Goal: Task Accomplishment & Management: Complete application form

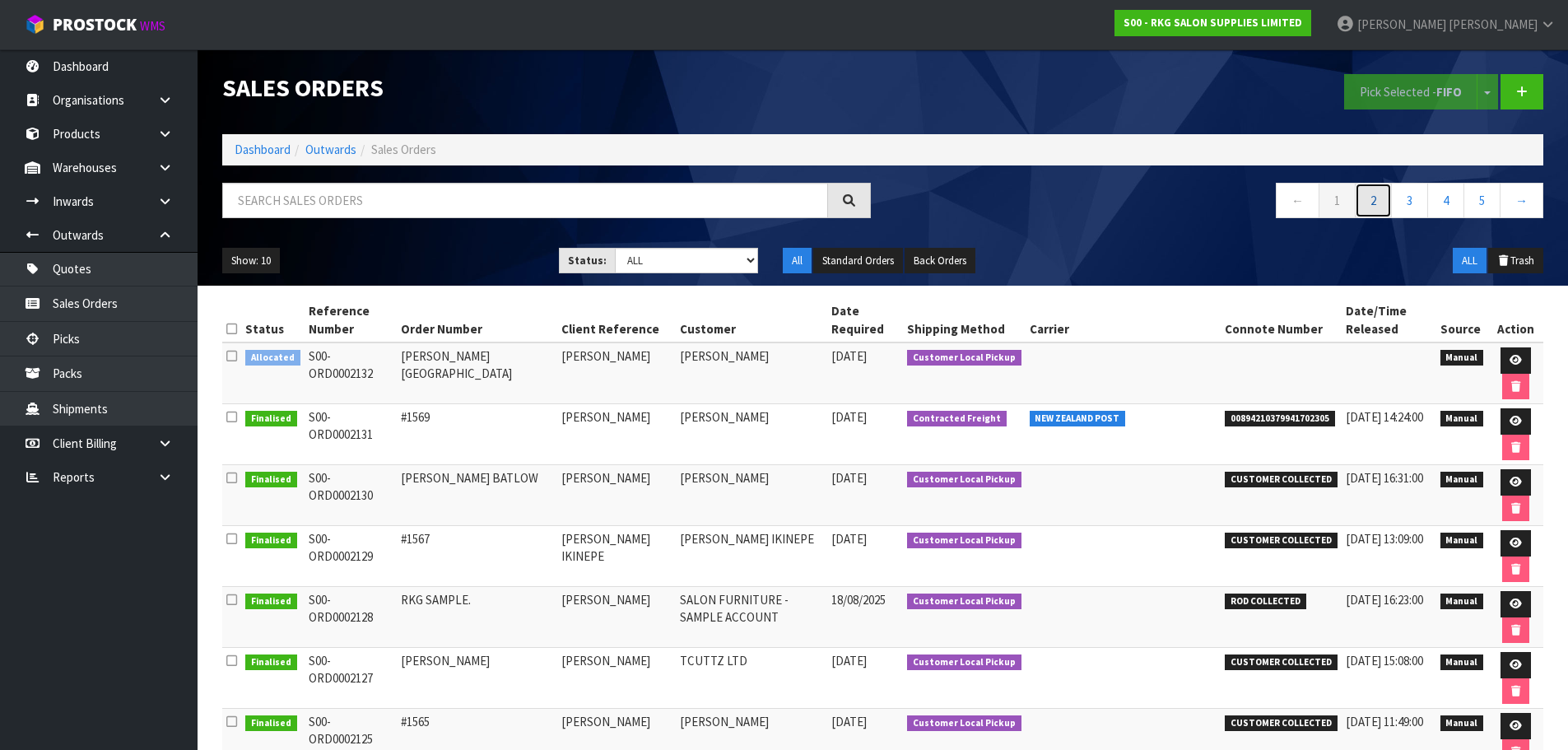
click at [1379, 203] on link "2" at bounding box center [1373, 200] width 37 height 35
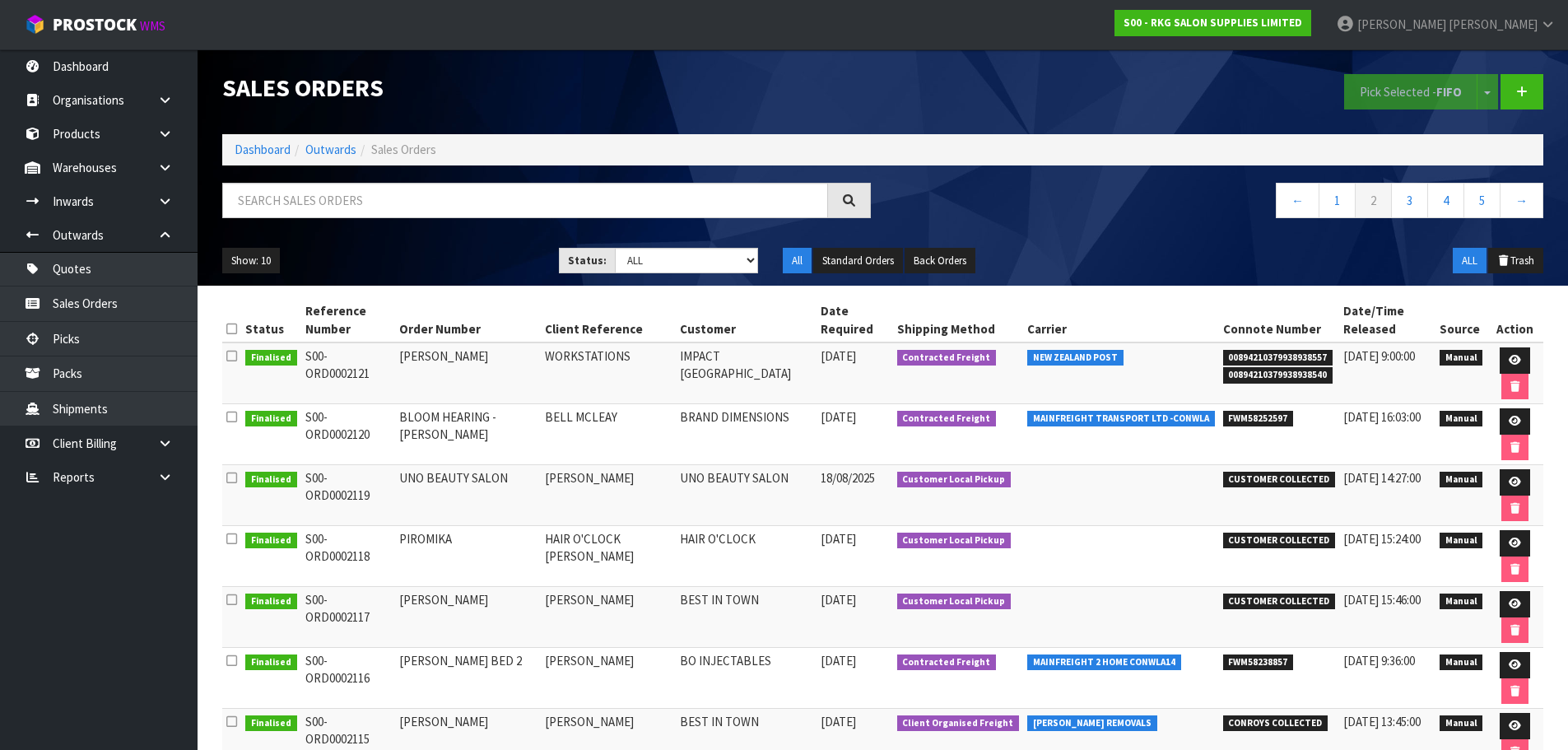
scroll to position [3, 0]
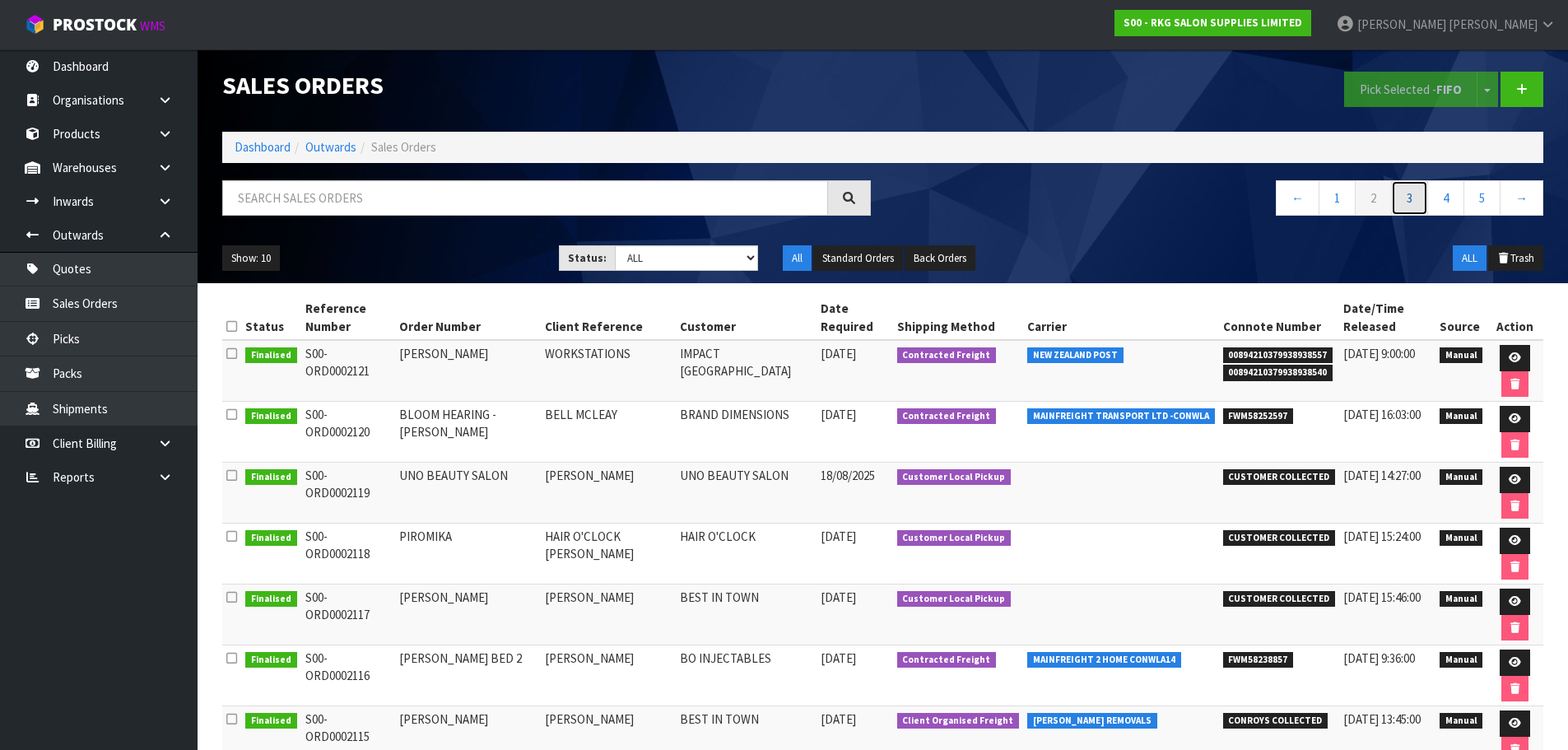
click at [1402, 202] on link "3" at bounding box center [1409, 198] width 37 height 35
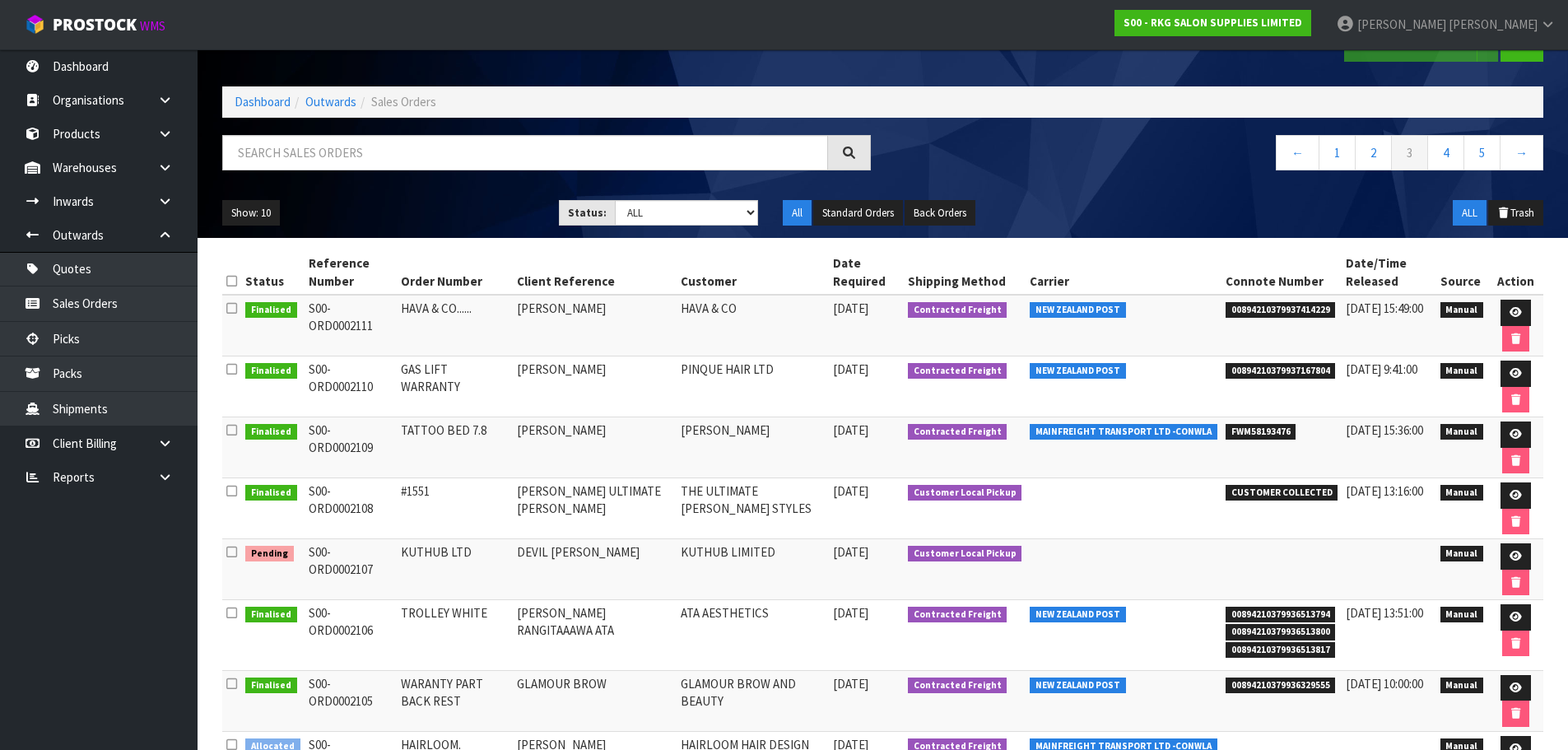
scroll to position [0, 0]
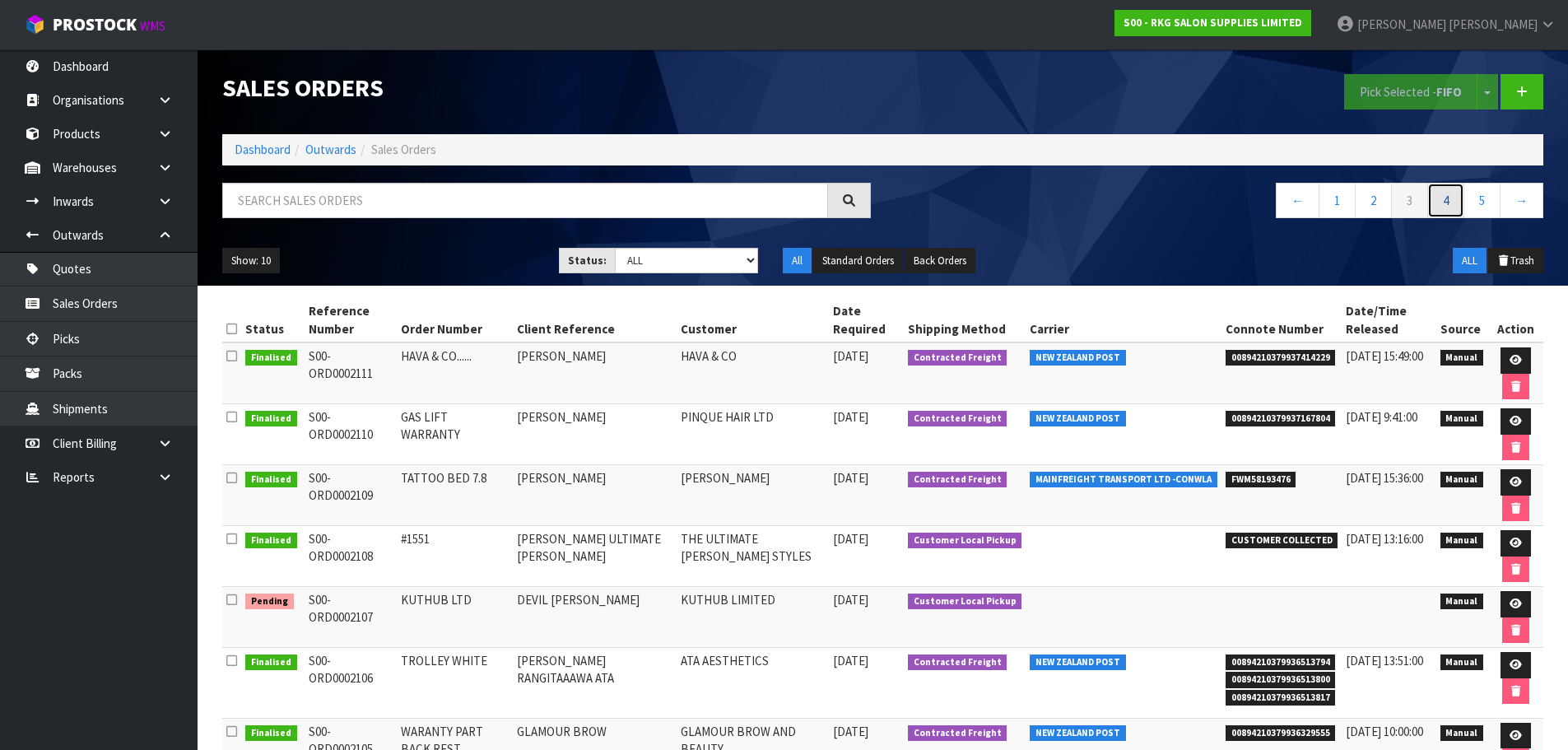
click at [1450, 204] on link "4" at bounding box center [1446, 200] width 37 height 35
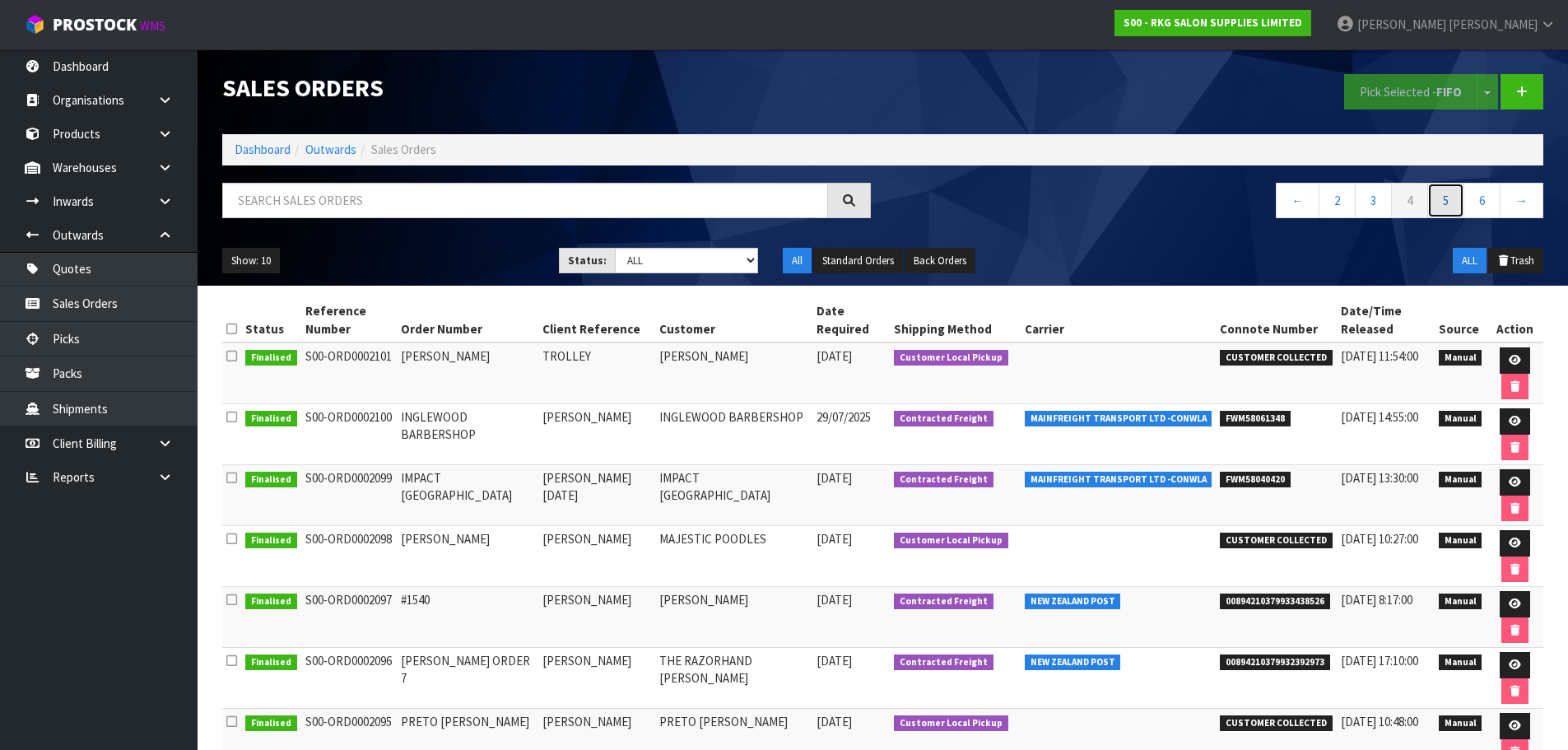
click at [1447, 201] on link "5" at bounding box center [1446, 200] width 37 height 35
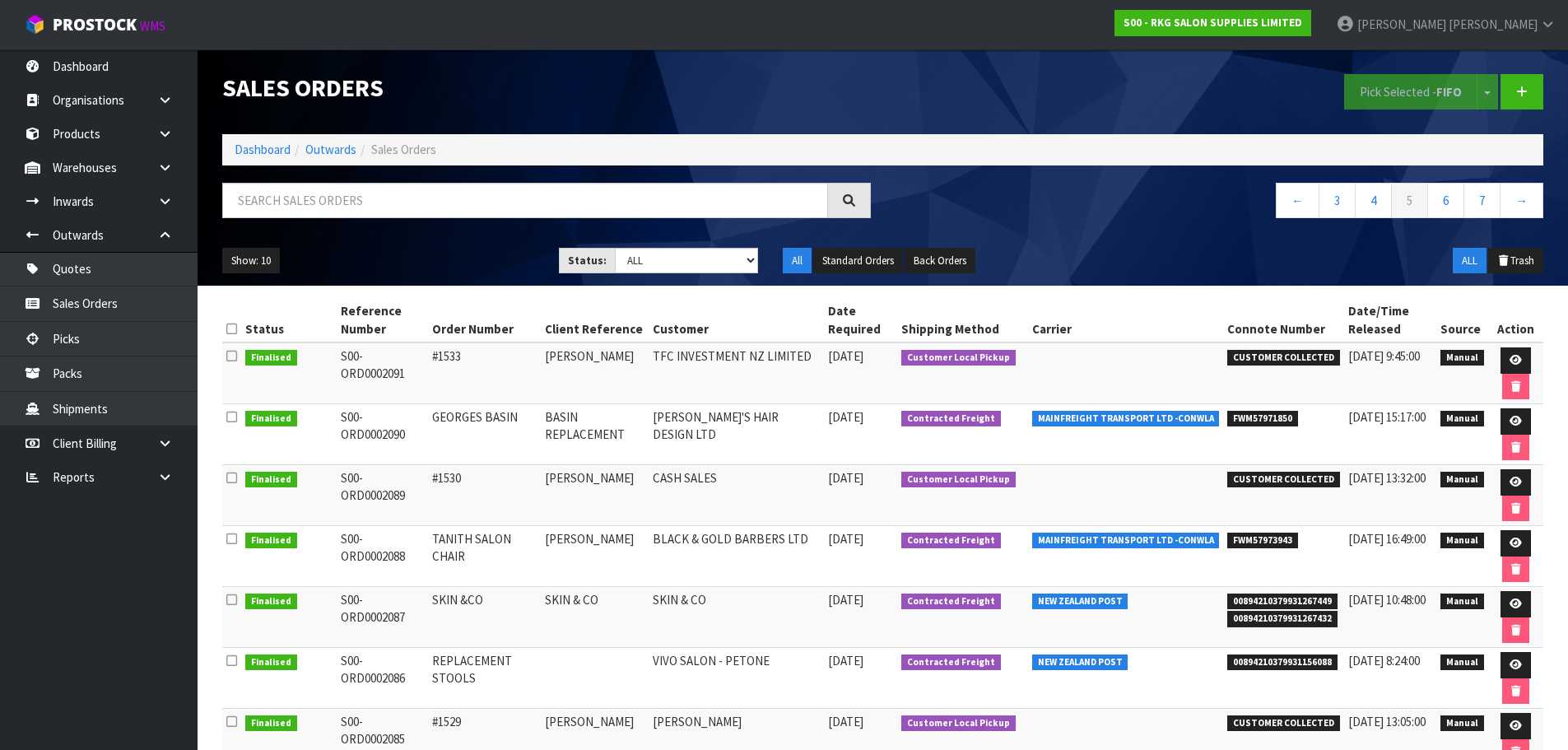
scroll to position [276, 0]
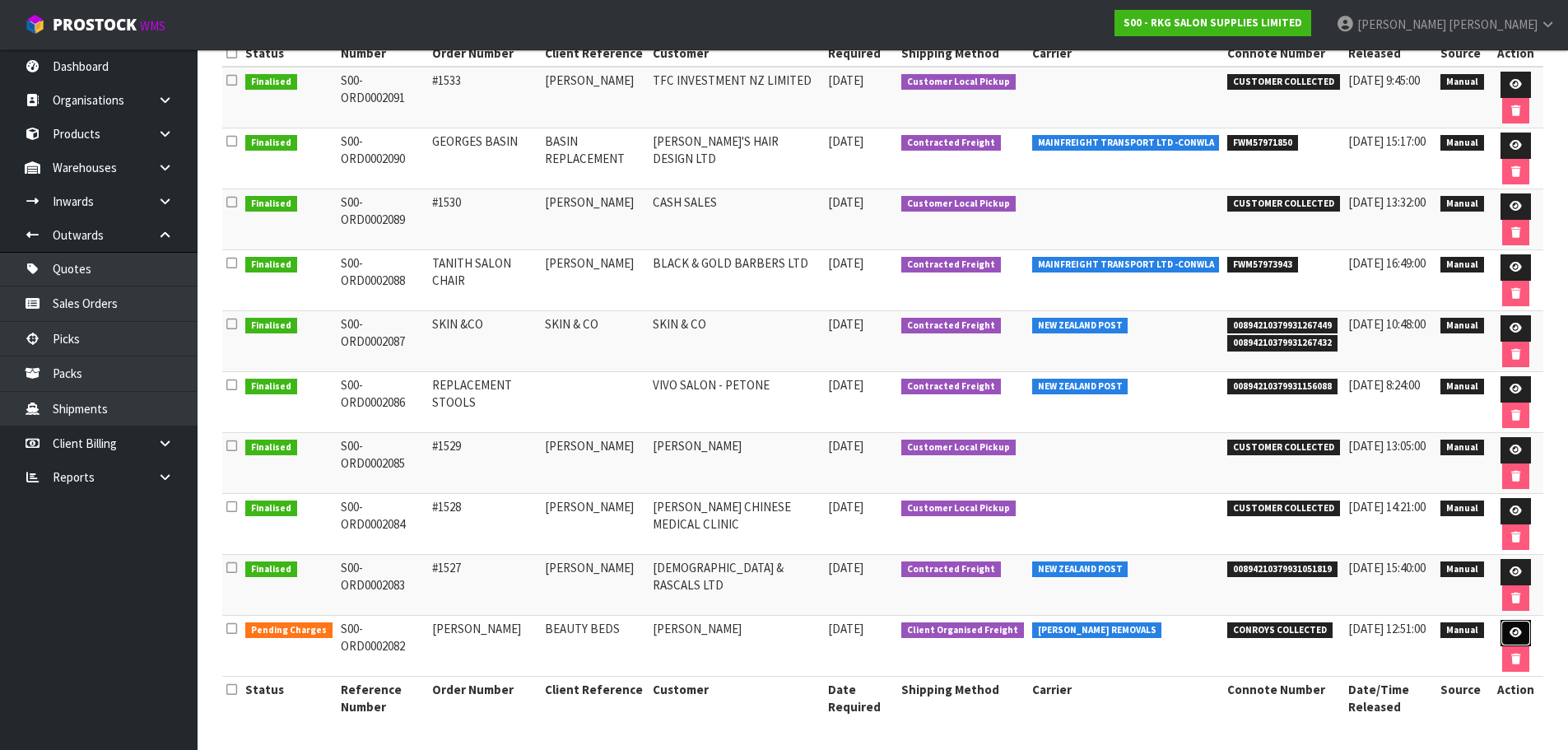
click at [1510, 630] on icon at bounding box center [1516, 633] width 12 height 11
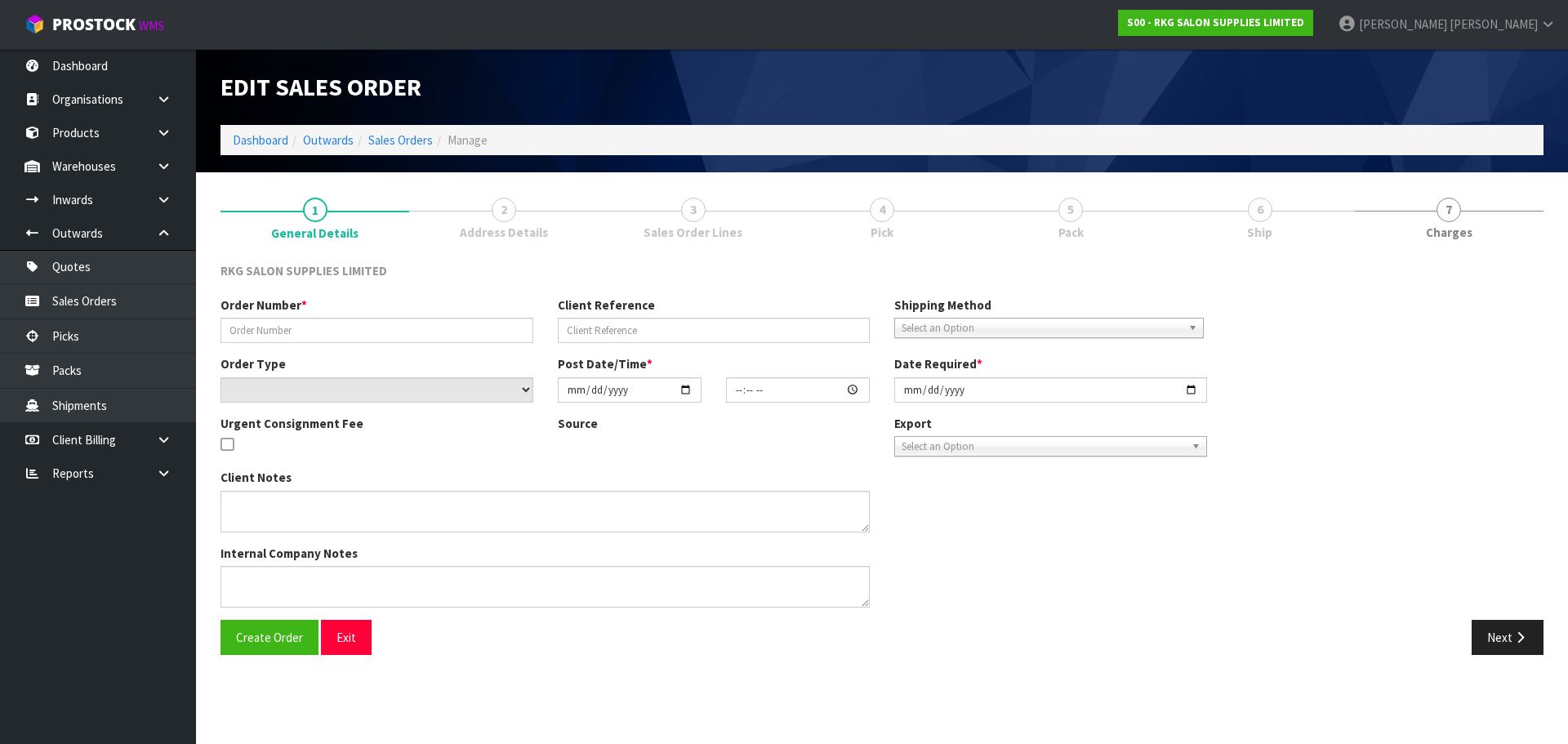
type input "[PERSON_NAME]"
type input "BEAUTY BEDS"
select select "number:0"
type input "[DATE]"
type input "00:00:00.000"
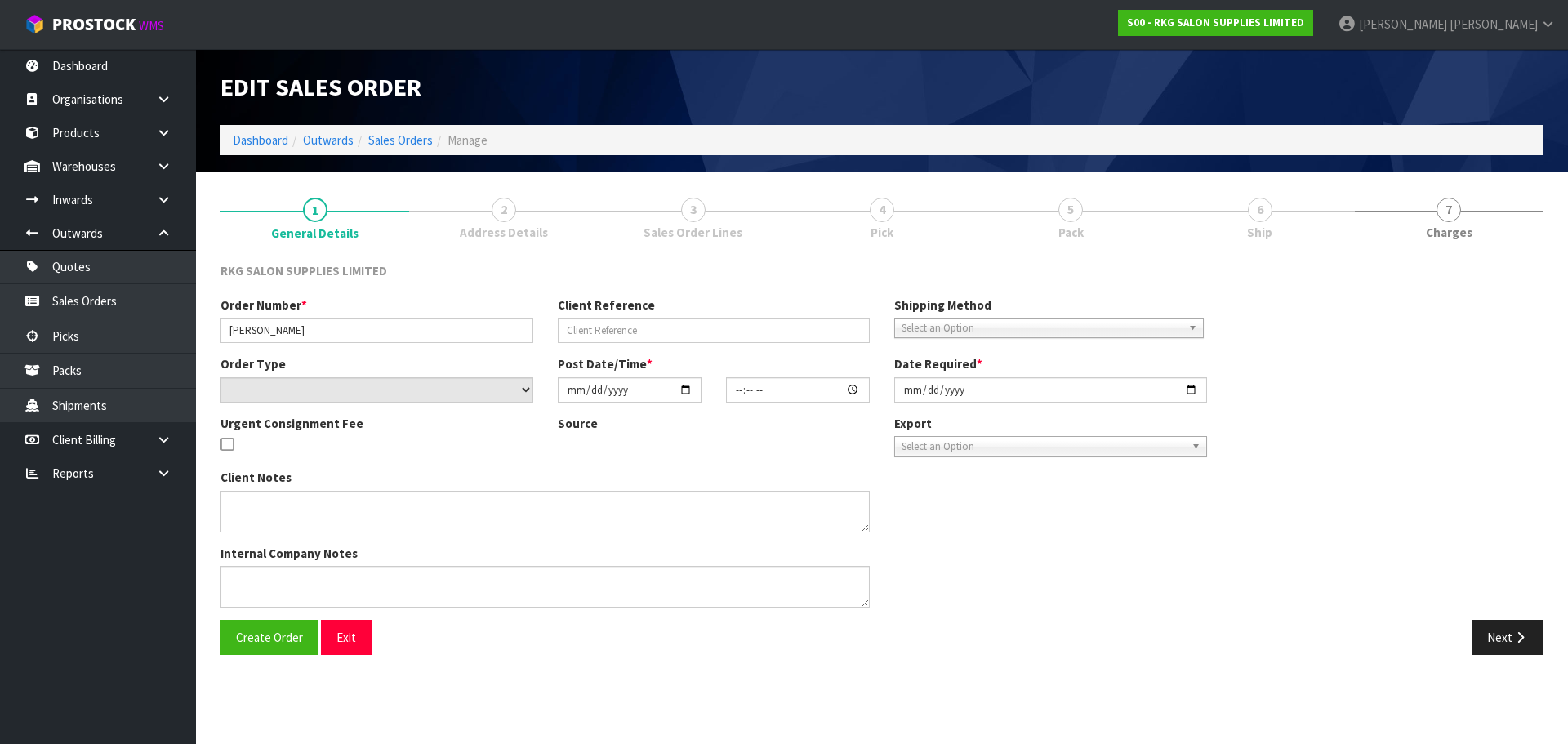
type input "[DATE]"
type textarea "FOR CONROYS TO COLLECT [DATE] 21.8 JOB#2969281"
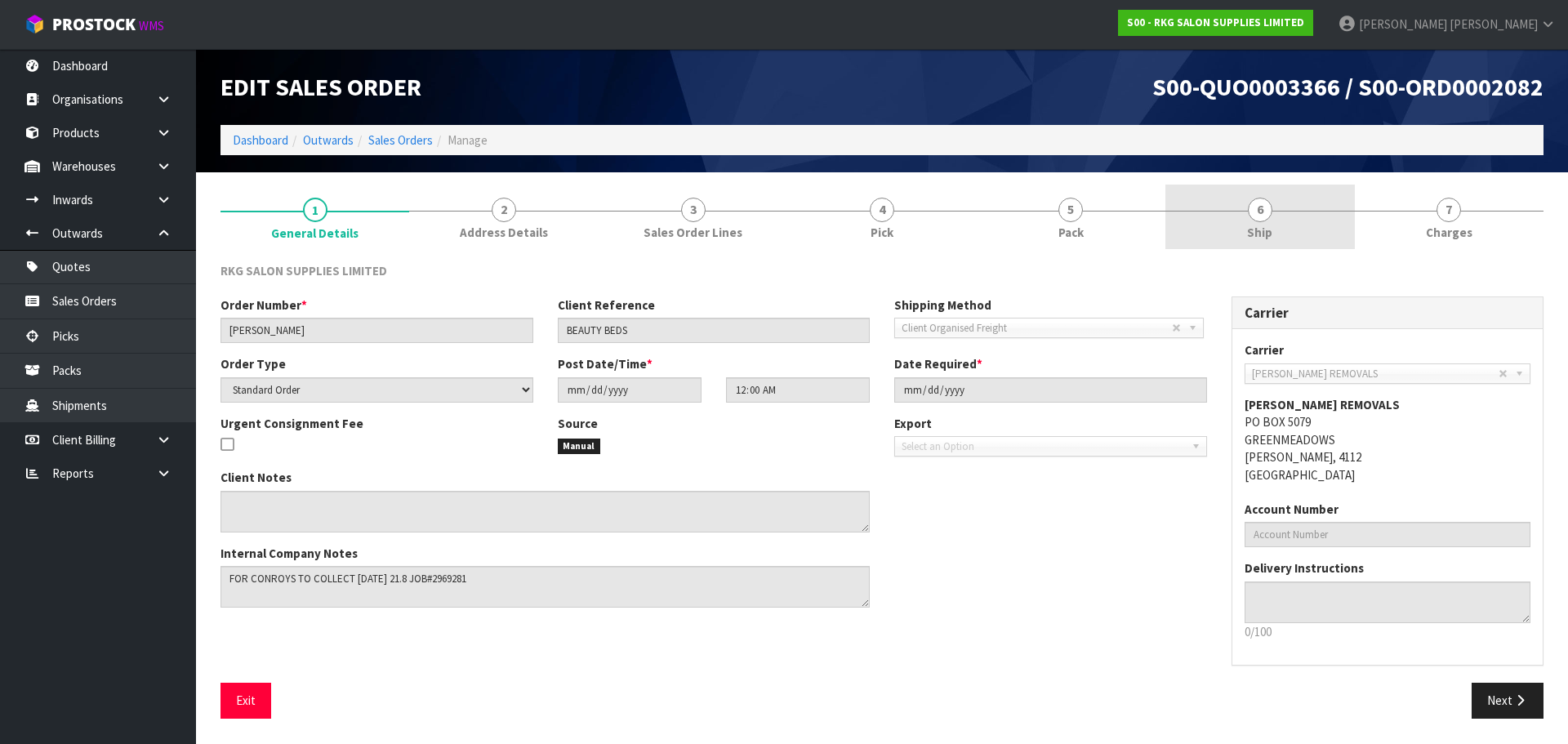
click at [1259, 214] on span "6" at bounding box center [1260, 210] width 24 height 24
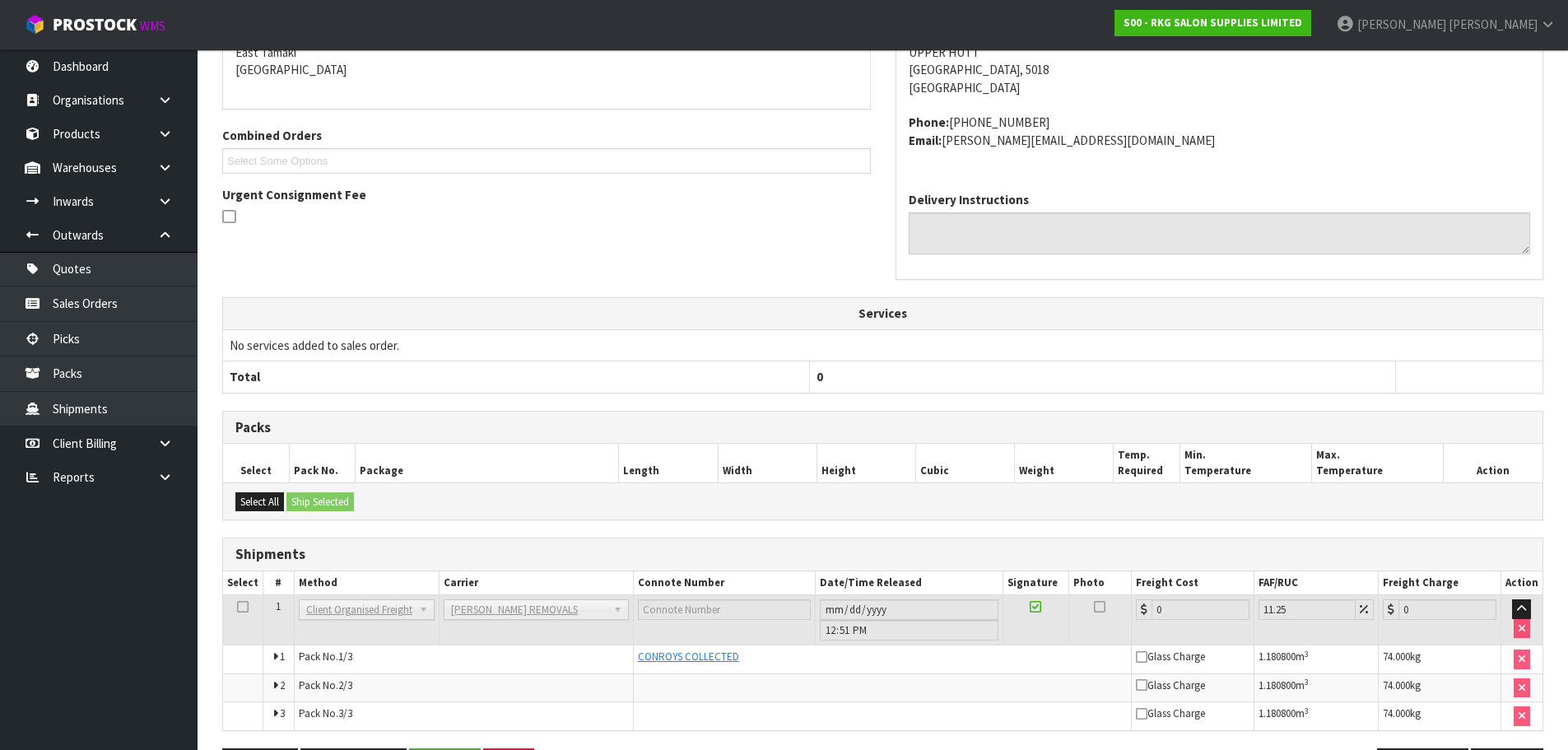
scroll to position [360, 0]
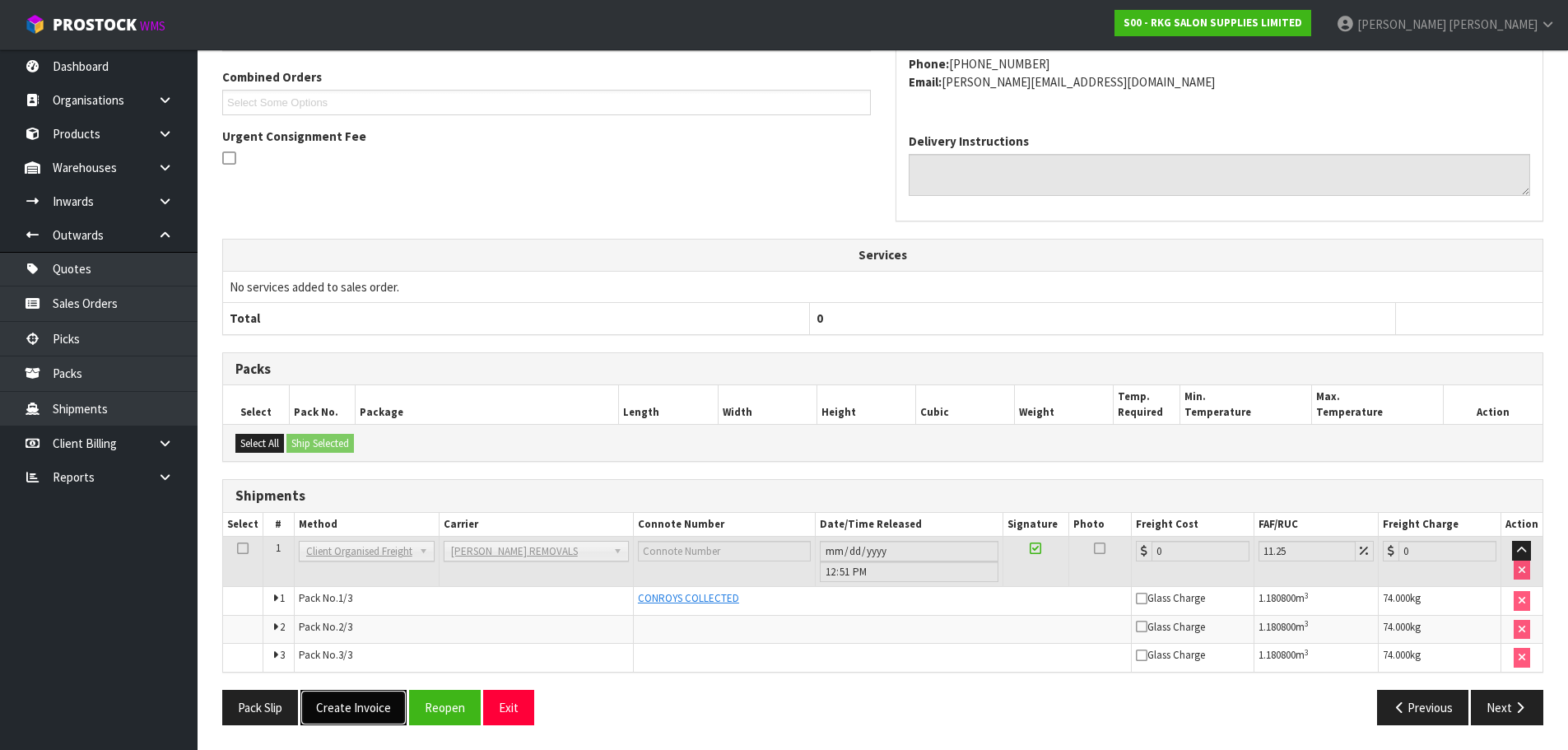
click at [353, 712] on button "Create Invoice" at bounding box center [353, 708] width 106 height 35
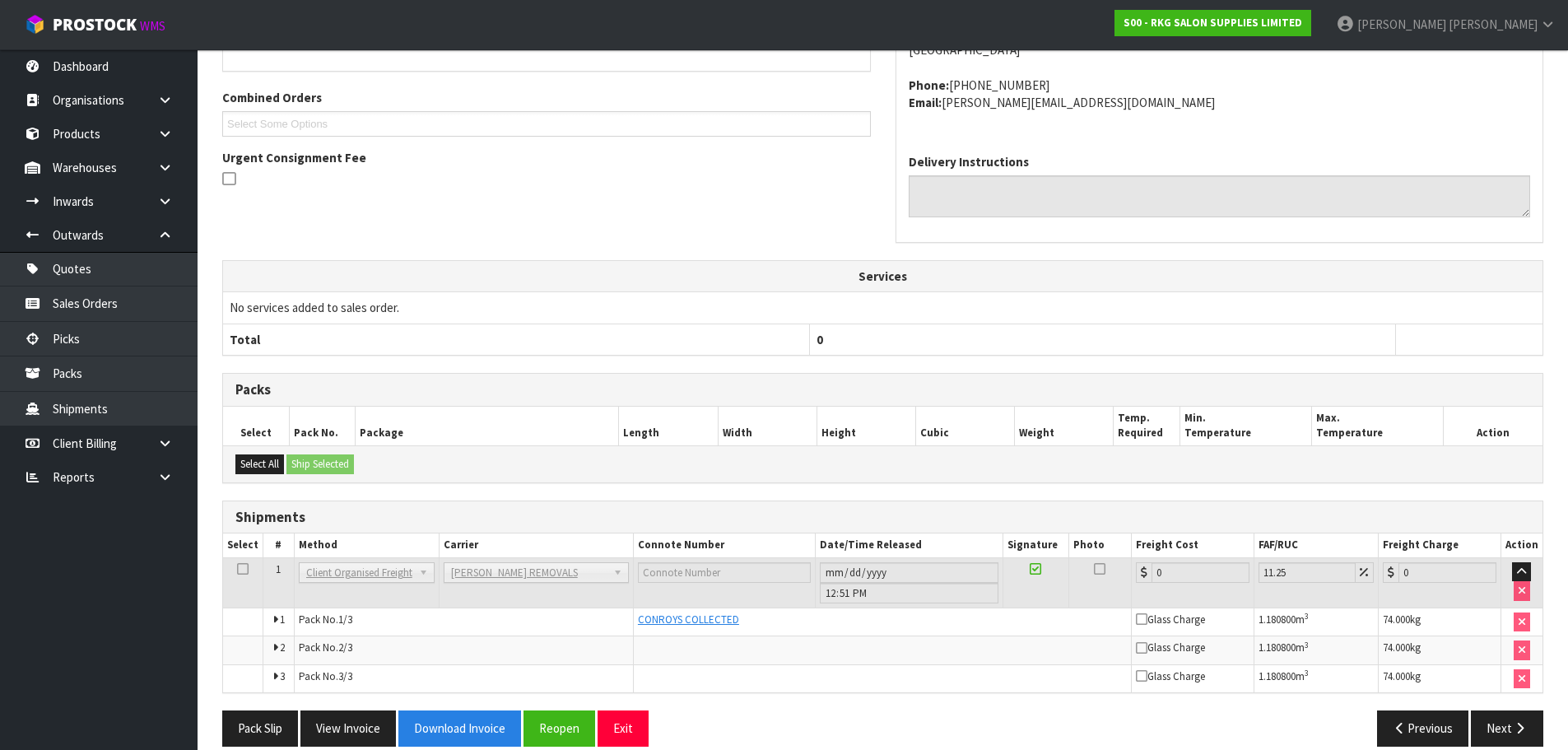
scroll to position [420, 0]
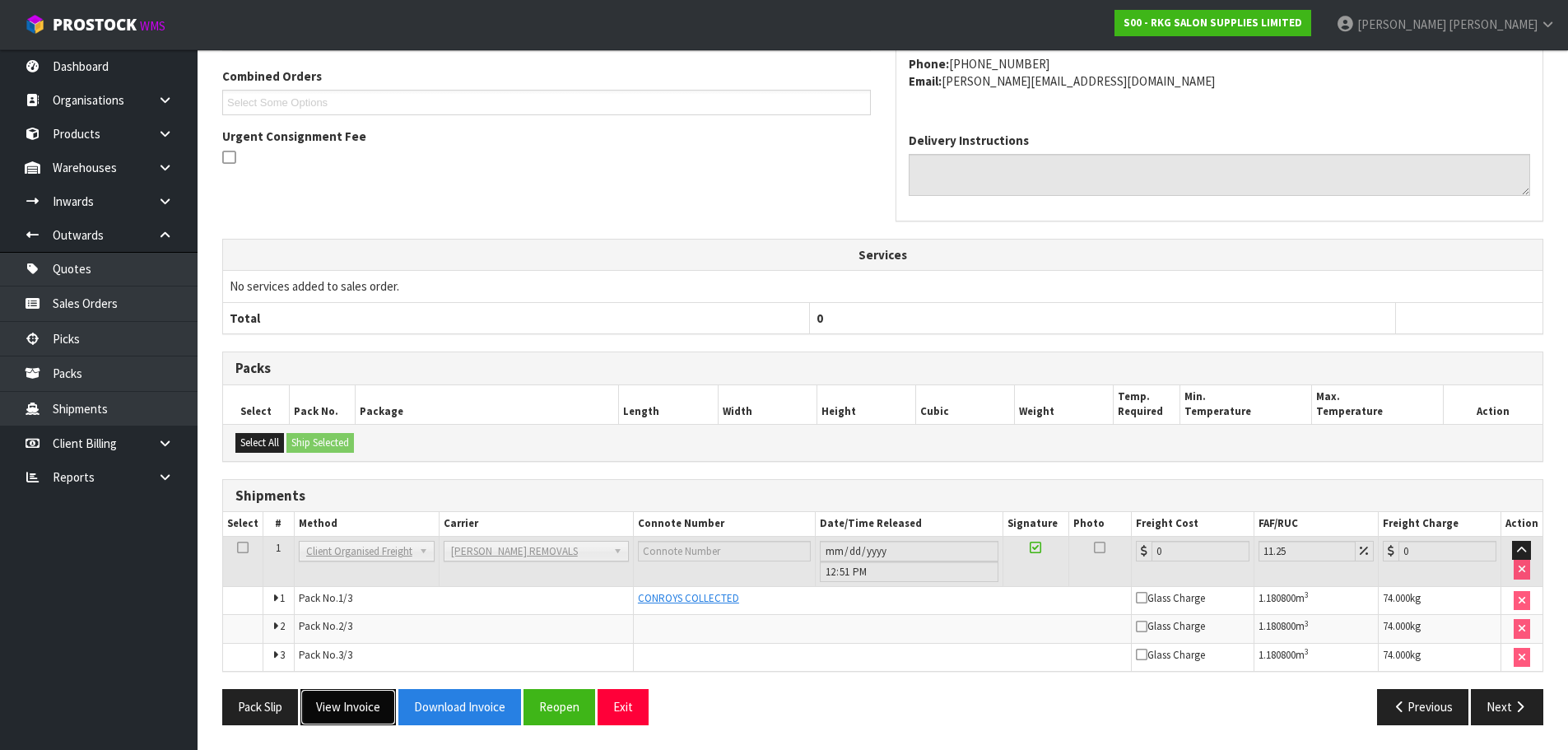
click at [350, 713] on button "View Invoice" at bounding box center [348, 707] width 95 height 35
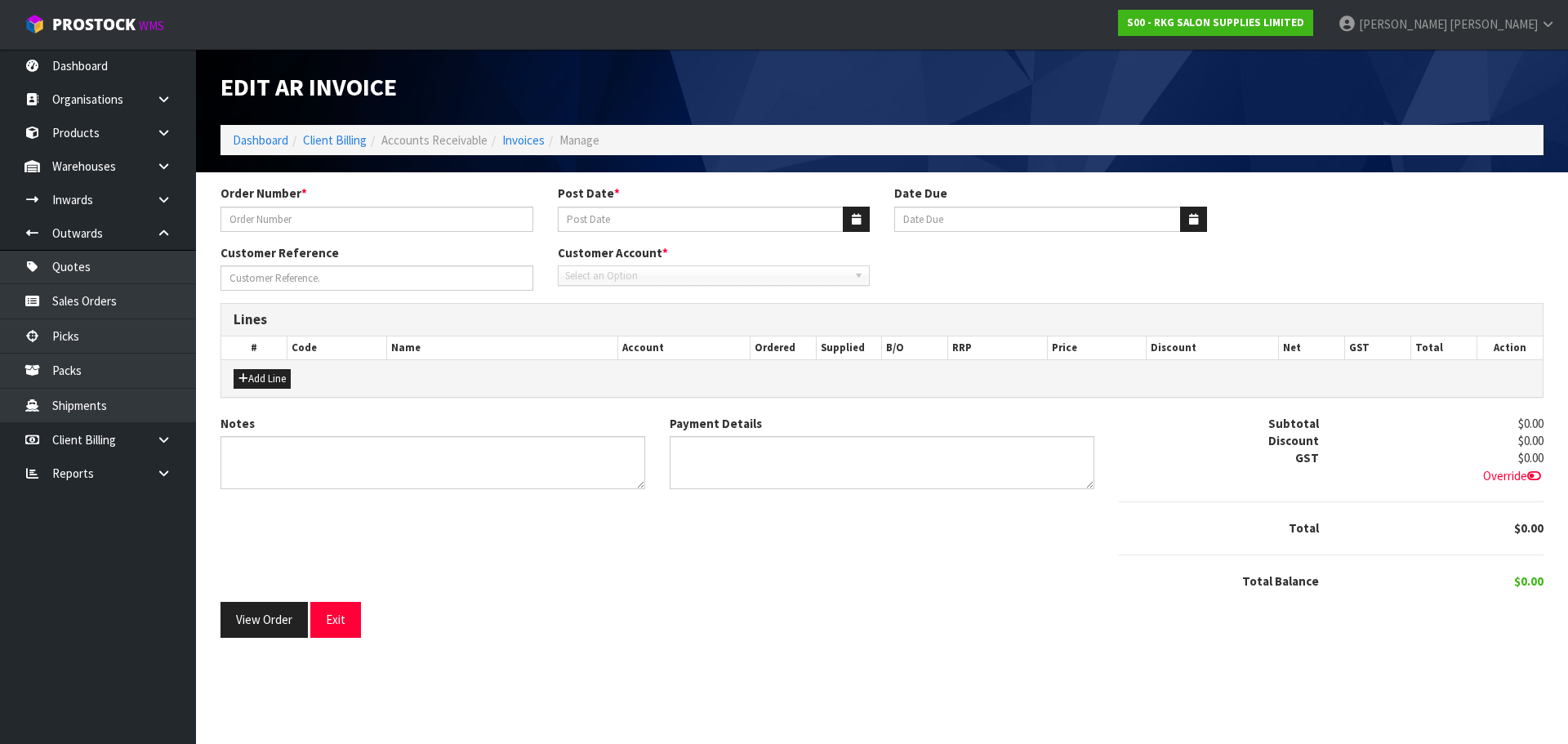
type input "[PERSON_NAME]"
type input "[DATE]"
type input "BEAUTY BEDS"
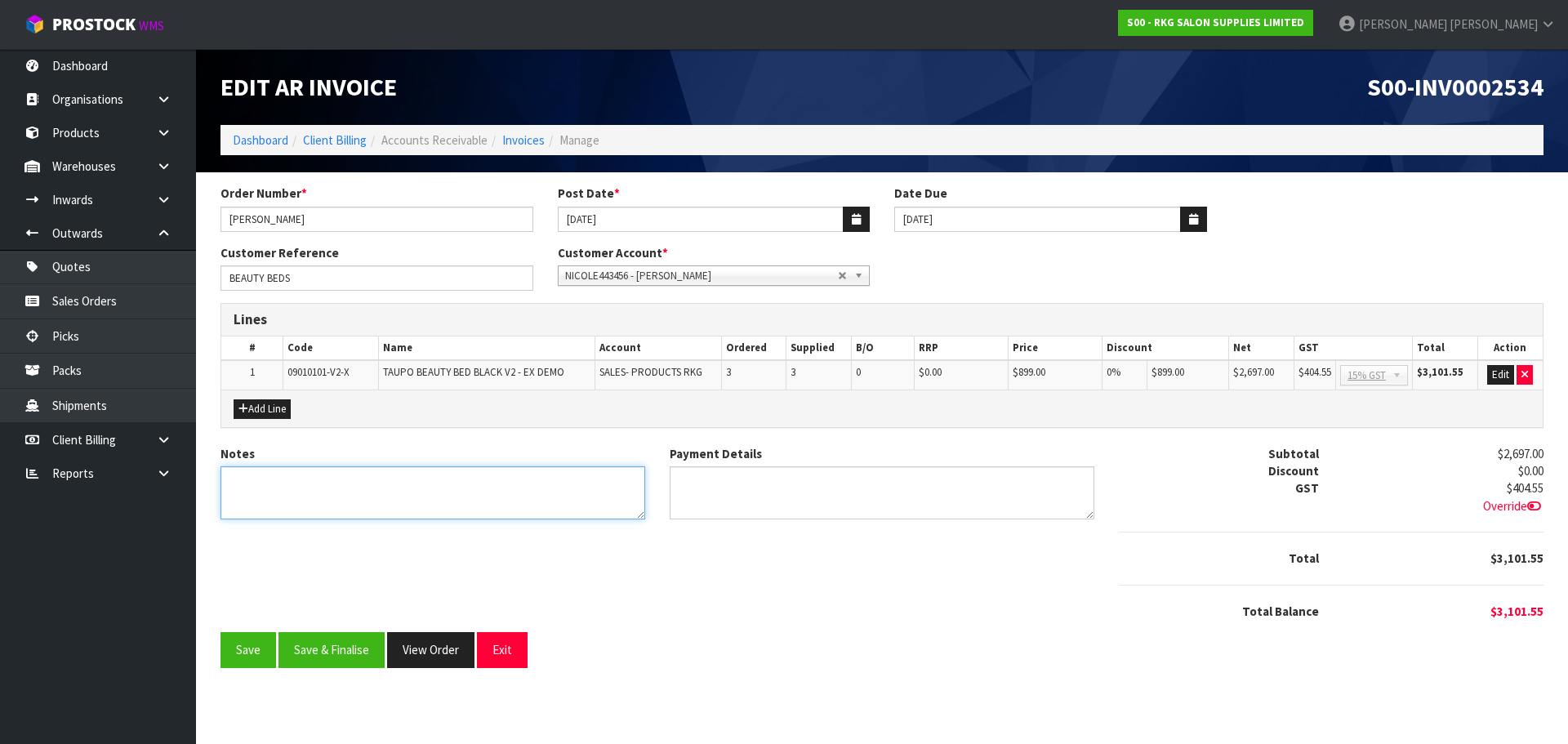
click at [302, 487] on textarea "Notes" at bounding box center [433, 492] width 425 height 53
type textarea "THANK YOU FOR YOUR ORDER."
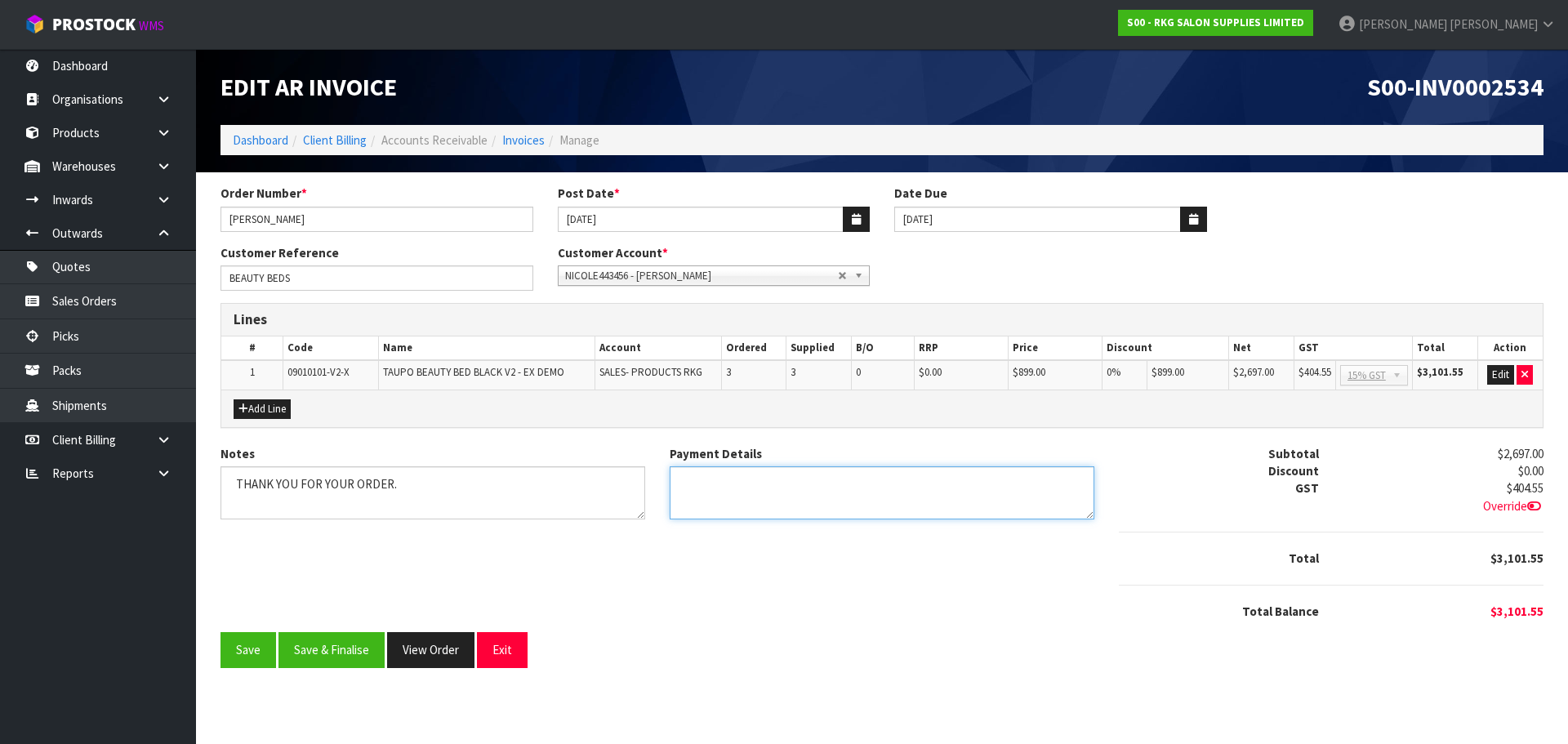
click at [709, 490] on textarea "Payment Details" at bounding box center [882, 492] width 425 height 53
type textarea "DIRECT CREDIT [DATE]"
click at [860, 489] on textarea "Payment Details" at bounding box center [882, 492] width 425 height 53
click at [254, 410] on button "Add Line" at bounding box center [261, 409] width 57 height 19
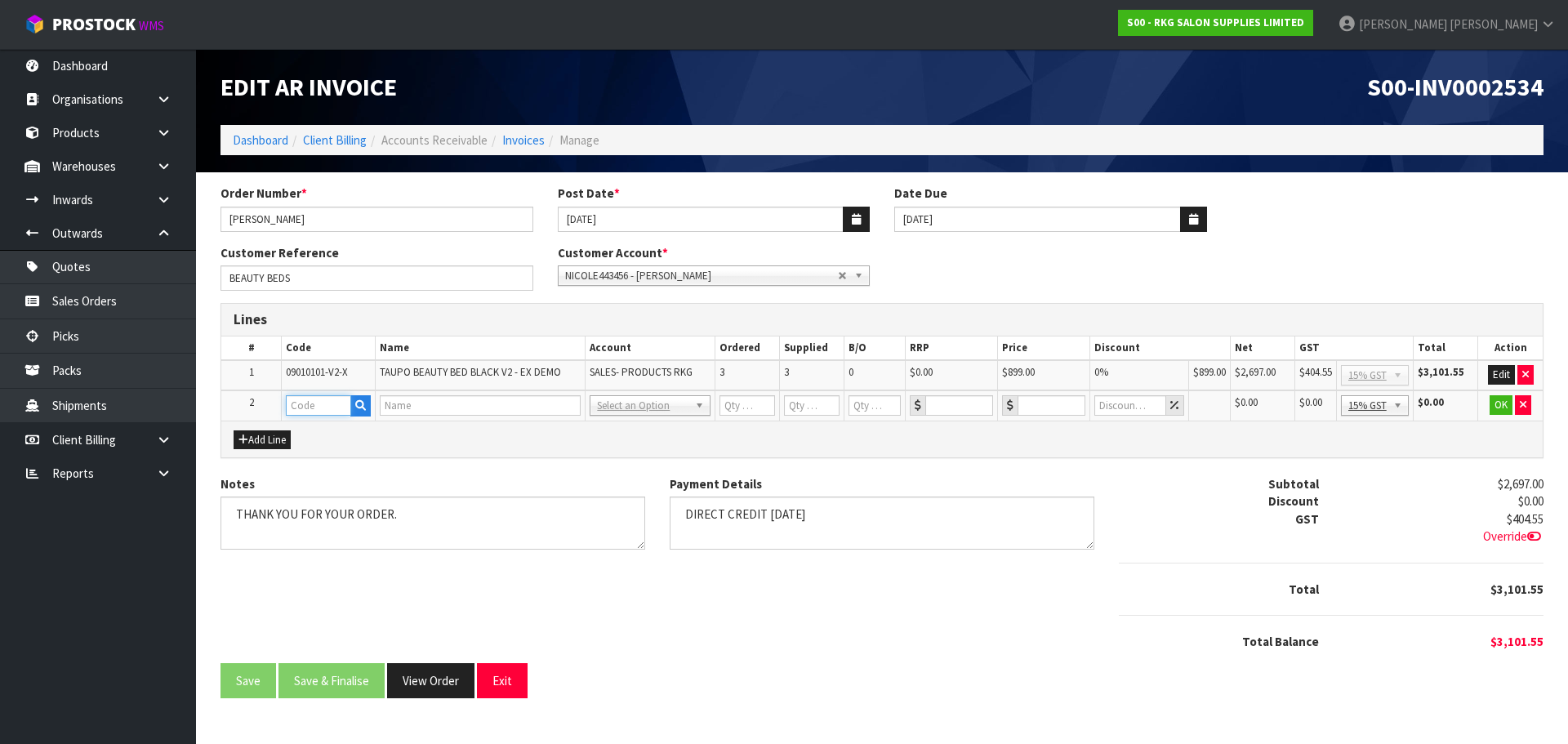
click at [319, 401] on input "text" at bounding box center [318, 405] width 66 height 20
type input "FRE"
click at [341, 434] on link "FRE IGHT" at bounding box center [352, 433] width 129 height 22
type input "FREIGHT"
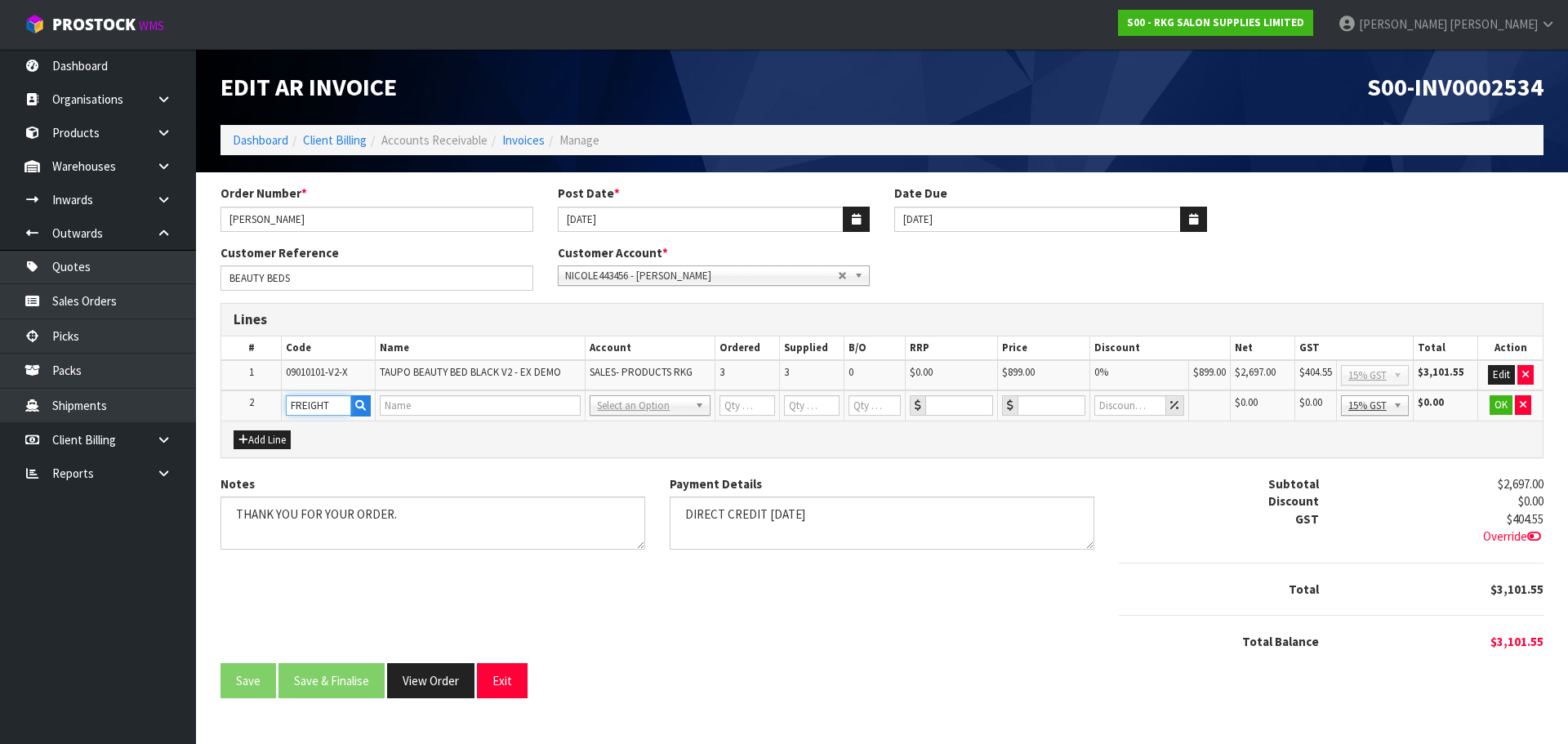
type input "1"
type input "0"
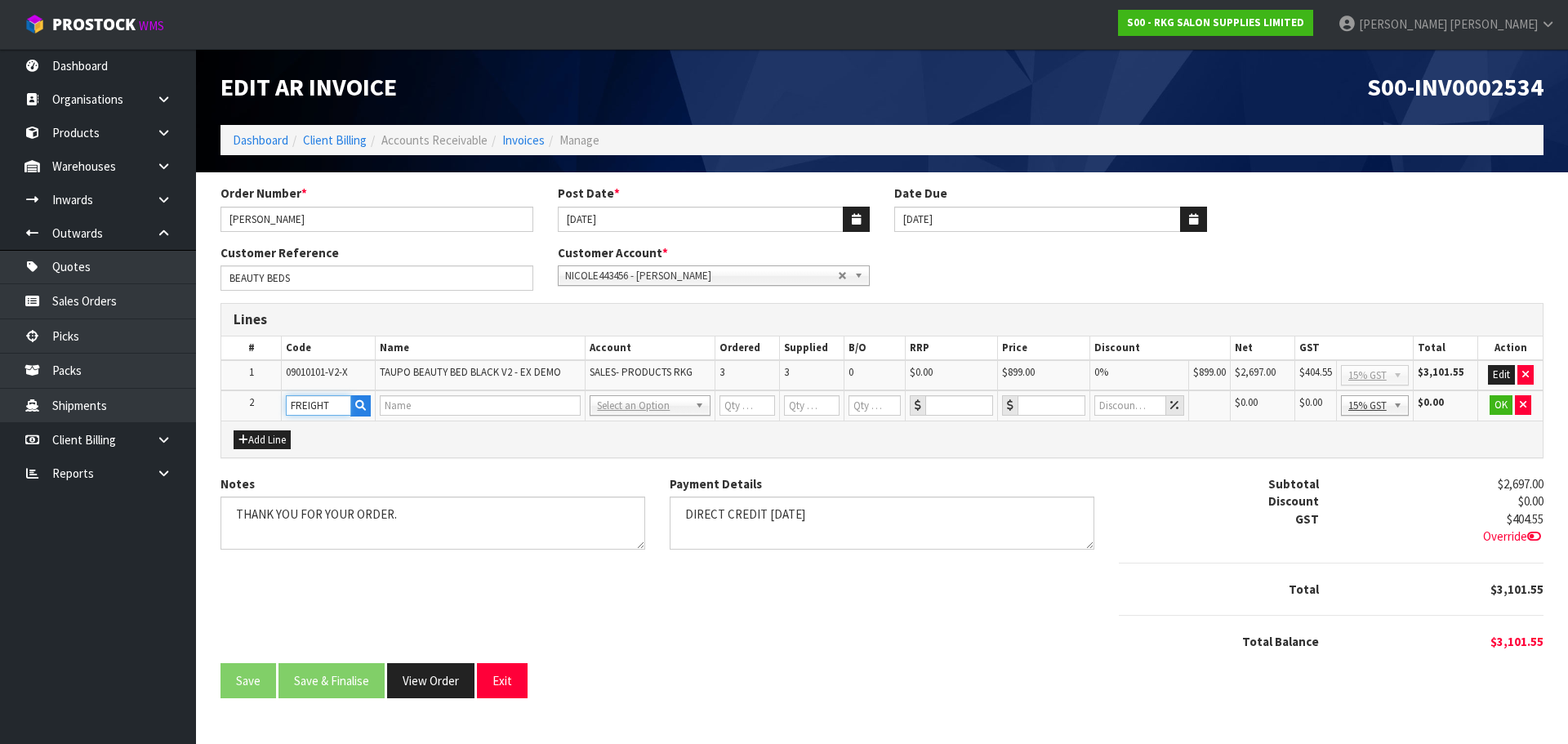
type input "0"
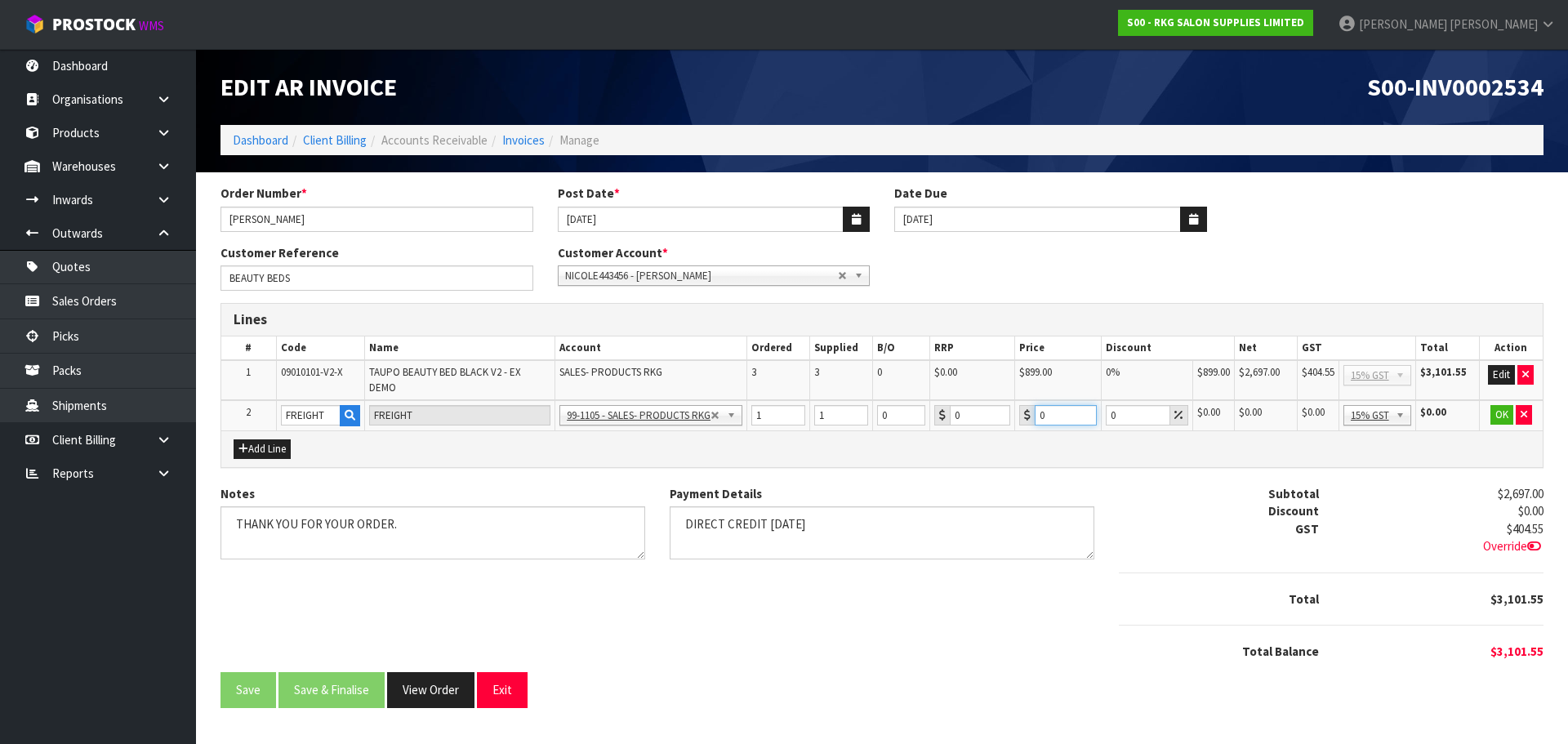
drag, startPoint x: 1050, startPoint y: 402, endPoint x: 1032, endPoint y: 402, distance: 18.0
click at [1032, 405] on div "0" at bounding box center [1058, 414] width 78 height 20
type input "337.55"
click at [1498, 405] on button "OK" at bounding box center [1502, 414] width 23 height 19
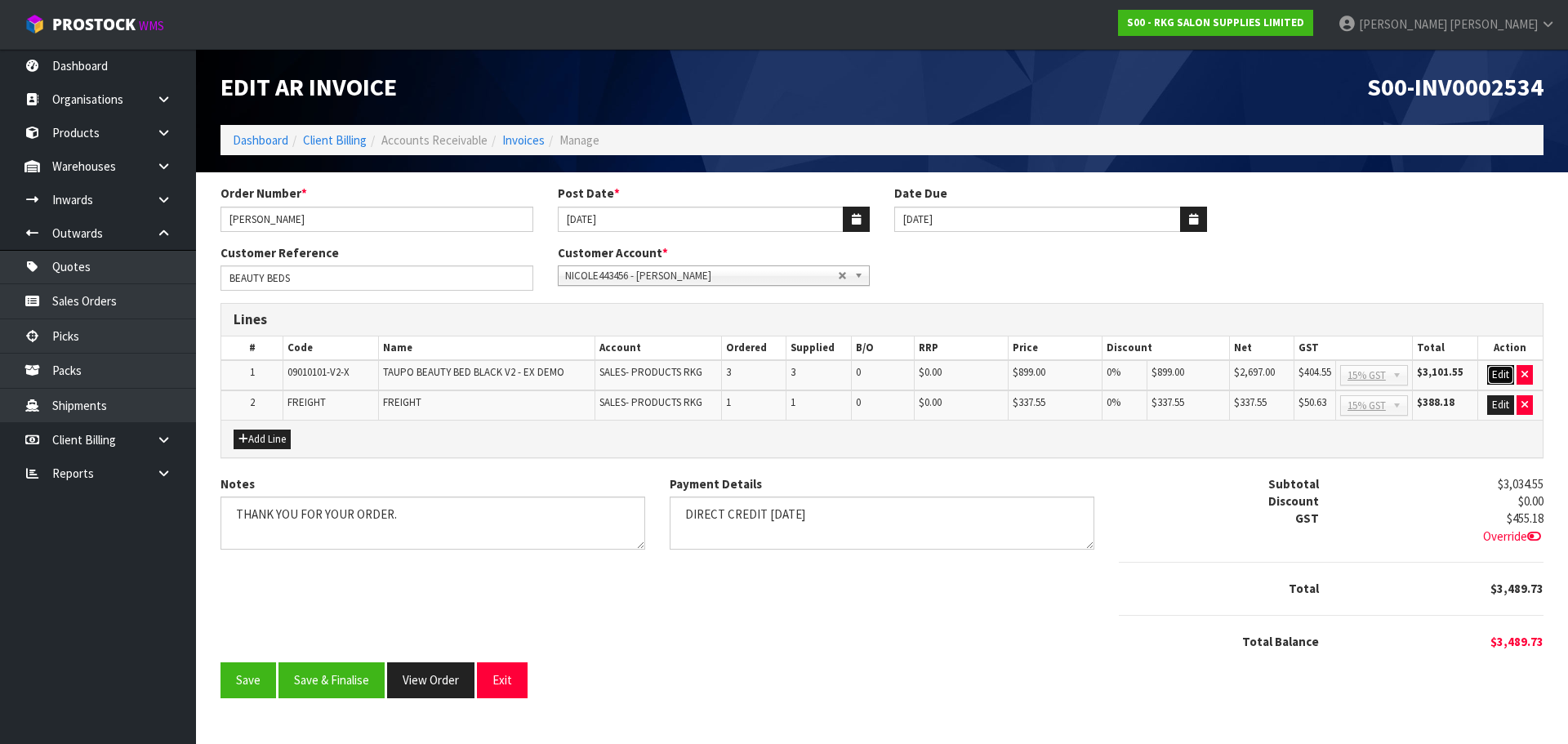
click at [1495, 369] on button "Edit" at bounding box center [1501, 374] width 27 height 19
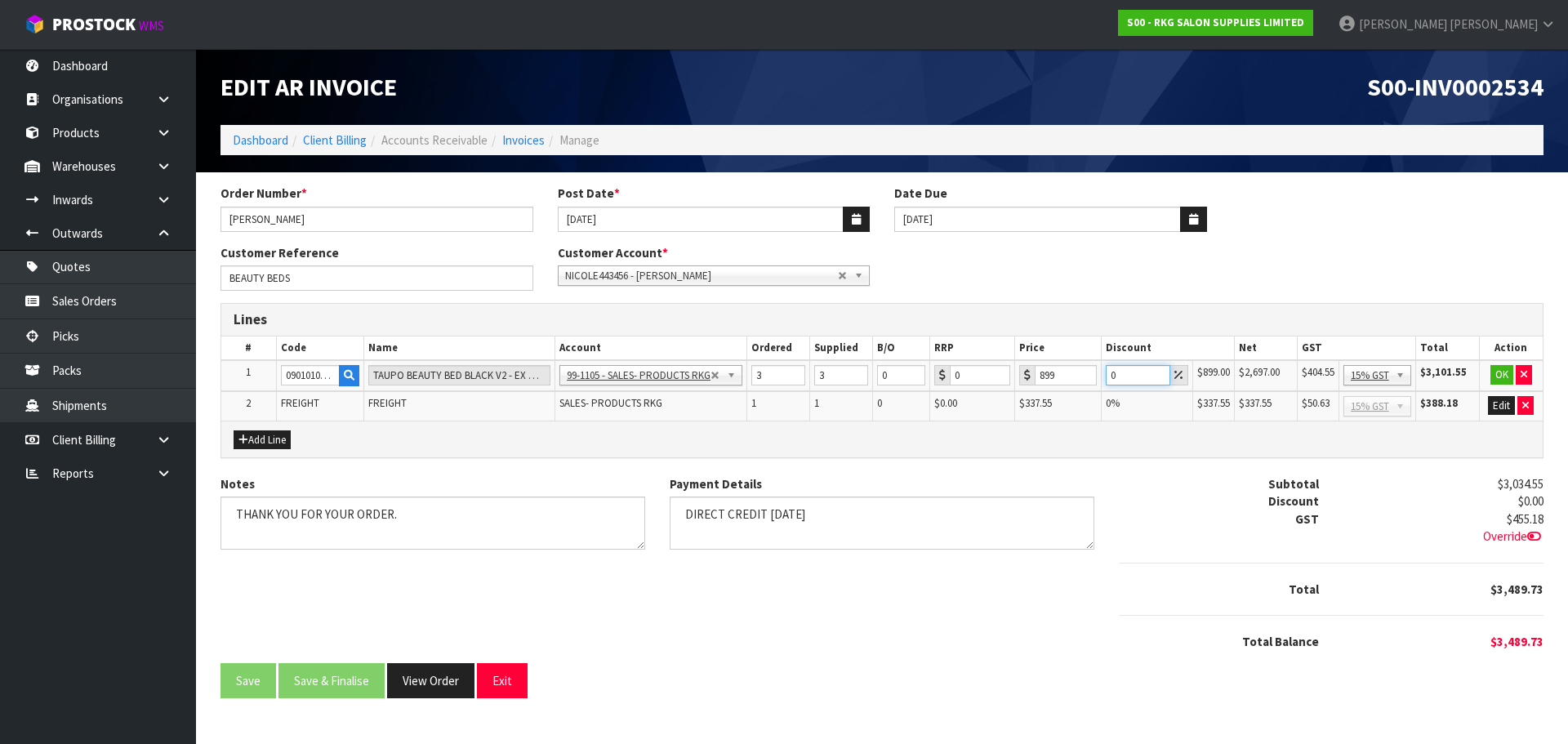
drag, startPoint x: 1120, startPoint y: 371, endPoint x: 1111, endPoint y: 372, distance: 9.1
click at [1111, 372] on input "0" at bounding box center [1139, 374] width 65 height 20
type input "22.25"
click at [1504, 374] on button "OK" at bounding box center [1502, 374] width 23 height 19
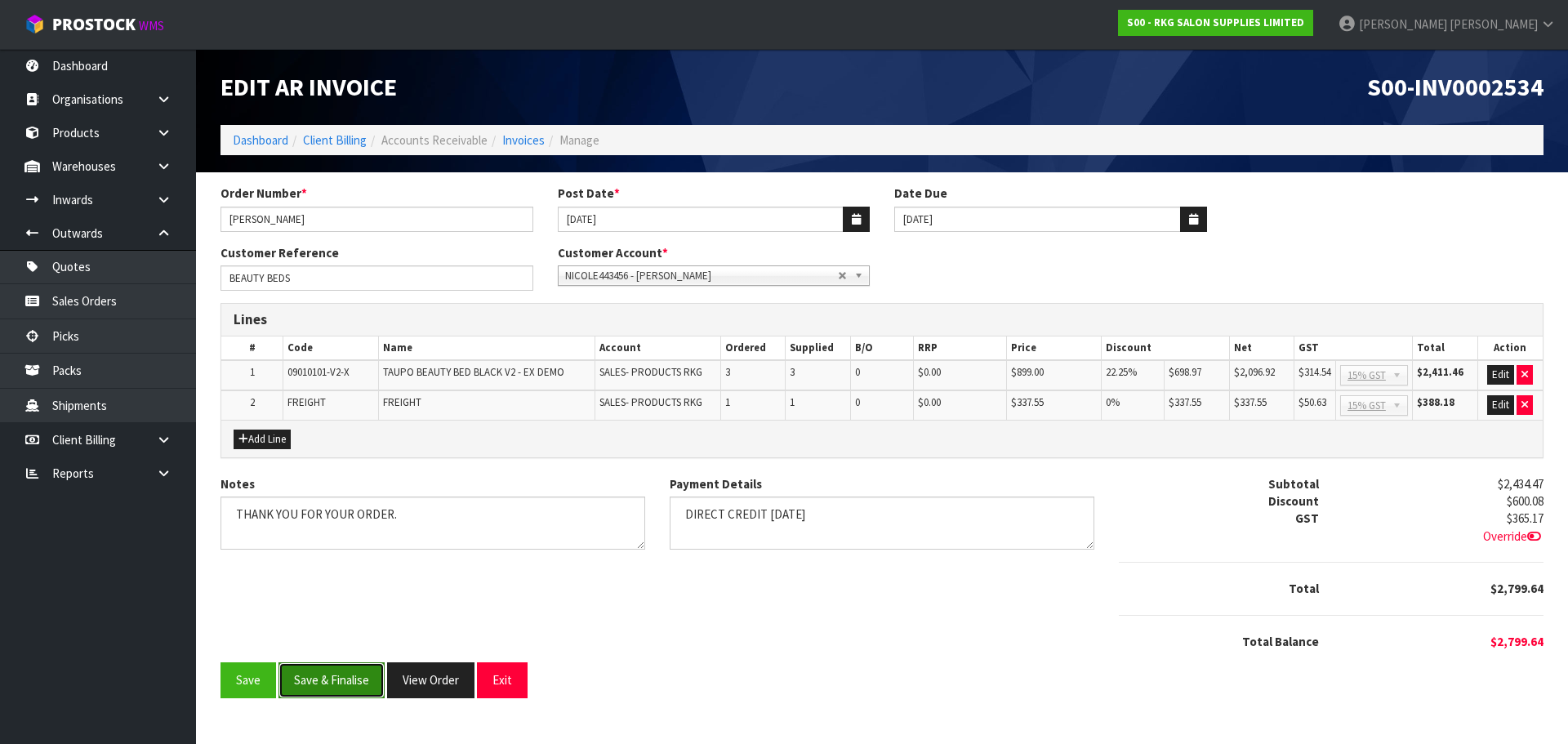
click at [318, 678] on button "Save & Finalise" at bounding box center [331, 679] width 106 height 35
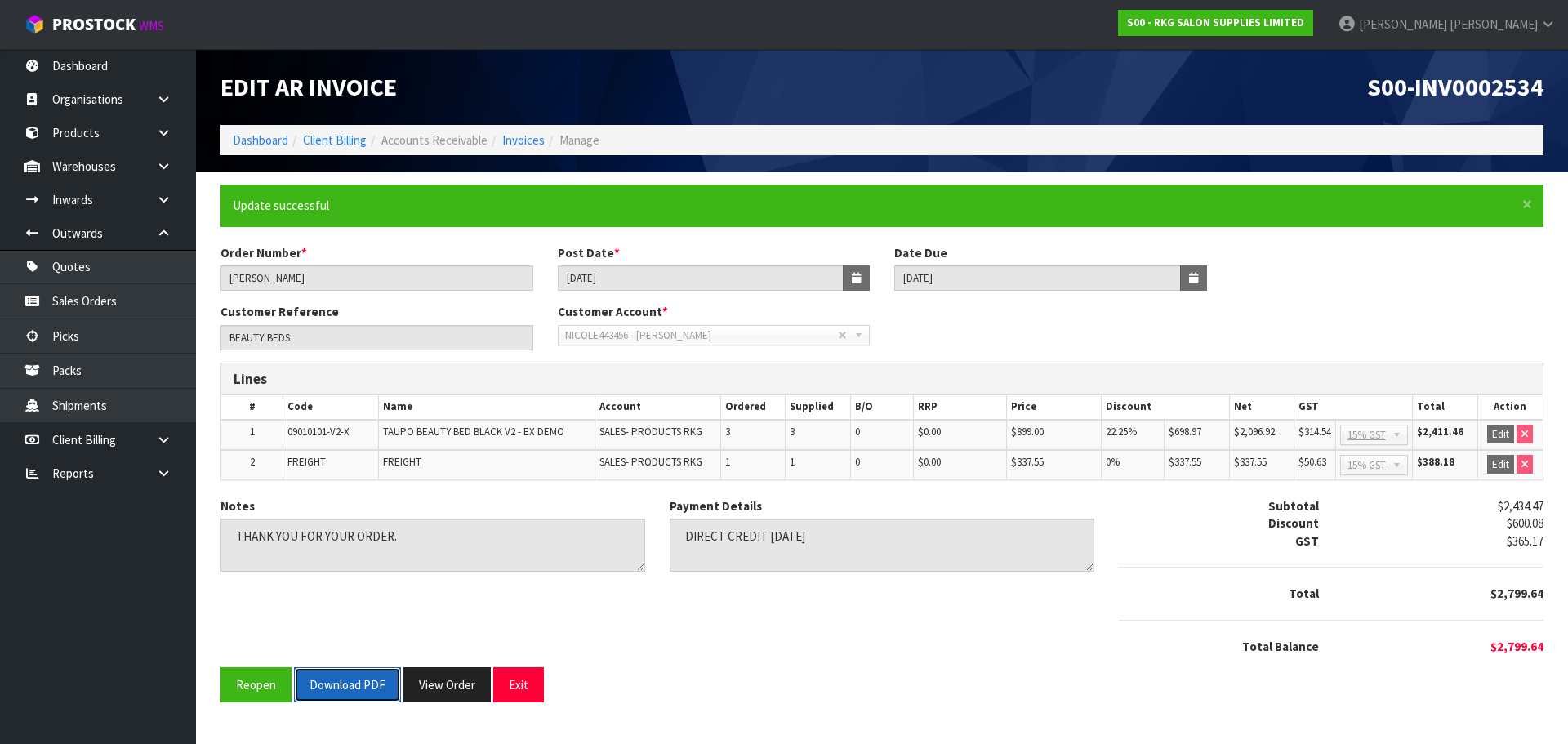
click at [345, 684] on button "Download PDF" at bounding box center [347, 685] width 107 height 35
click at [526, 686] on button "Exit" at bounding box center [519, 685] width 51 height 35
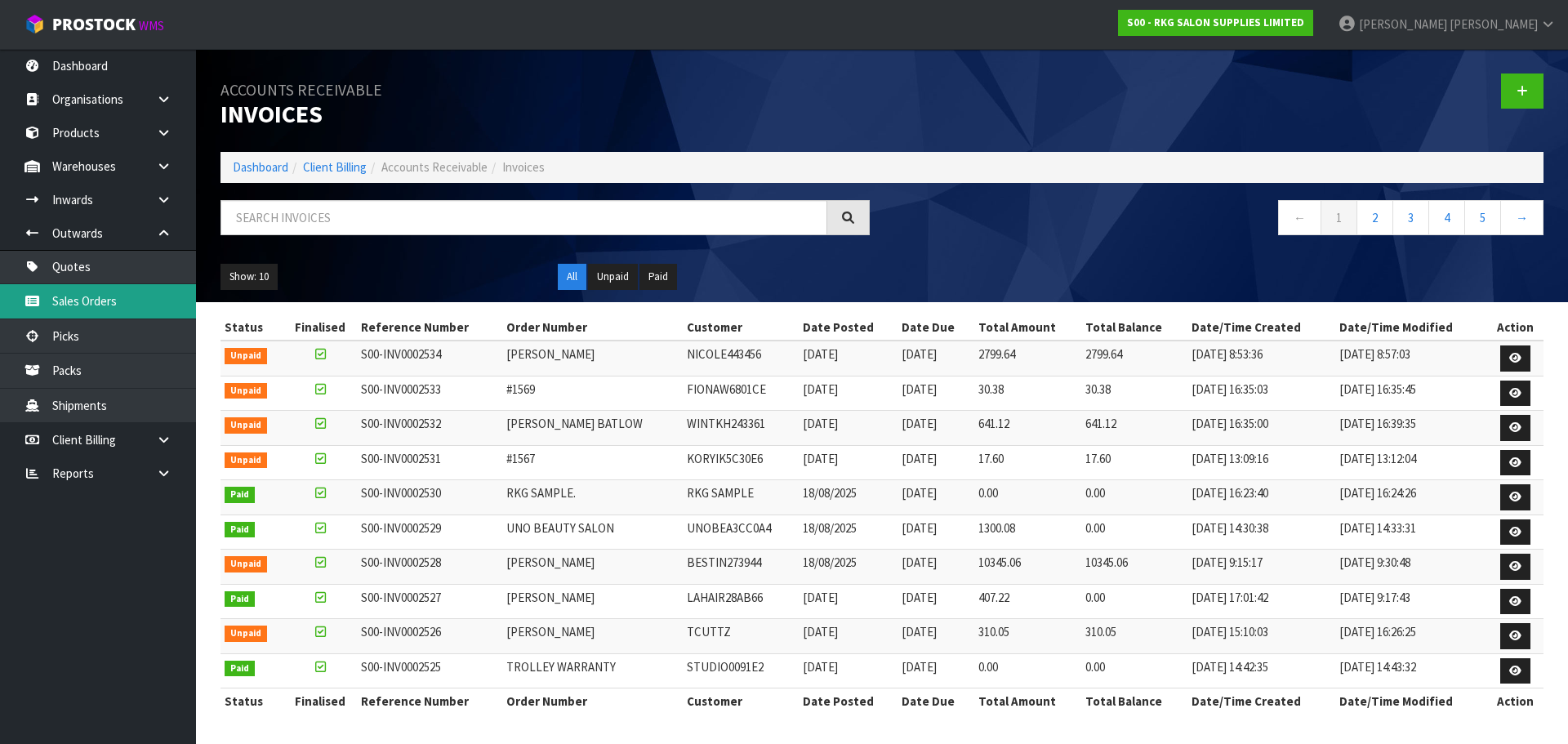
click at [76, 297] on link "Sales Orders" at bounding box center [98, 301] width 196 height 33
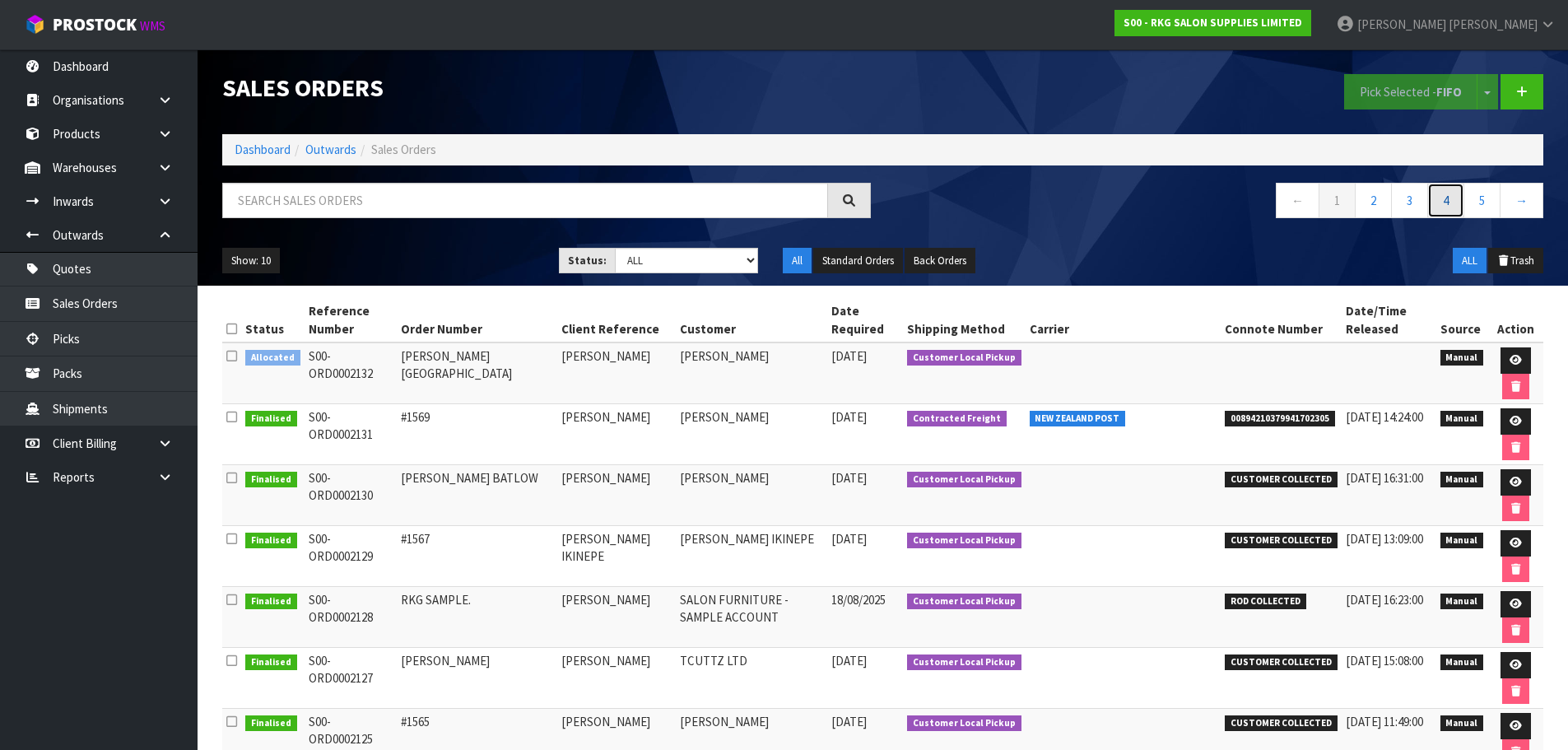
click at [1447, 206] on link "4" at bounding box center [1446, 200] width 37 height 35
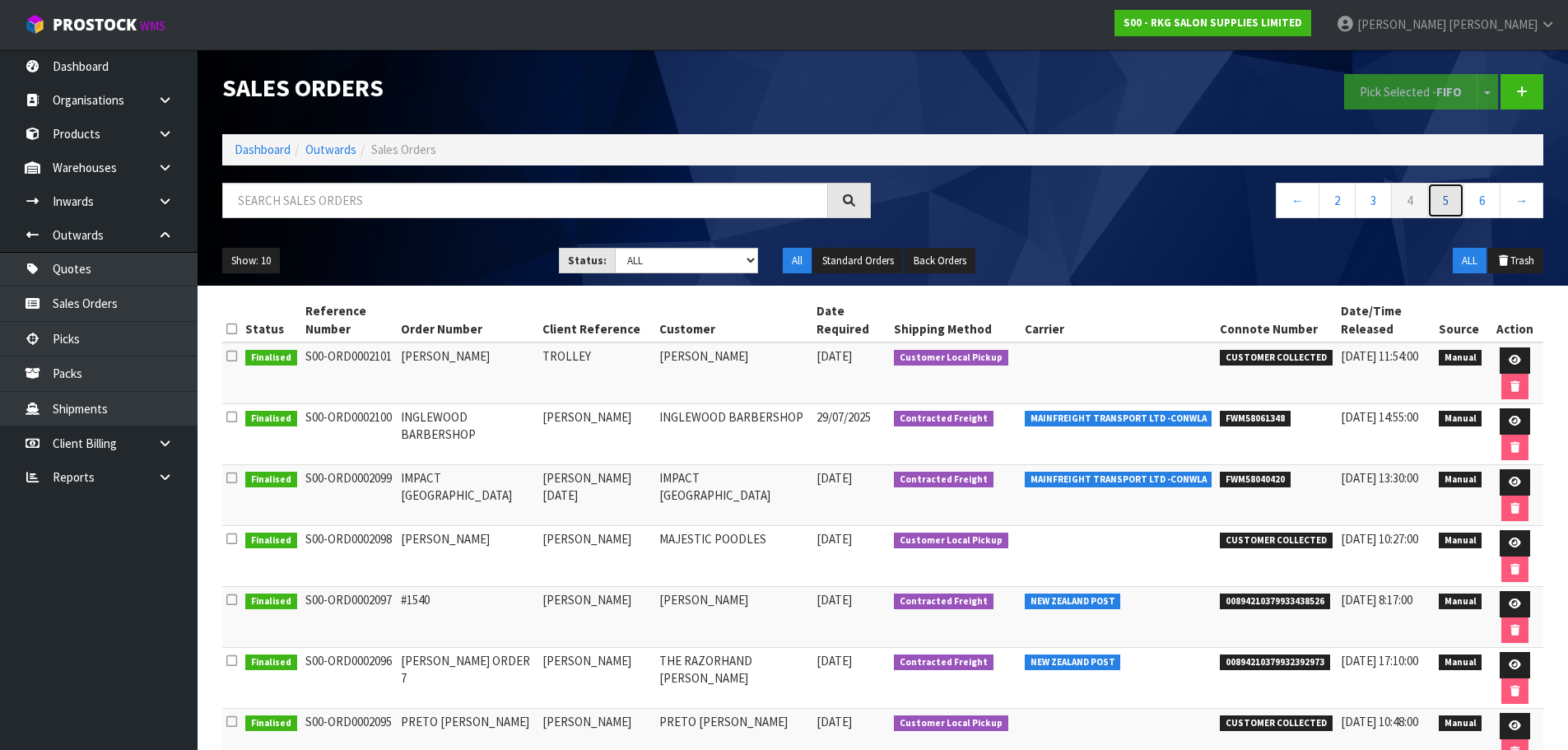
click at [1442, 205] on link "5" at bounding box center [1446, 200] width 37 height 35
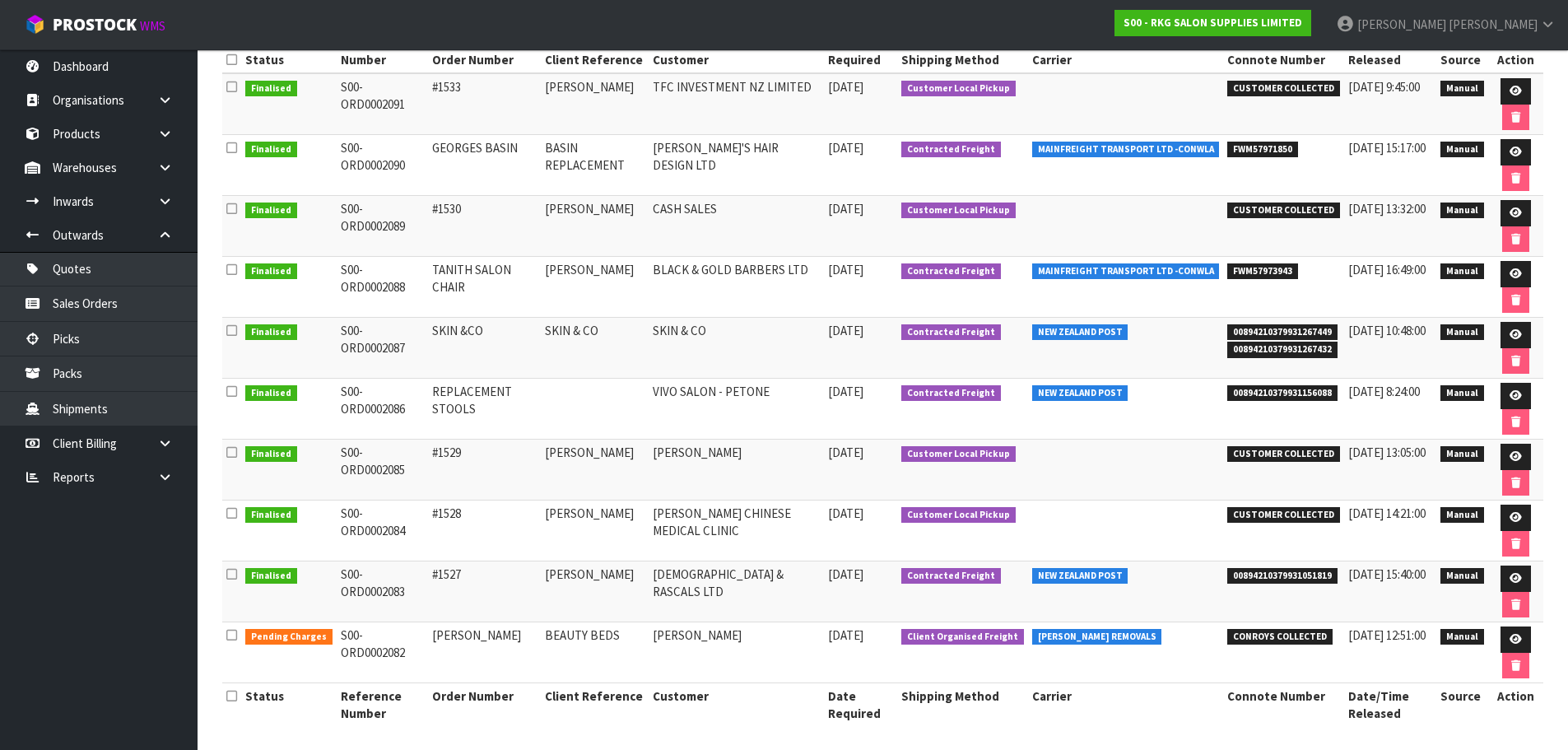
scroll to position [276, 0]
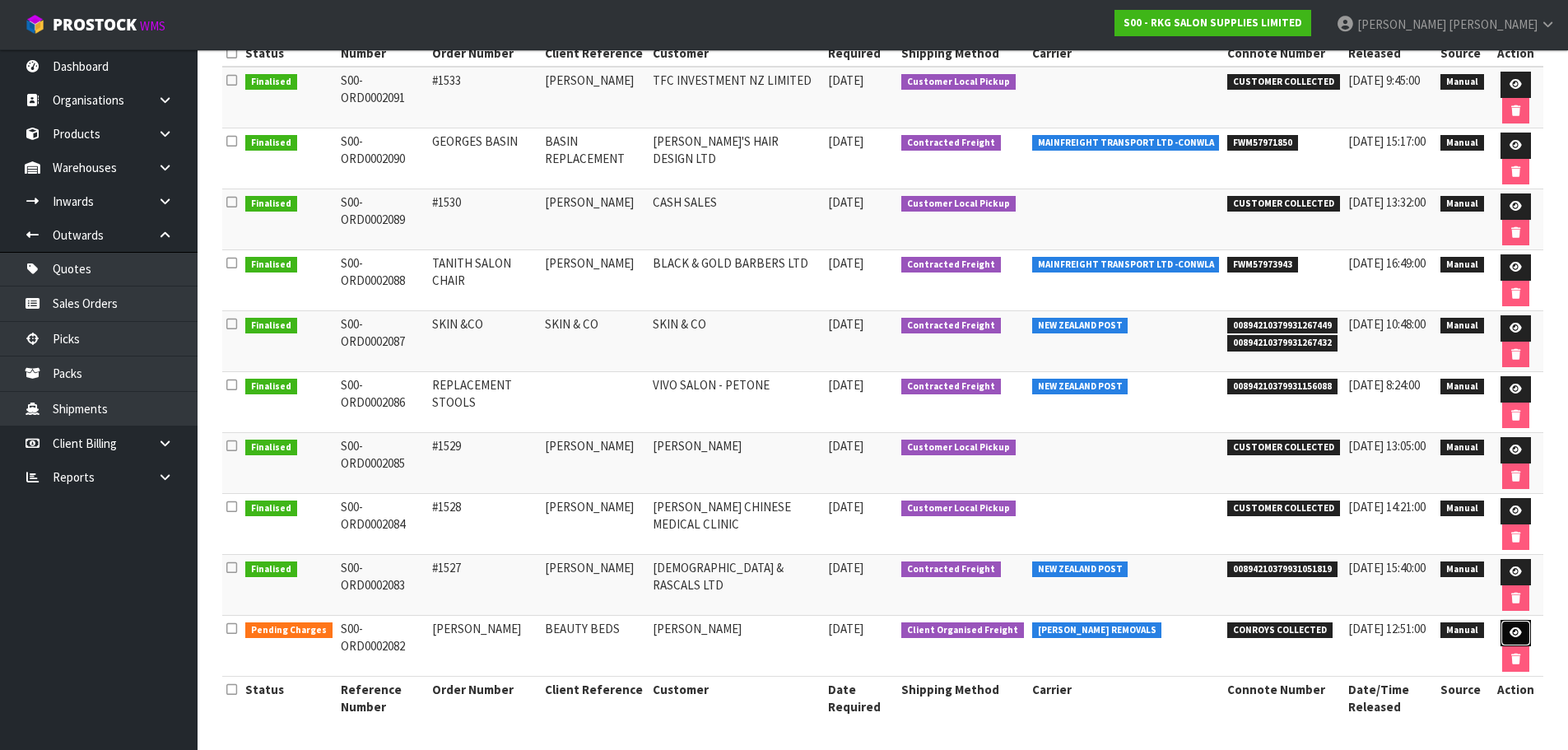
click at [1515, 632] on icon at bounding box center [1516, 633] width 12 height 11
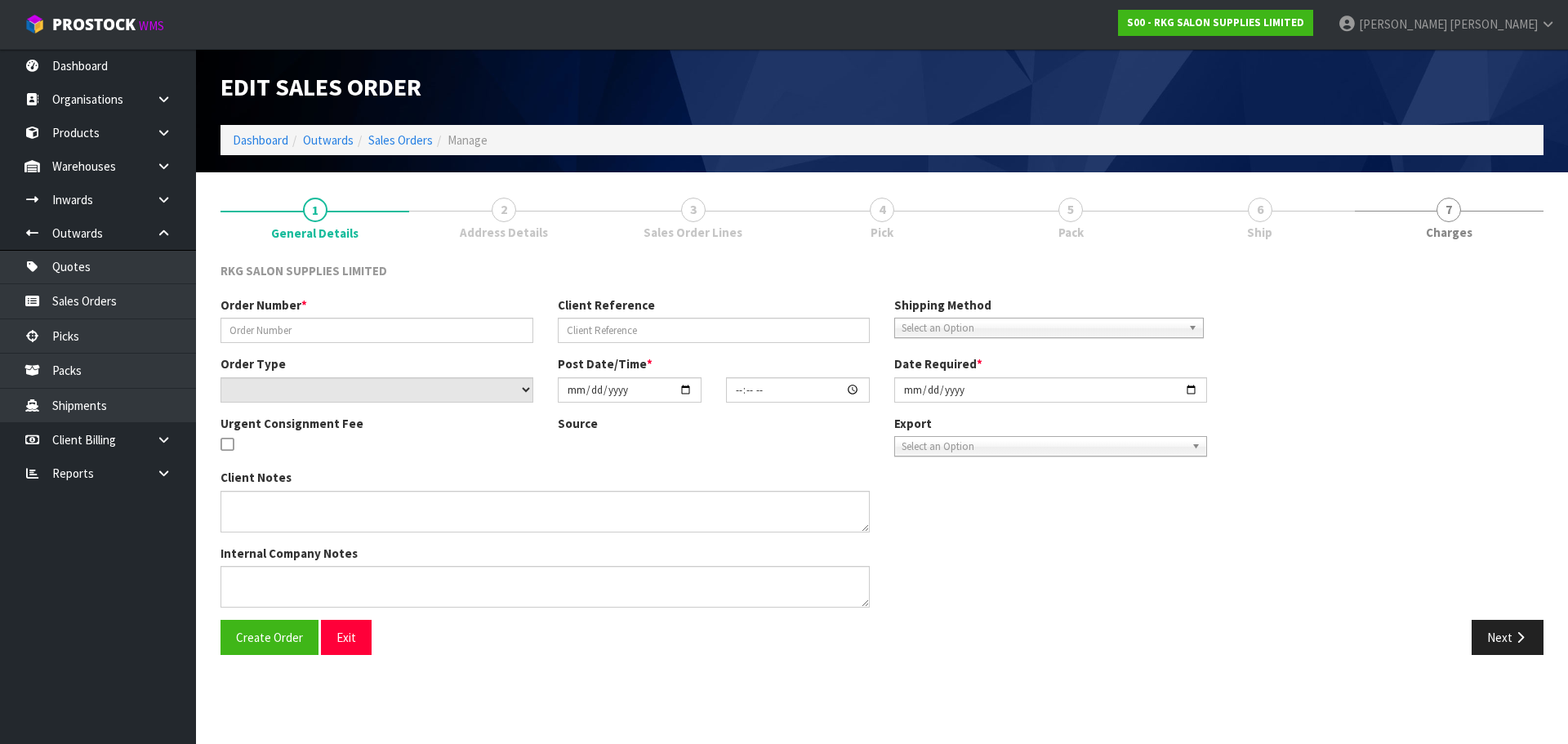
type input "[PERSON_NAME]"
type input "BEAUTY BEDS"
select select "number:0"
type input "[DATE]"
type input "00:00:00.000"
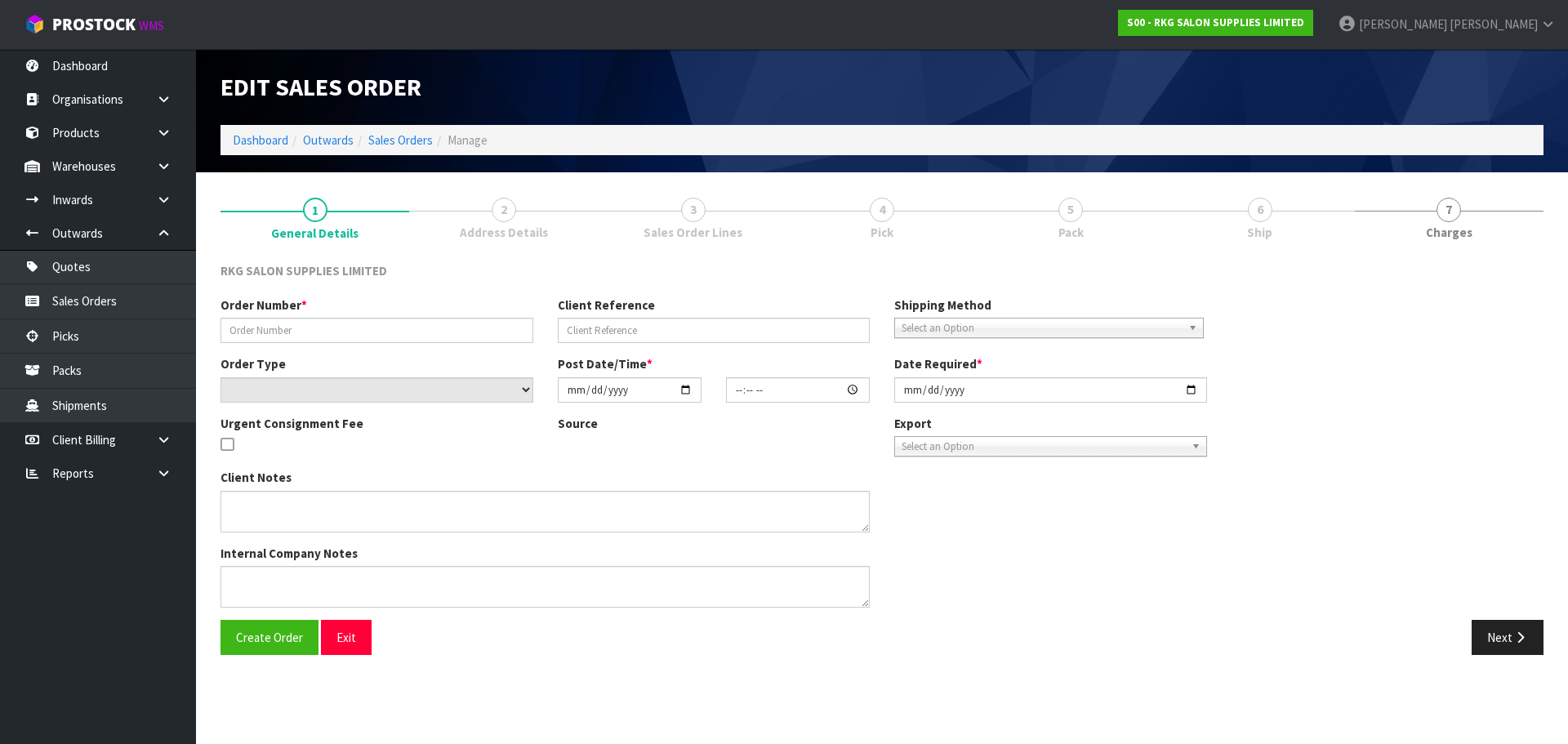
type input "[DATE]"
type textarea "FOR CONROYS TO COLLECT [DATE] 21.8 JOB#2969281"
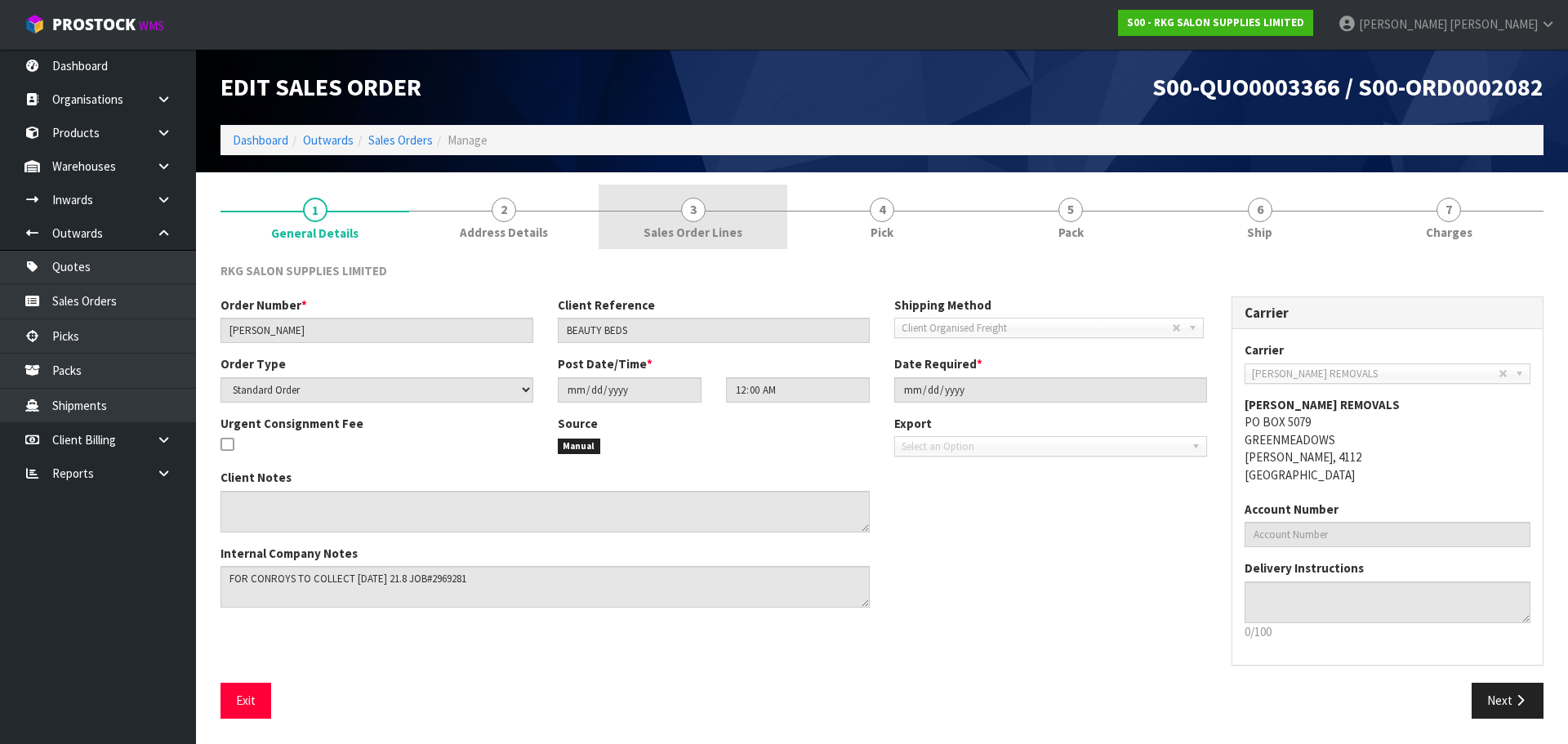
click at [685, 208] on span "3" at bounding box center [693, 210] width 24 height 24
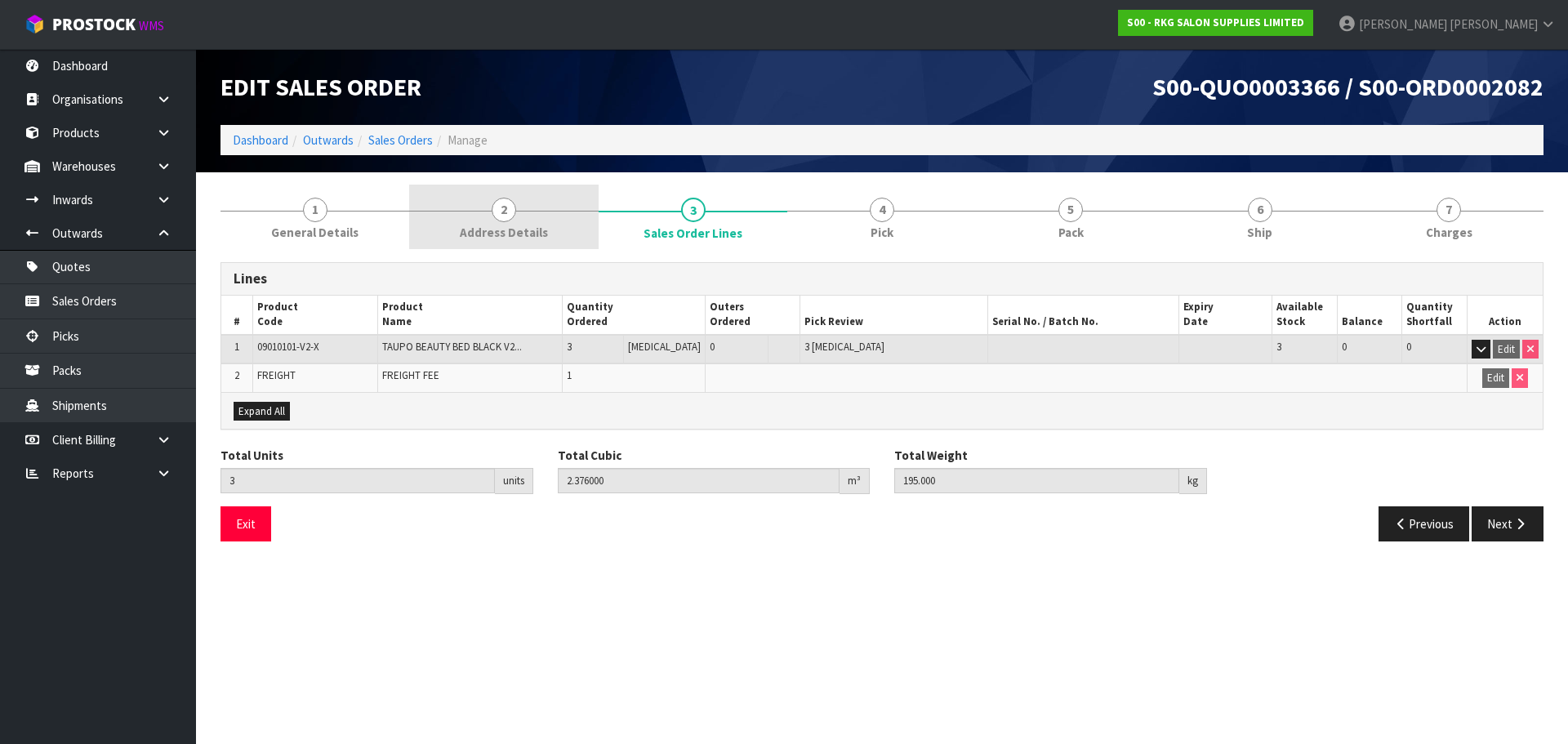
click at [498, 218] on span "2" at bounding box center [504, 210] width 24 height 24
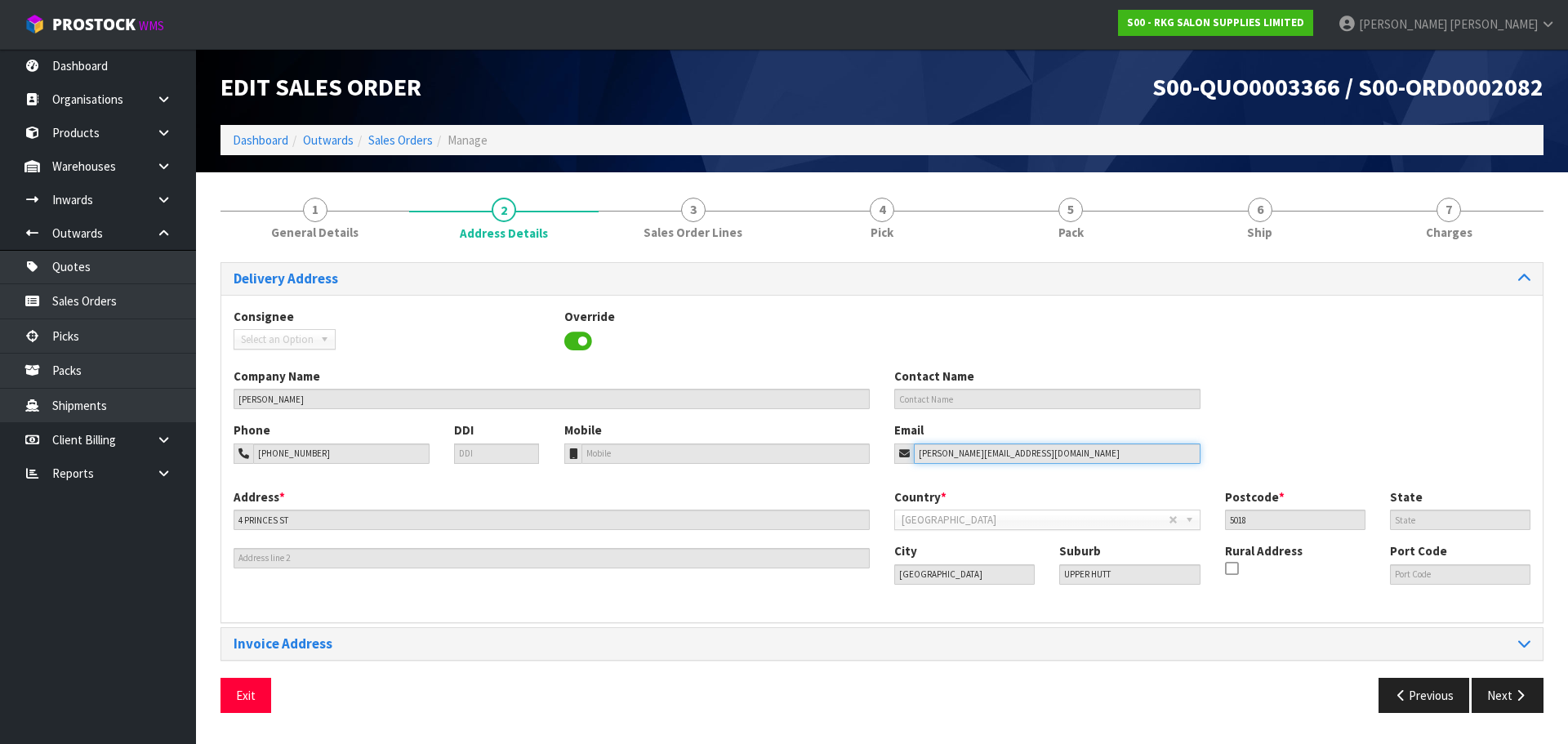
drag, startPoint x: 1062, startPoint y: 455, endPoint x: 876, endPoint y: 439, distance: 186.7
click at [876, 439] on div "Phone [PHONE_NUMBER] DDI Mobile Email [PERSON_NAME][EMAIL_ADDRESS][DOMAIN_NAME]" at bounding box center [882, 455] width 1321 height 66
click at [254, 694] on button "Exit" at bounding box center [246, 695] width 51 height 35
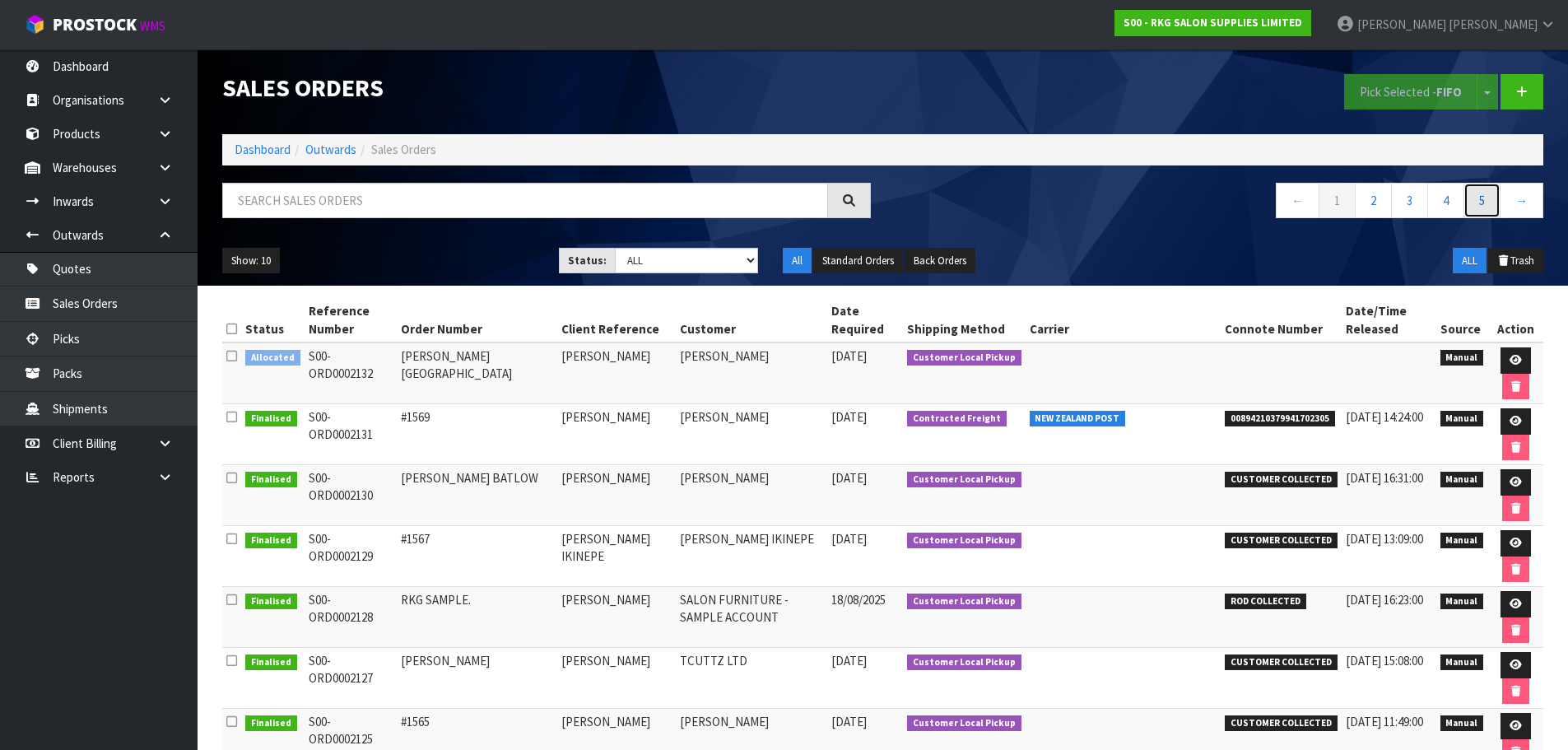
click at [1480, 203] on link "5" at bounding box center [1483, 200] width 37 height 35
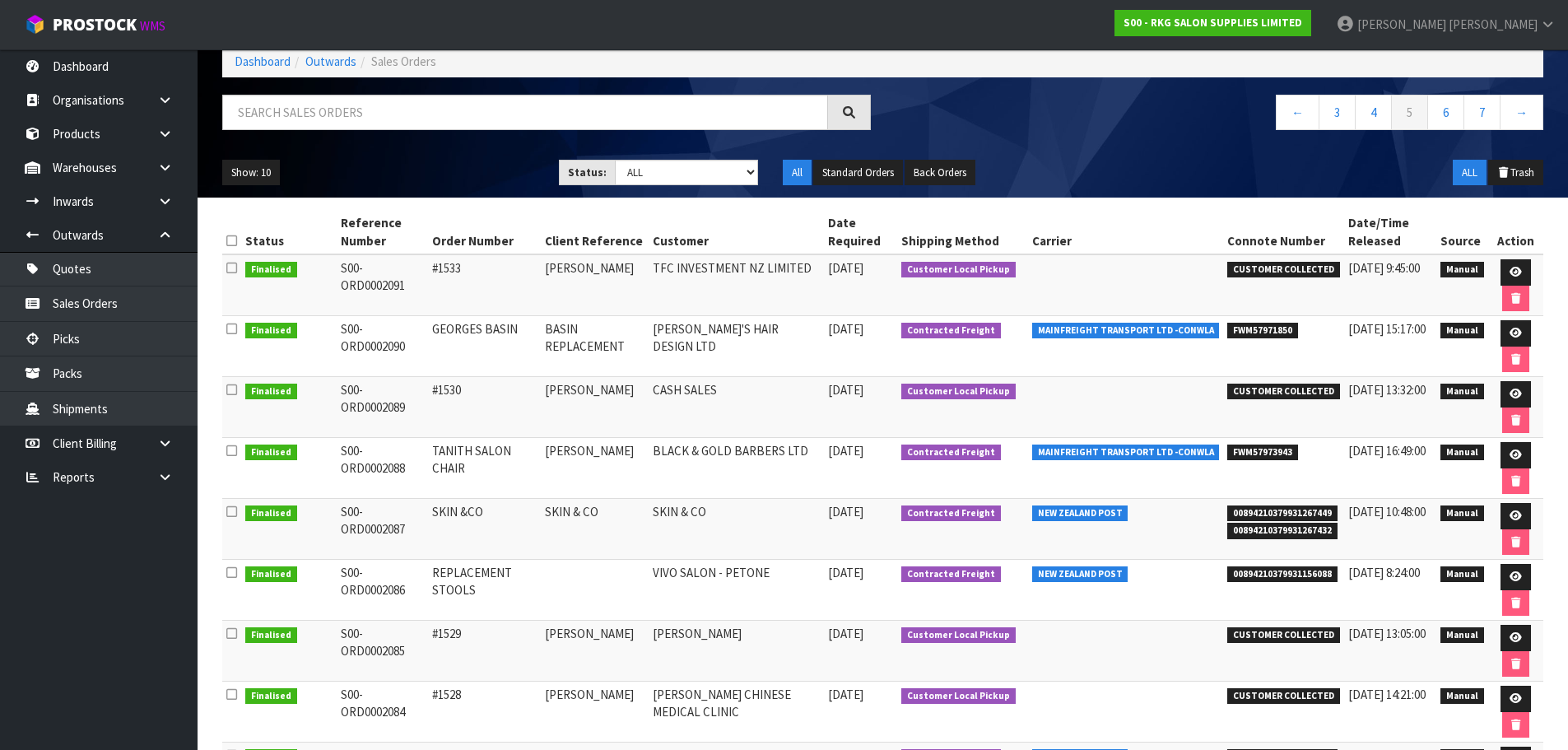
scroll to position [276, 0]
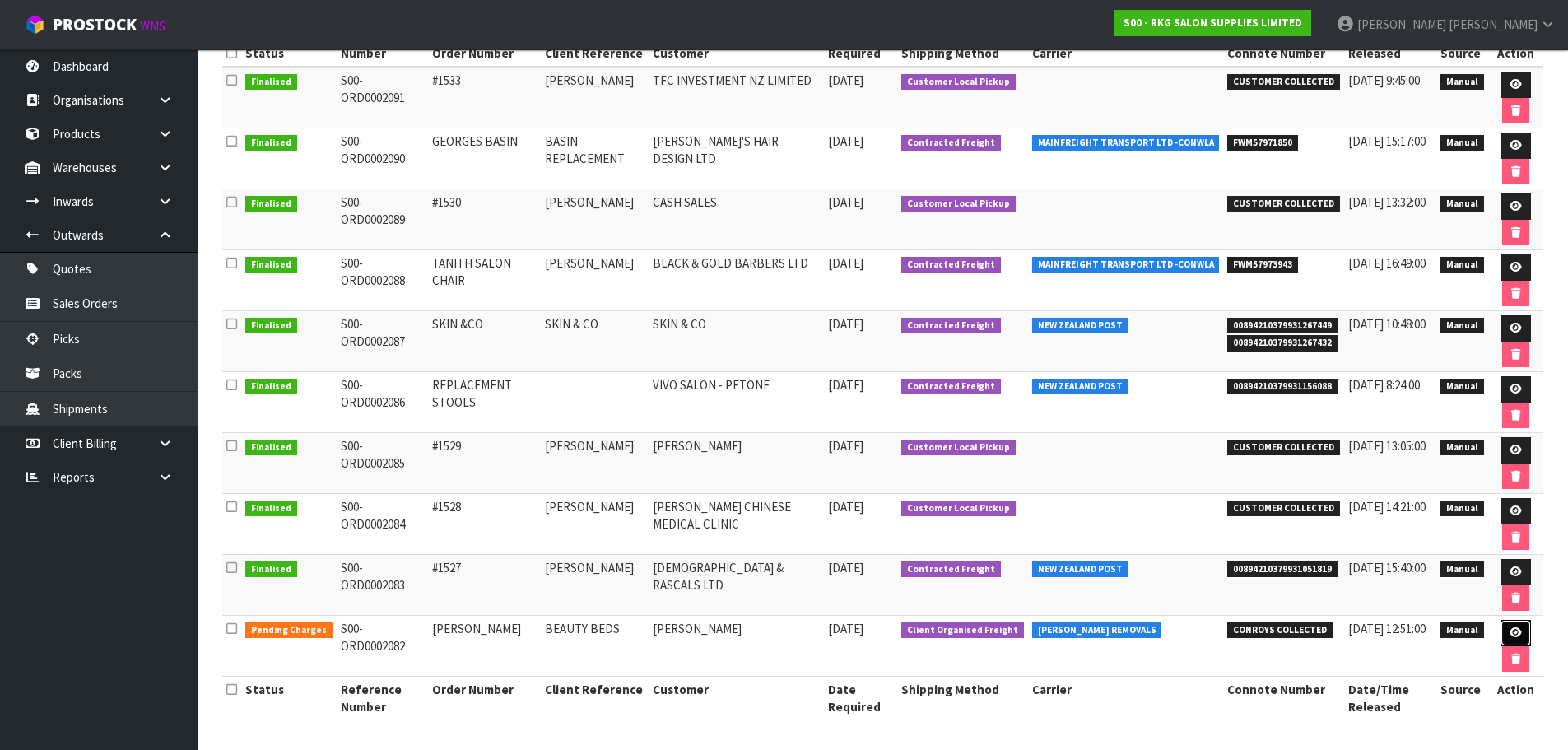
click at [1510, 637] on icon at bounding box center [1516, 633] width 12 height 11
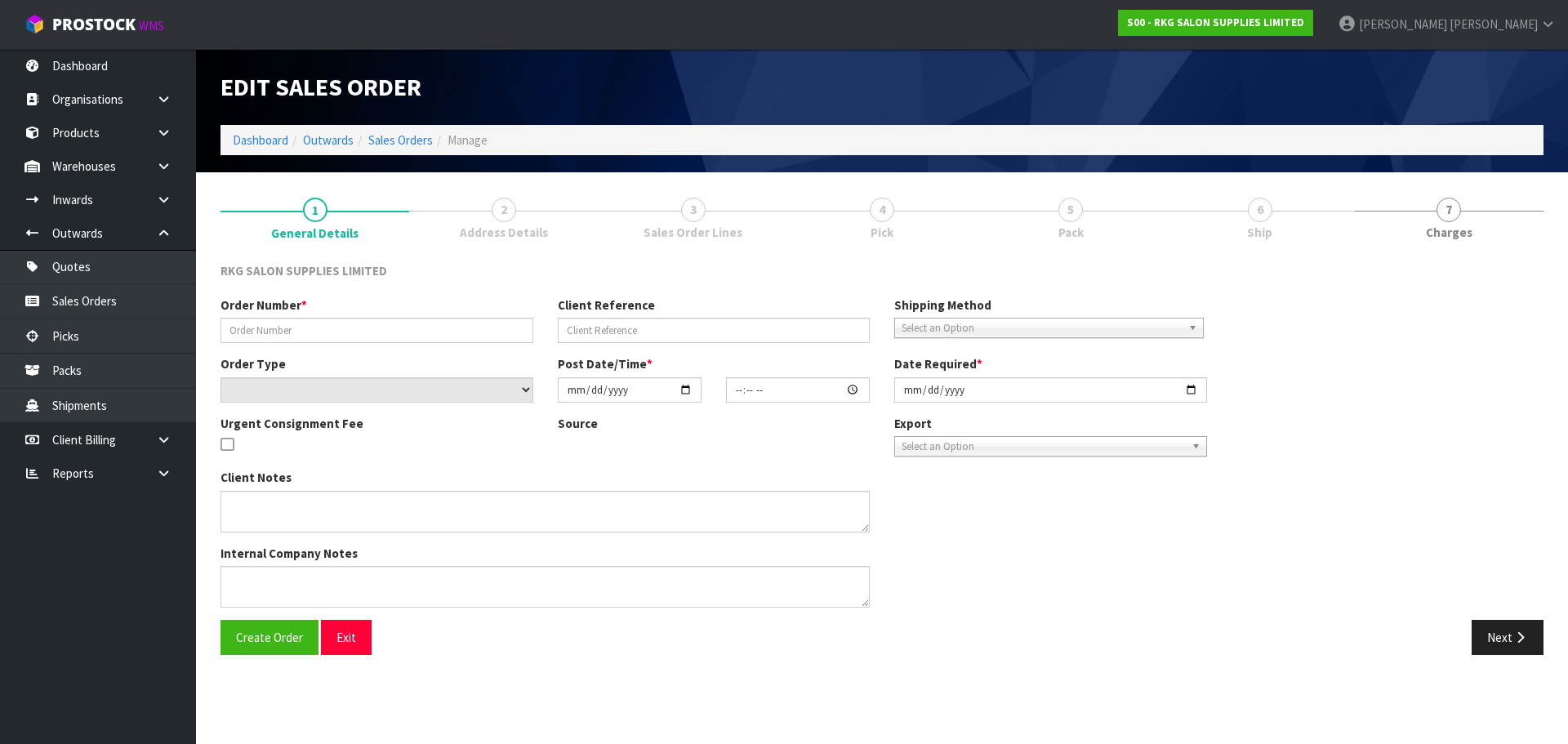
type input "[PERSON_NAME]"
type input "BEAUTY BEDS"
select select "number:0"
type input "[DATE]"
type input "00:00:00.000"
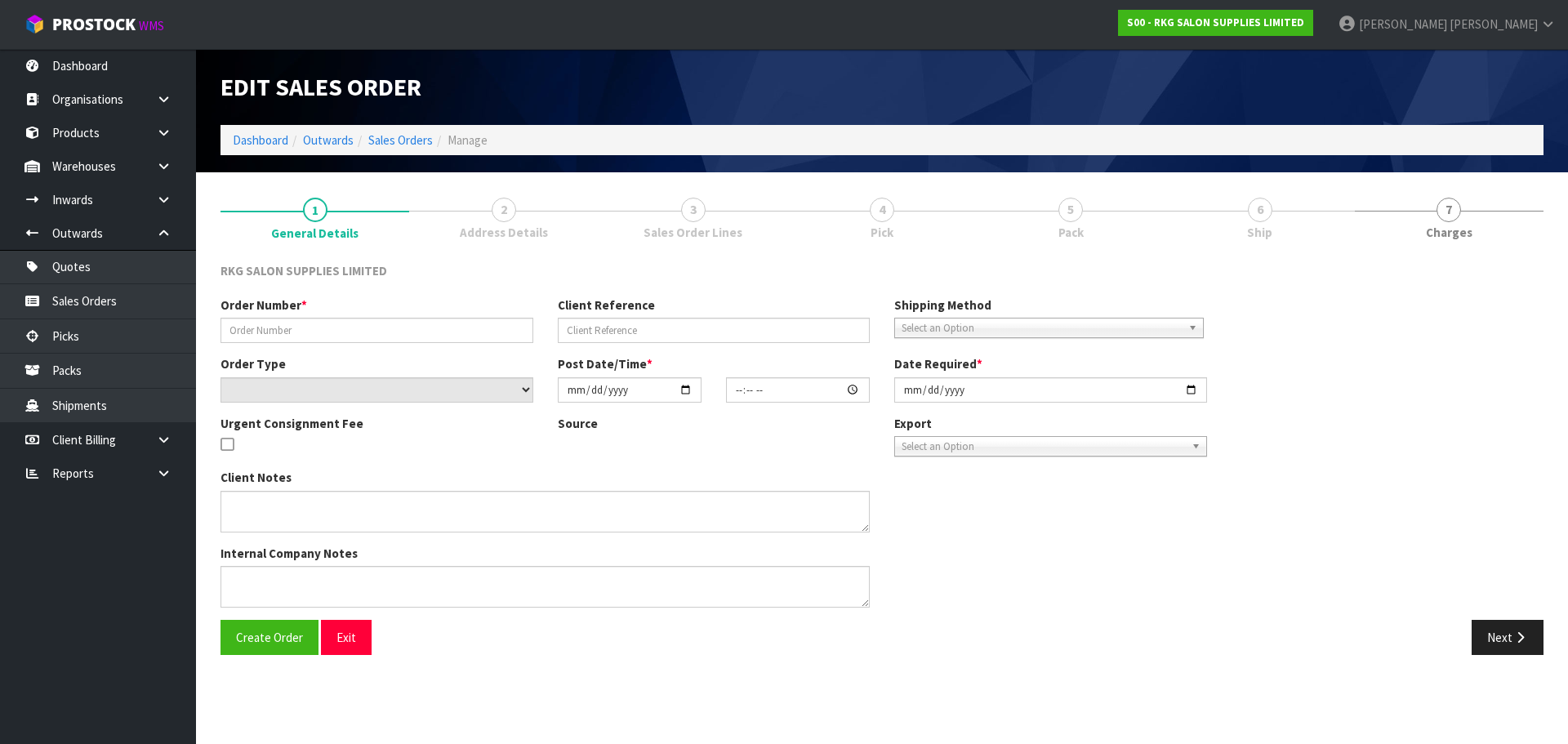
type input "[DATE]"
type textarea "FOR CONROYS TO COLLECT [DATE] 21.8 JOB#2969281"
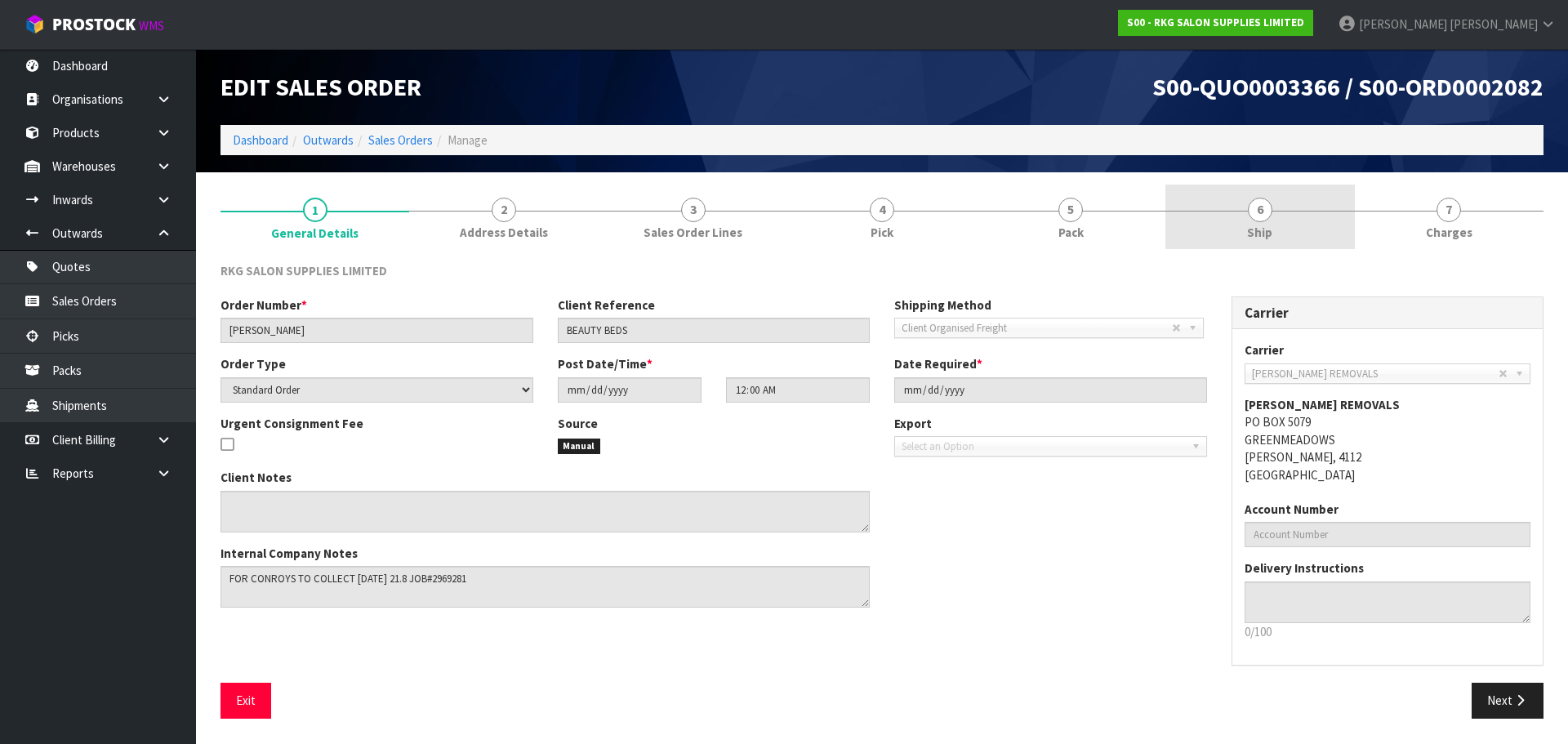
click at [1261, 214] on span "6" at bounding box center [1260, 210] width 24 height 24
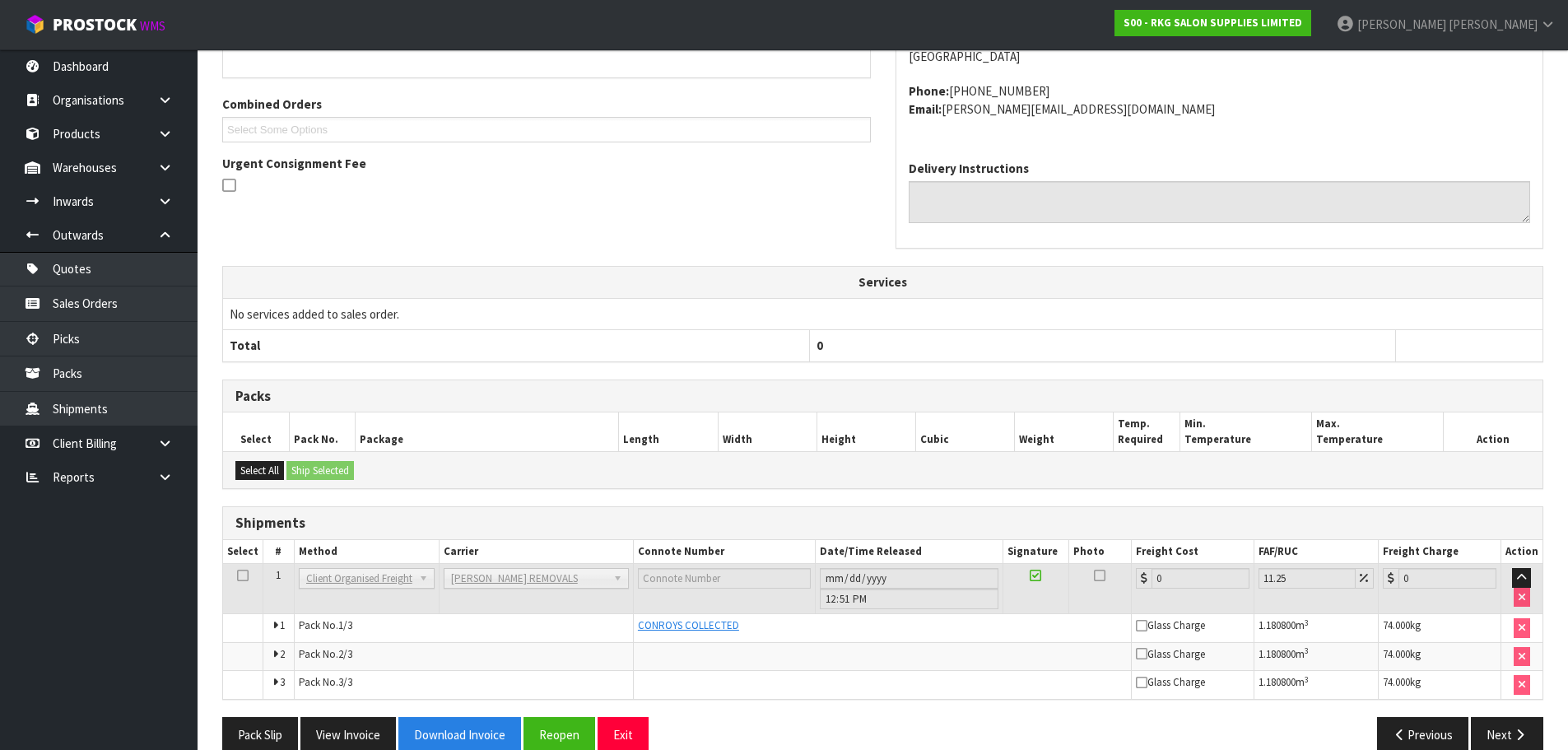
scroll to position [360, 0]
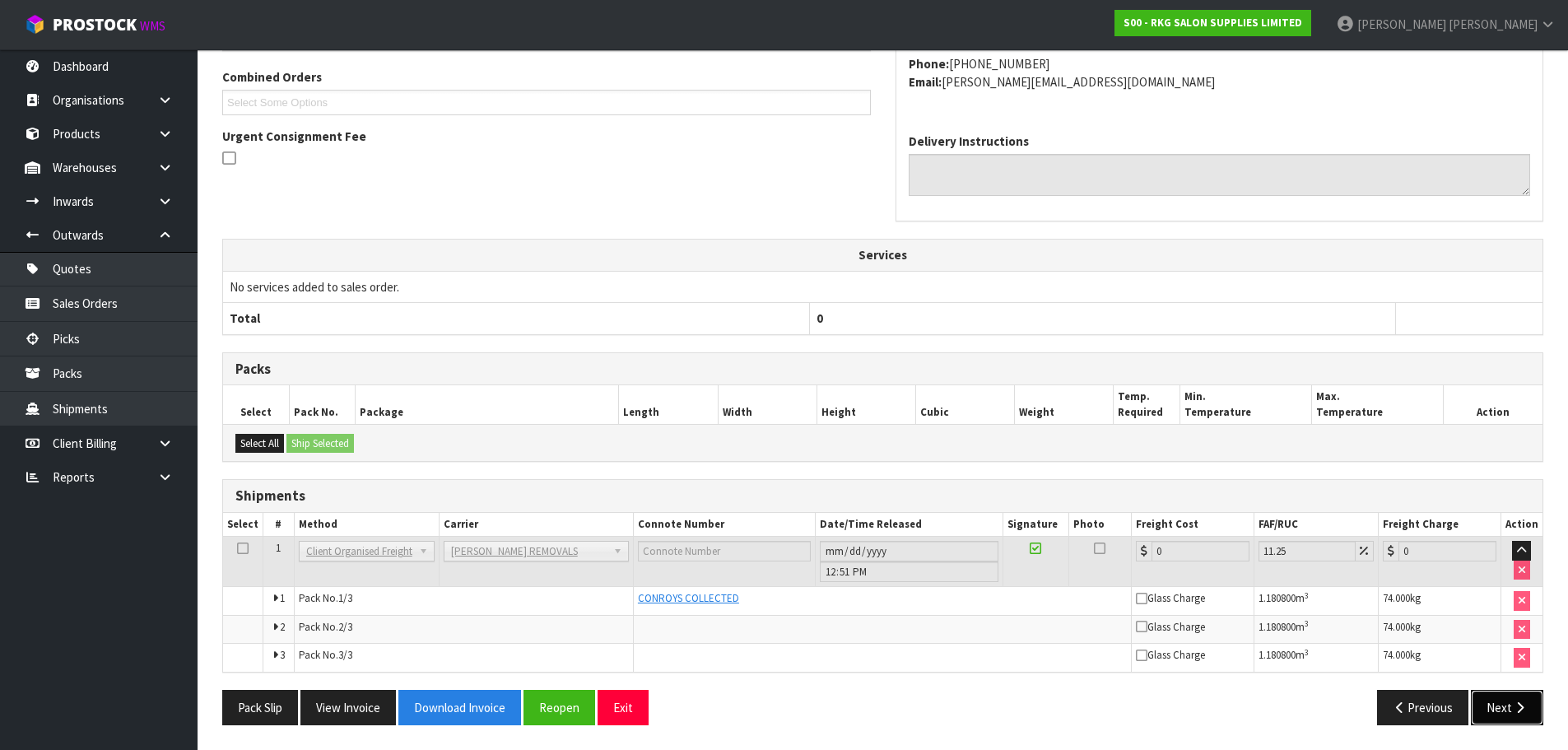
click at [1506, 706] on button "Next" at bounding box center [1507, 708] width 72 height 35
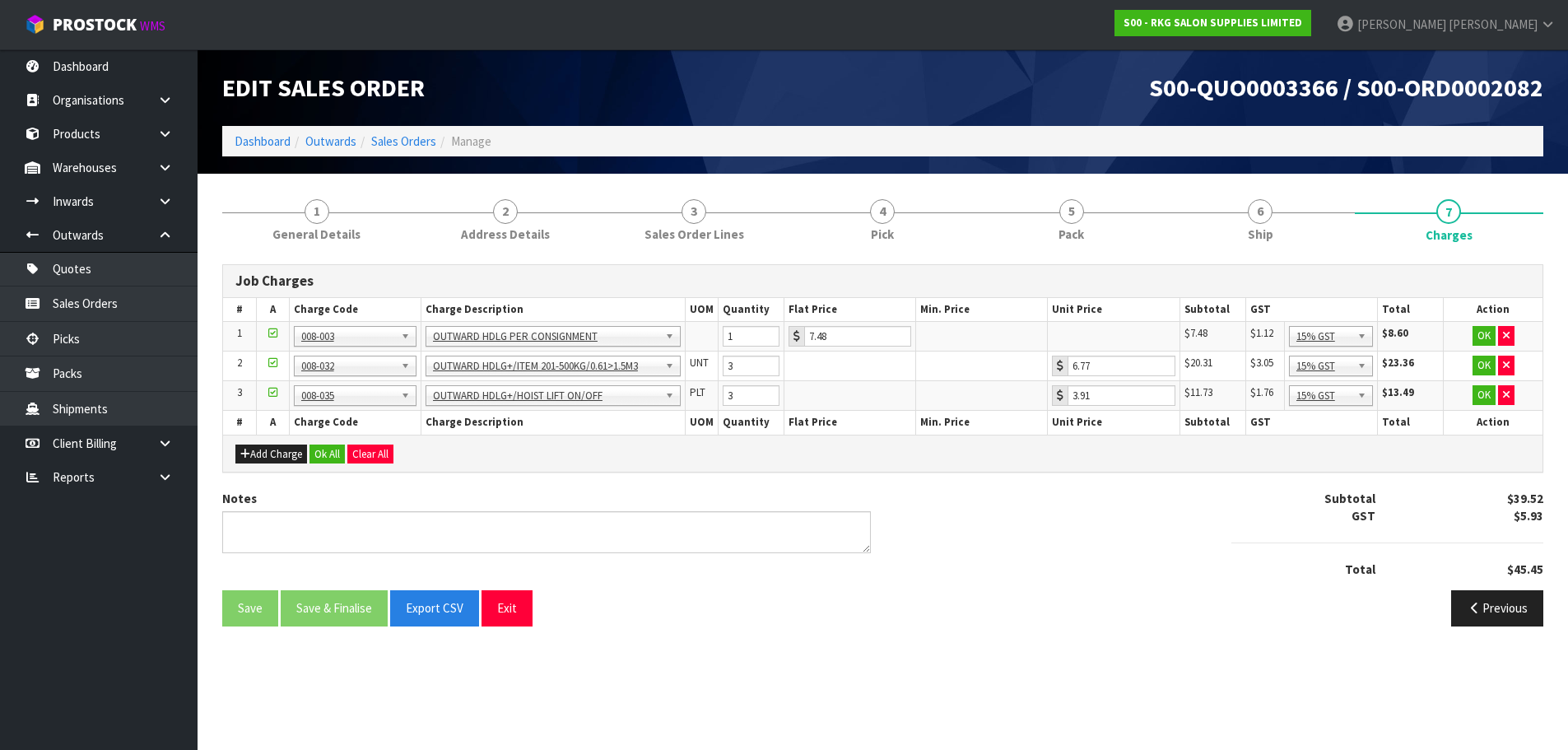
scroll to position [0, 0]
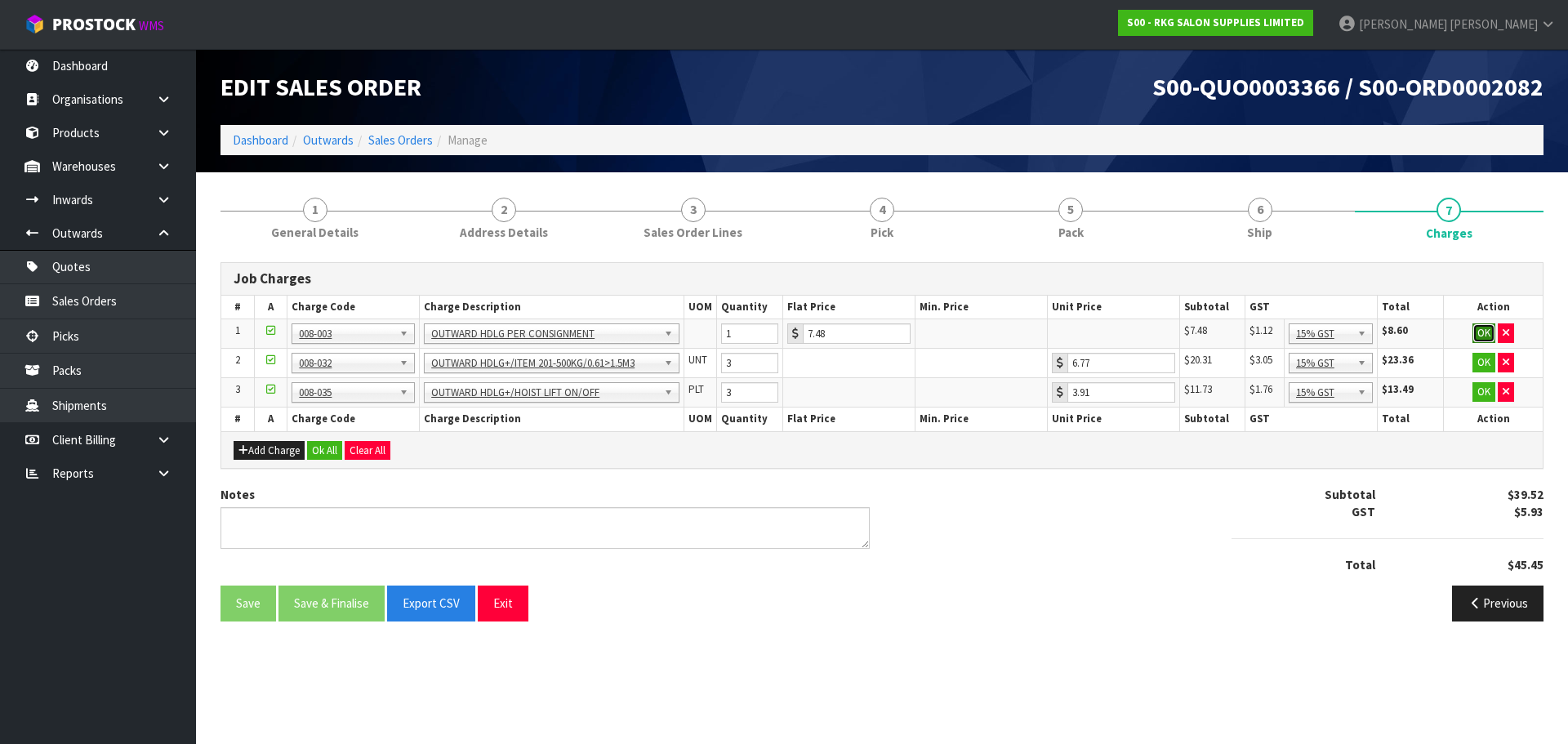
click at [1480, 330] on button "OK" at bounding box center [1484, 333] width 23 height 19
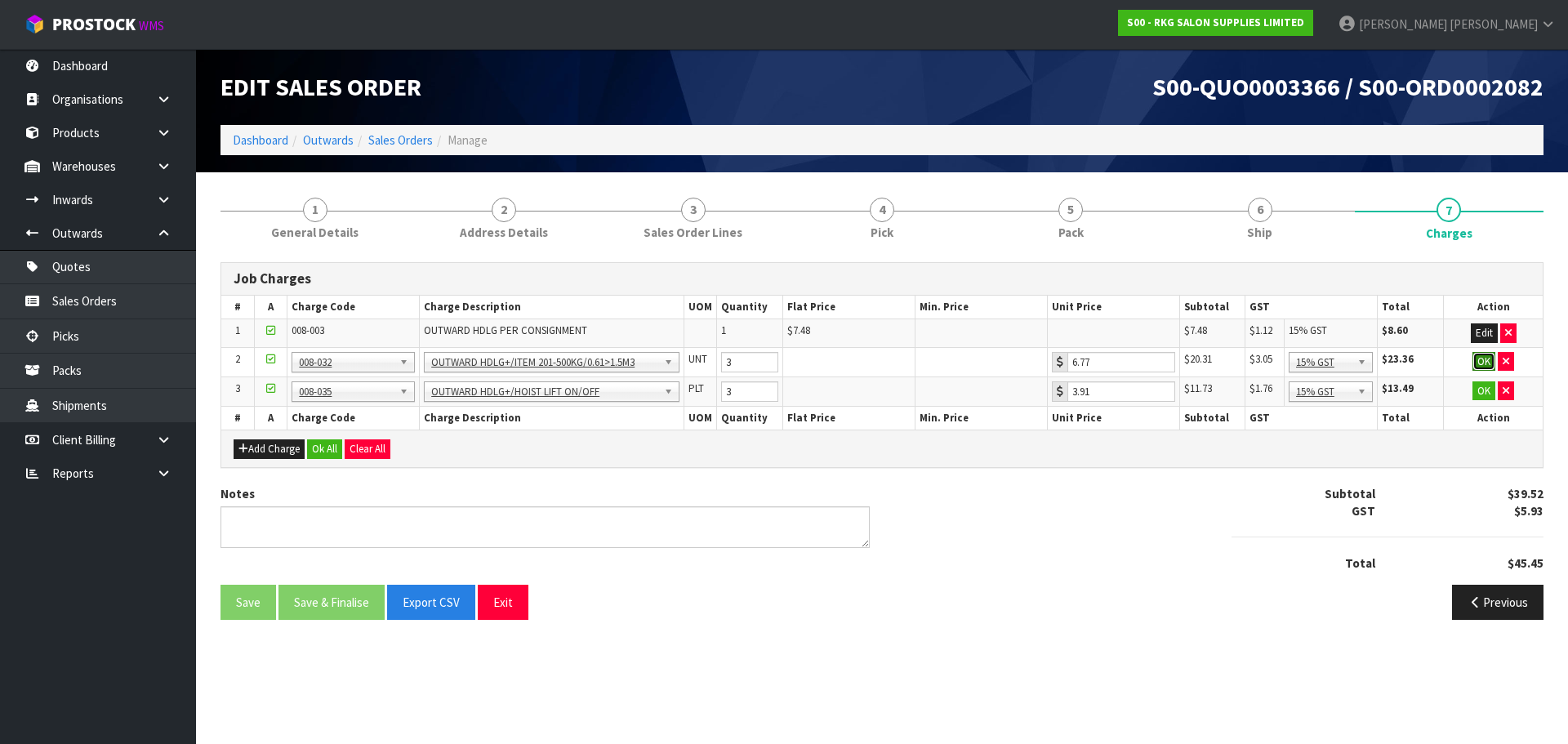
click at [1485, 363] on button "OK" at bounding box center [1484, 362] width 23 height 19
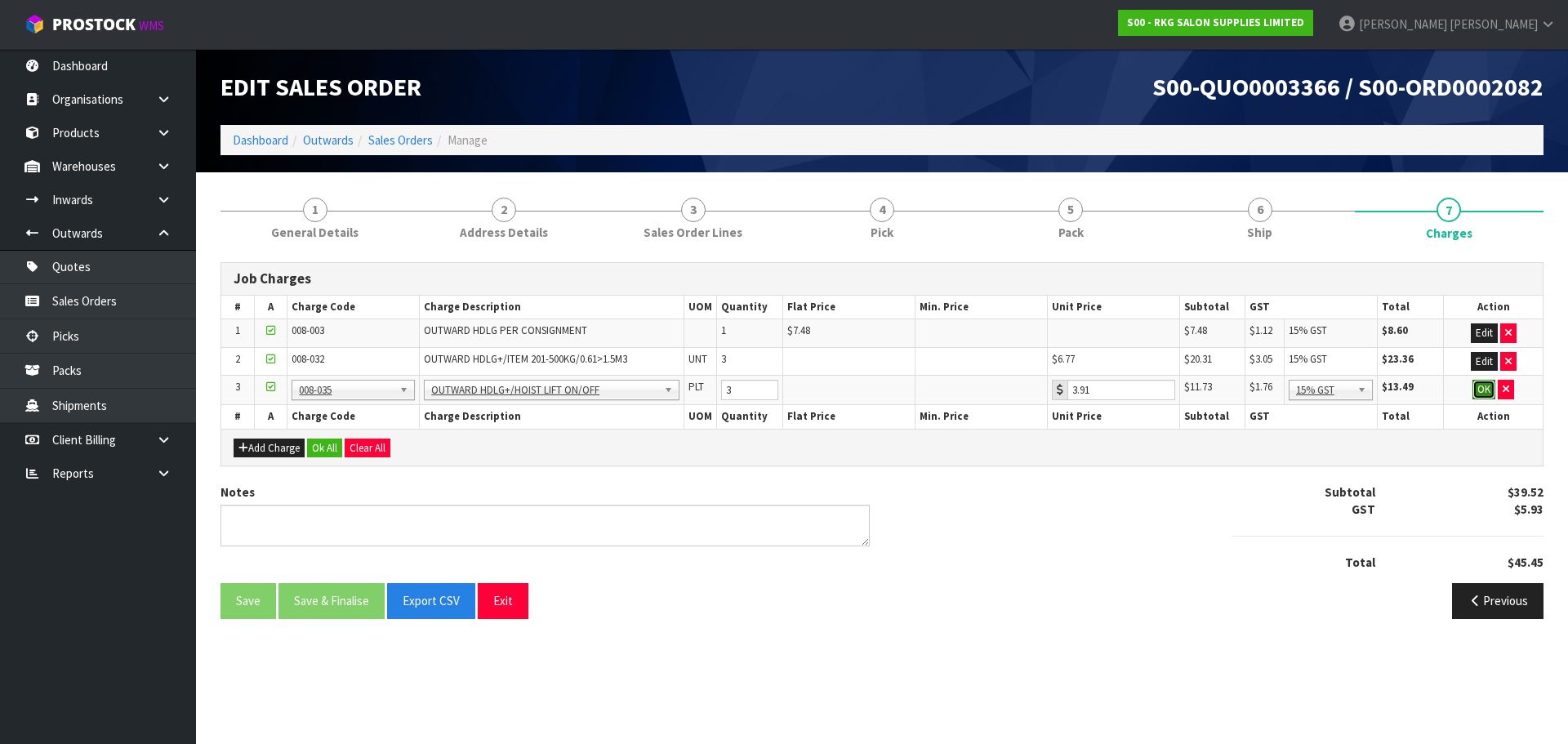
click at [1484, 392] on button "OK" at bounding box center [1484, 389] width 23 height 19
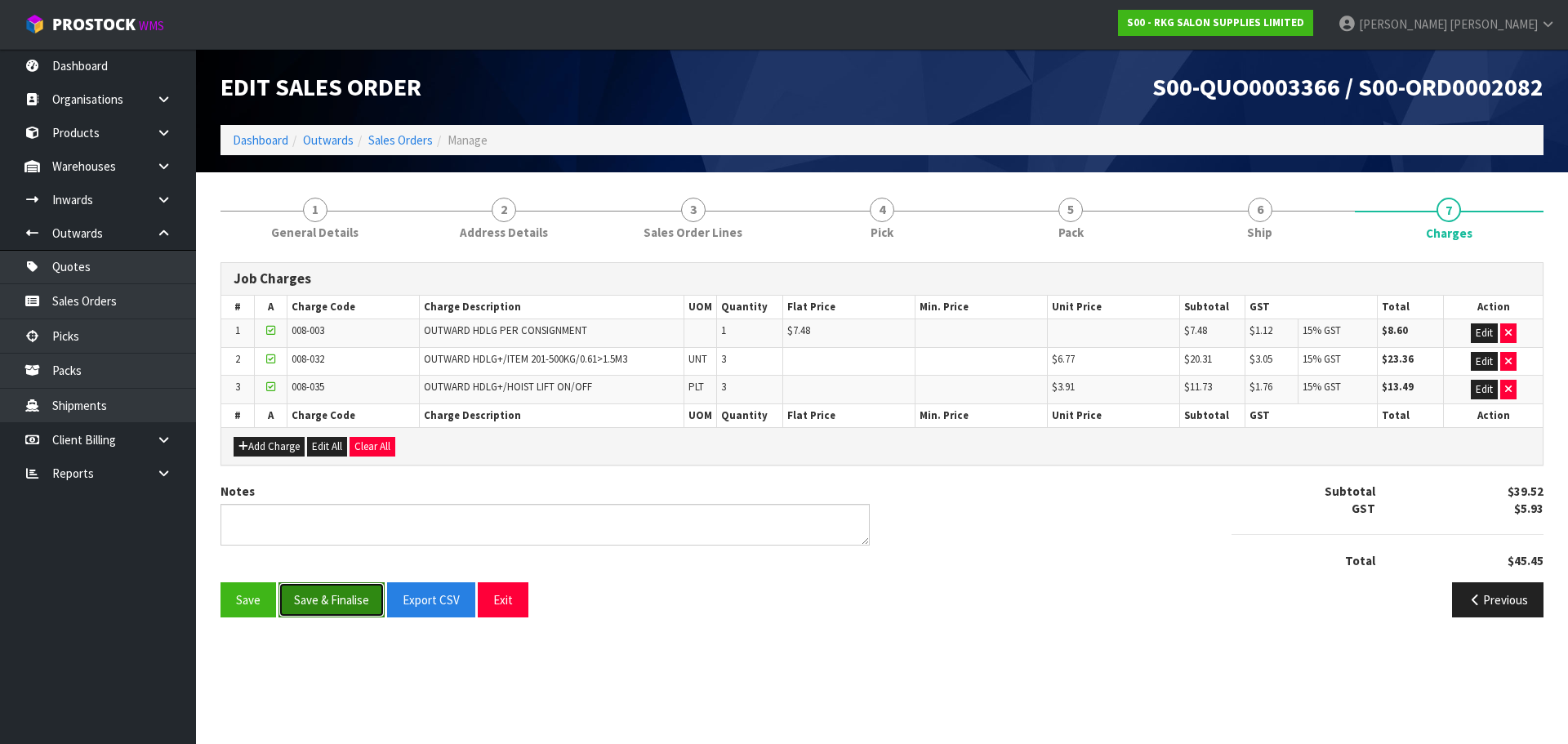
click at [345, 605] on button "Save & Finalise" at bounding box center [331, 600] width 106 height 35
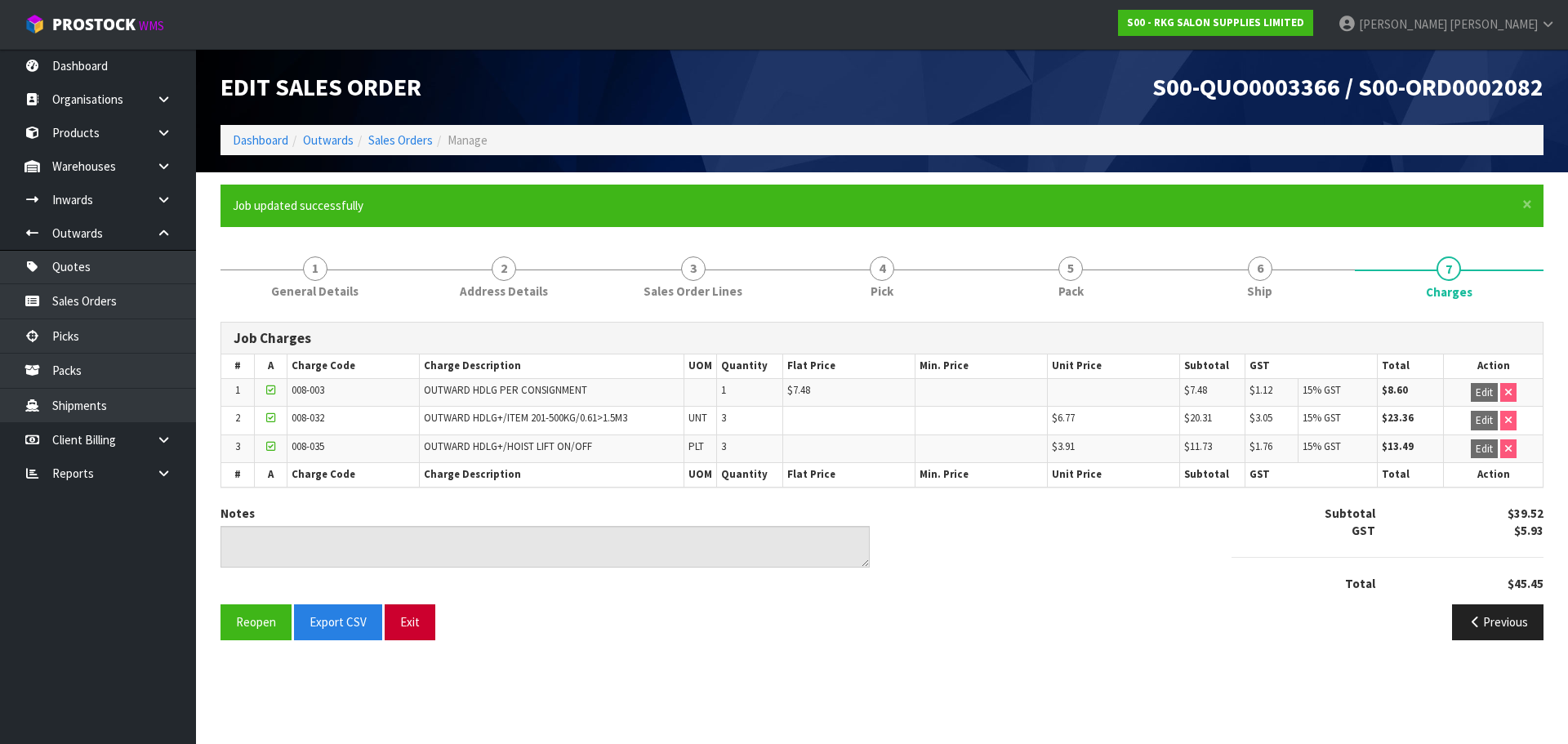
click at [510, 661] on section "× Close Job updated successfully 1 General Details 2 Address Details 3 Sales Or…" at bounding box center [882, 418] width 1372 height 491
drag, startPoint x: 419, startPoint y: 627, endPoint x: 425, endPoint y: 621, distance: 8.5
click at [419, 626] on button "Exit" at bounding box center [410, 622] width 51 height 35
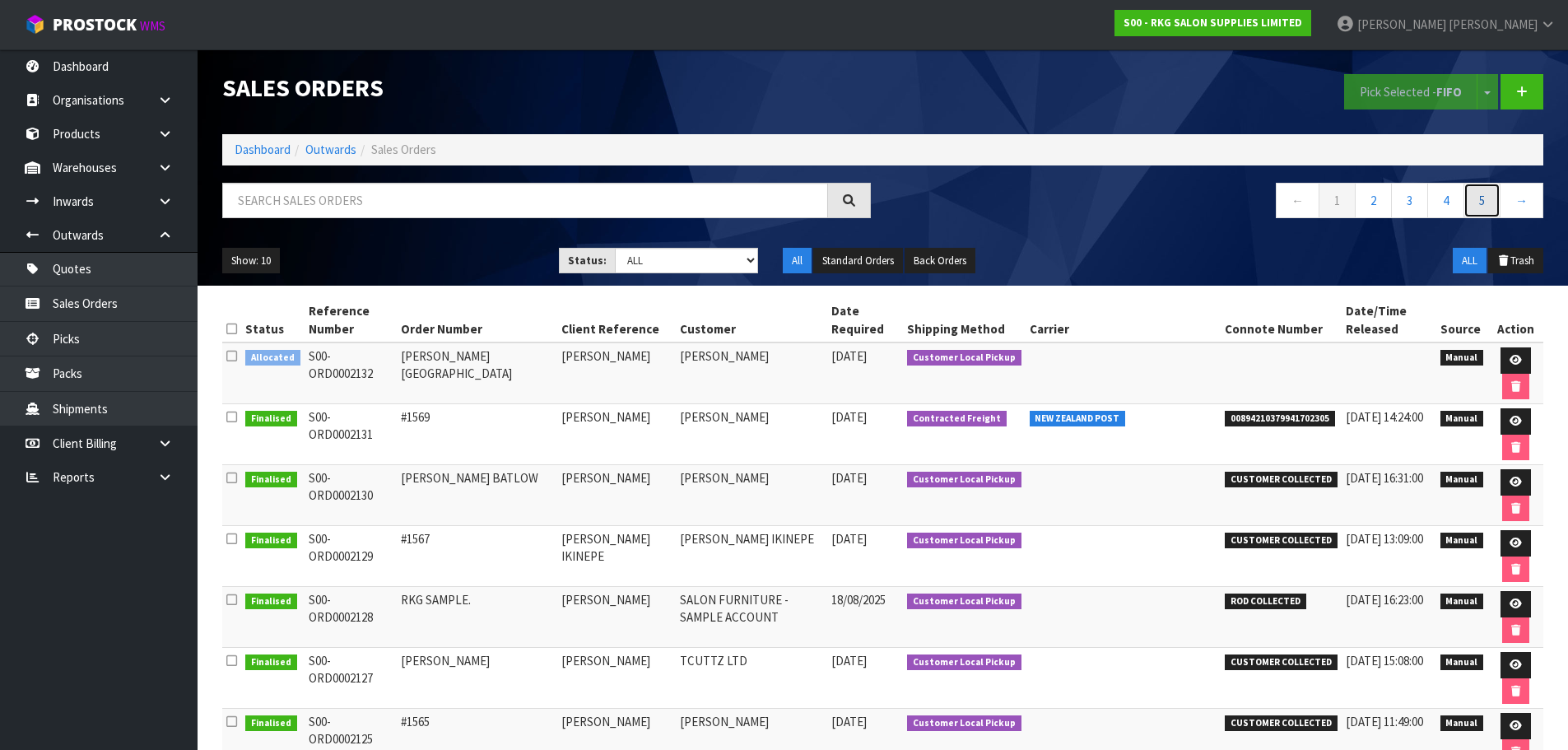
click at [1485, 204] on link "5" at bounding box center [1483, 200] width 37 height 35
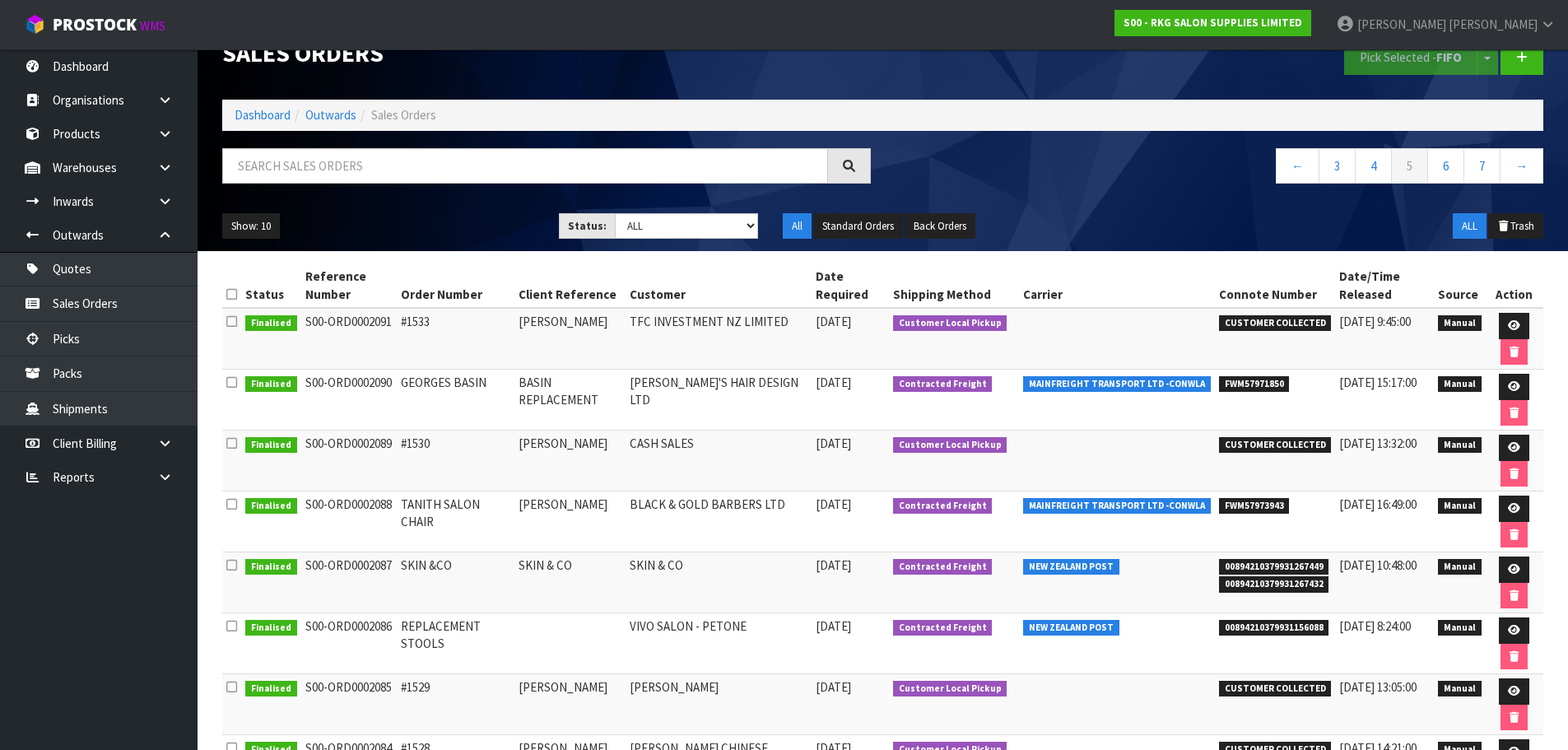
scroll to position [29, 0]
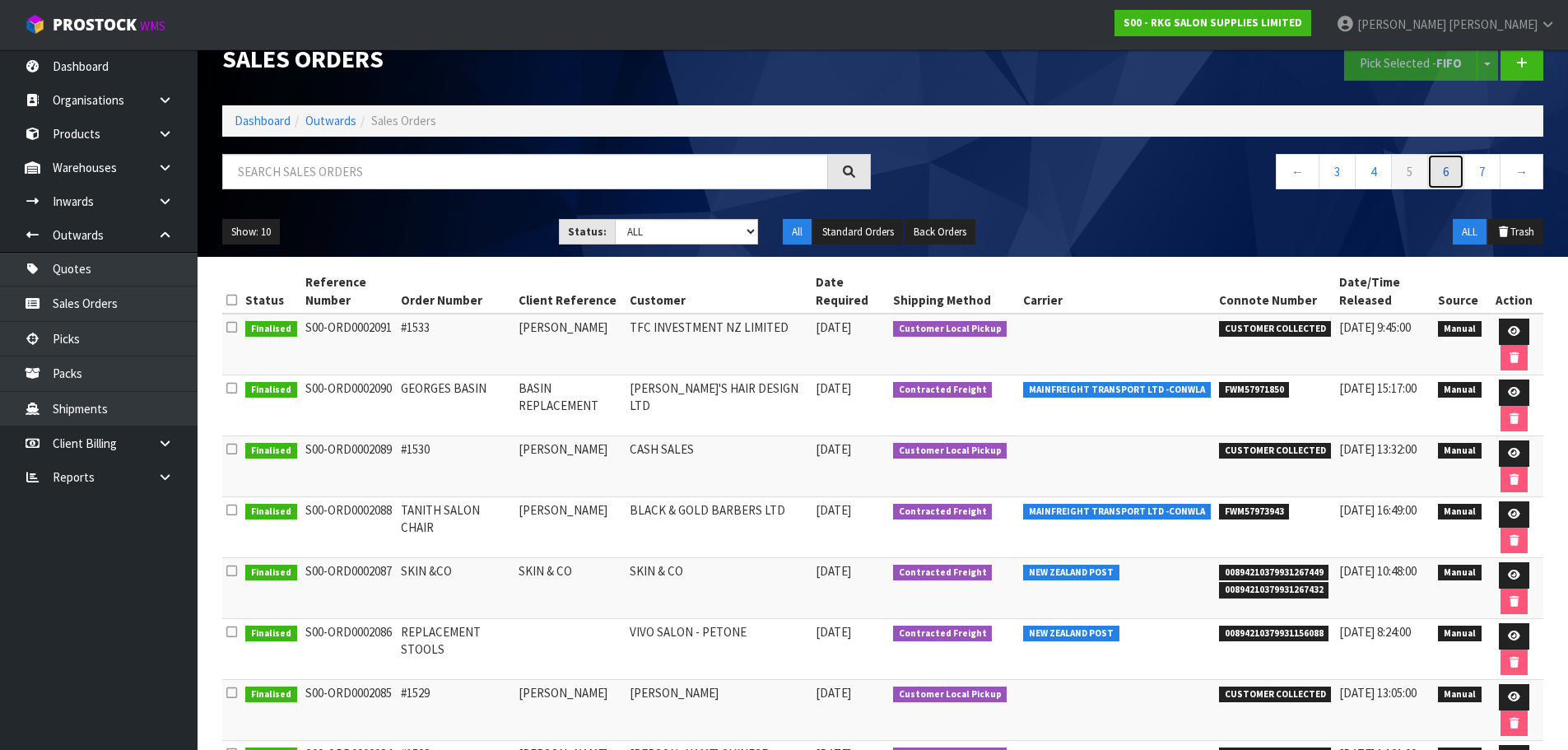
click at [1444, 170] on link "6" at bounding box center [1446, 172] width 37 height 35
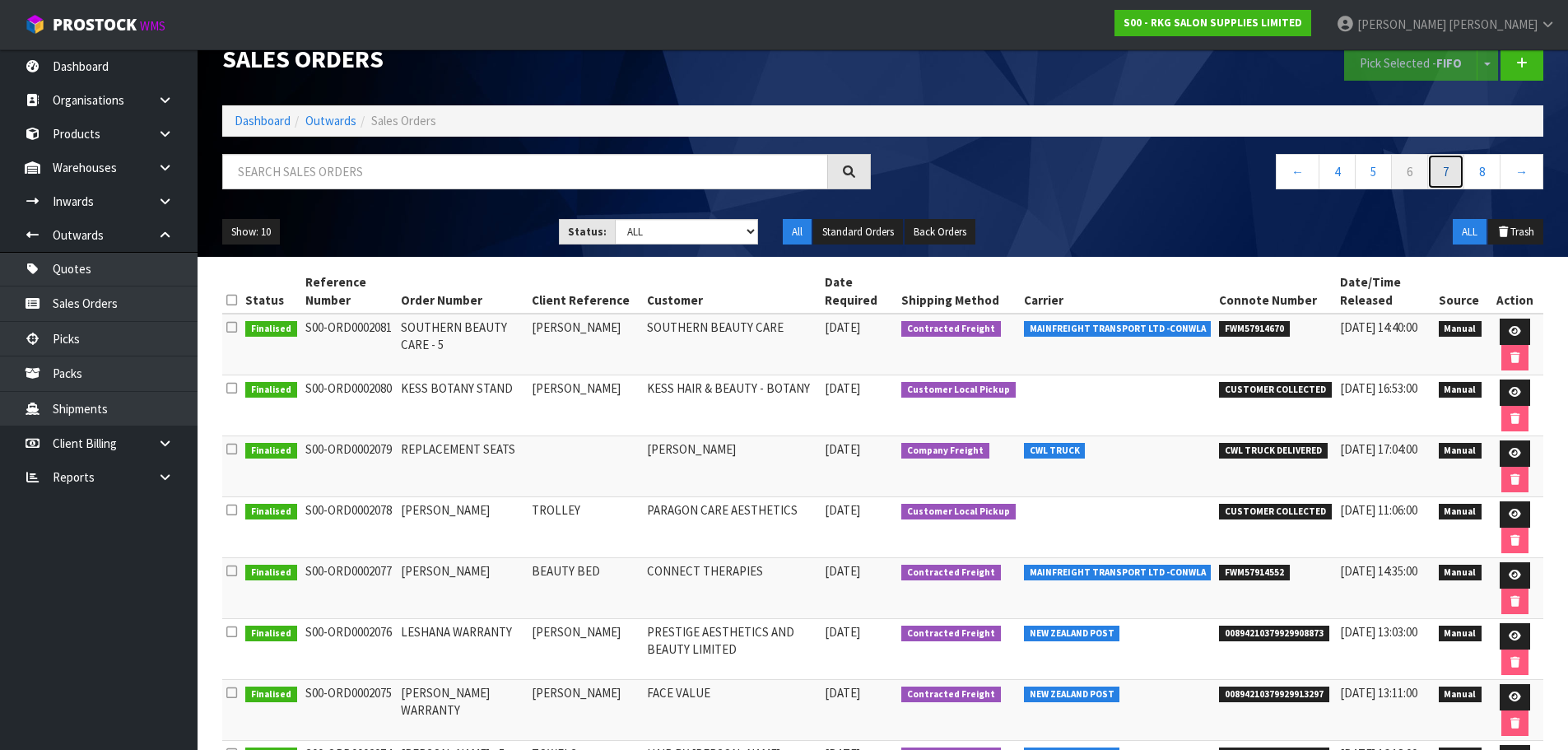
click at [1447, 173] on link "7" at bounding box center [1446, 172] width 37 height 35
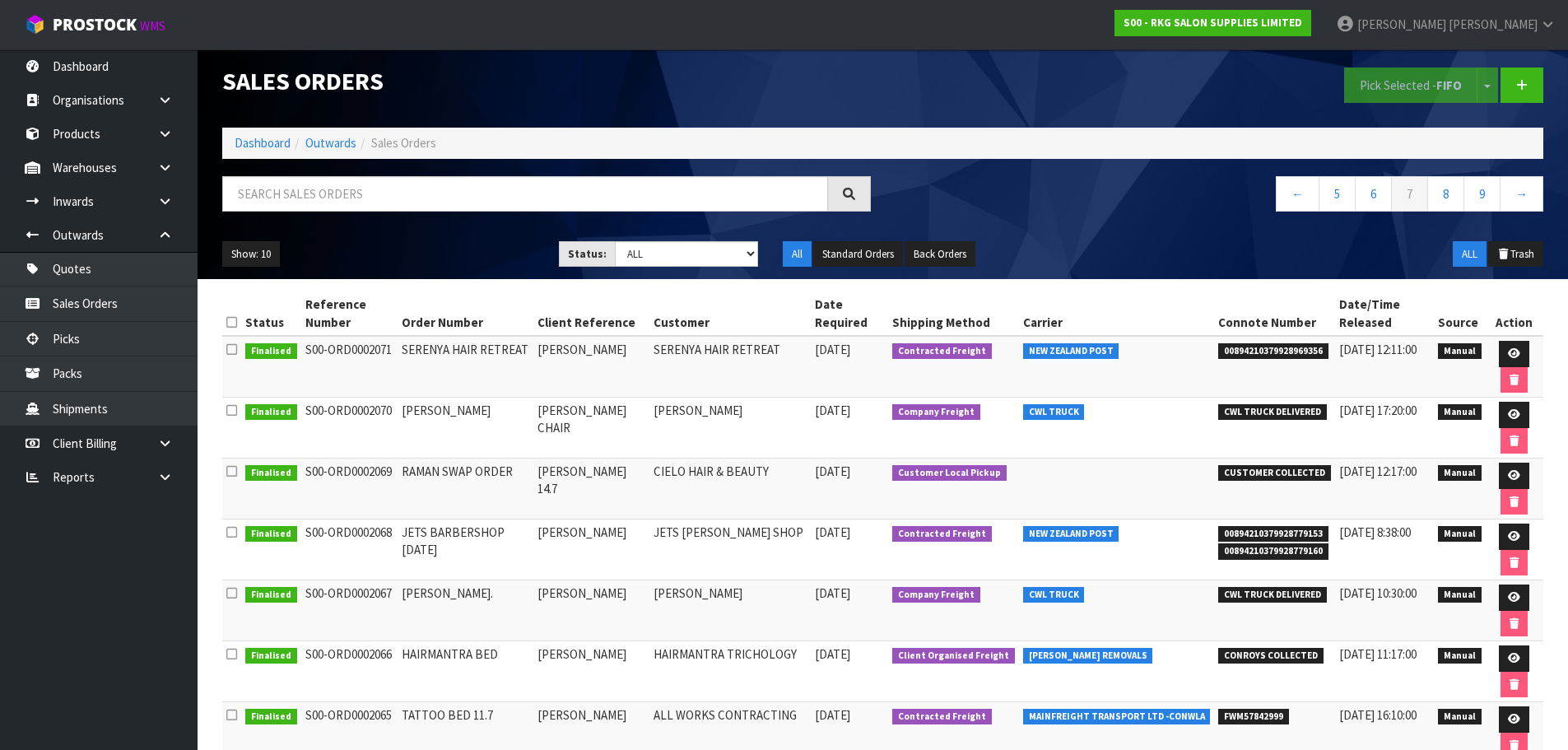
scroll to position [0, 0]
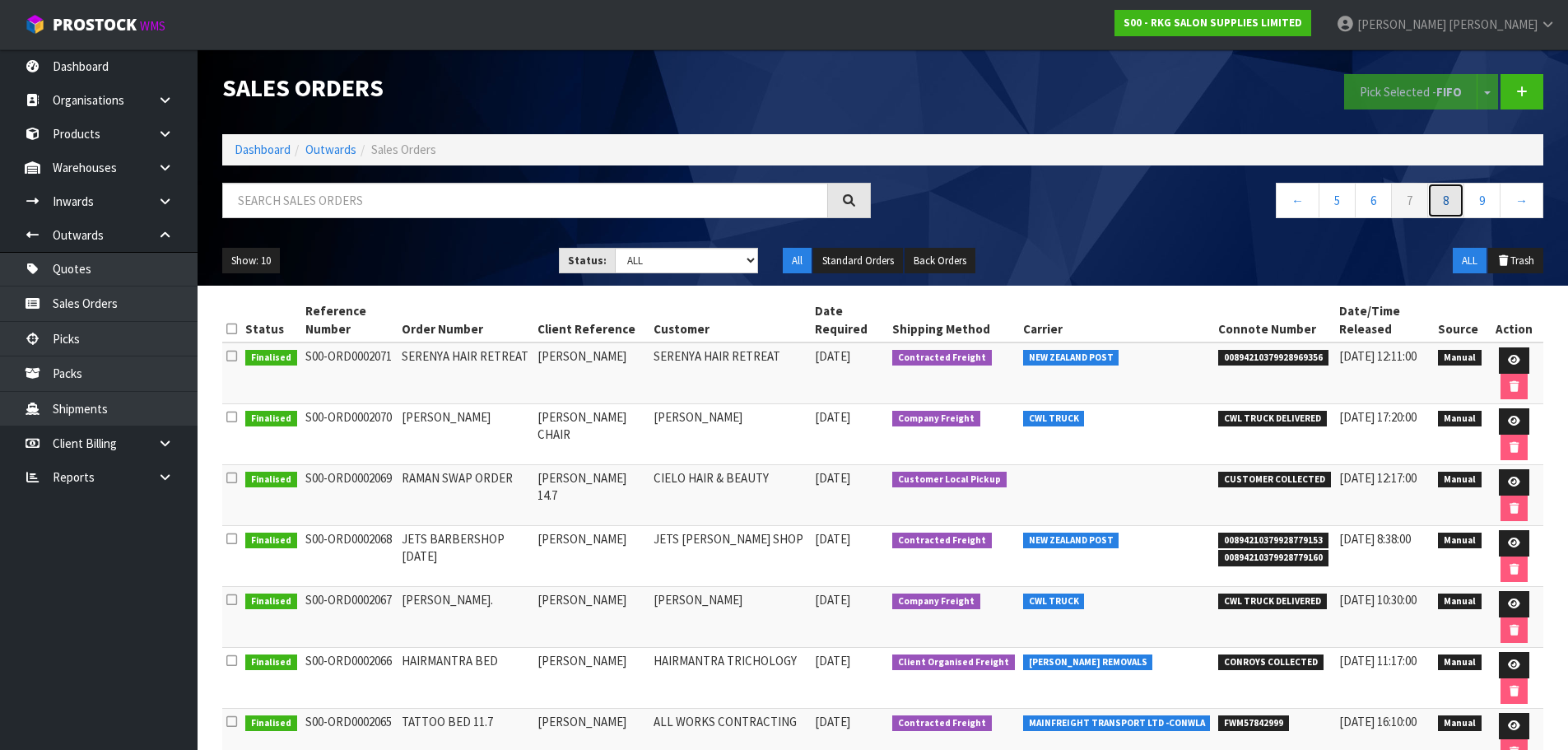
click at [1453, 208] on link "8" at bounding box center [1446, 200] width 37 height 35
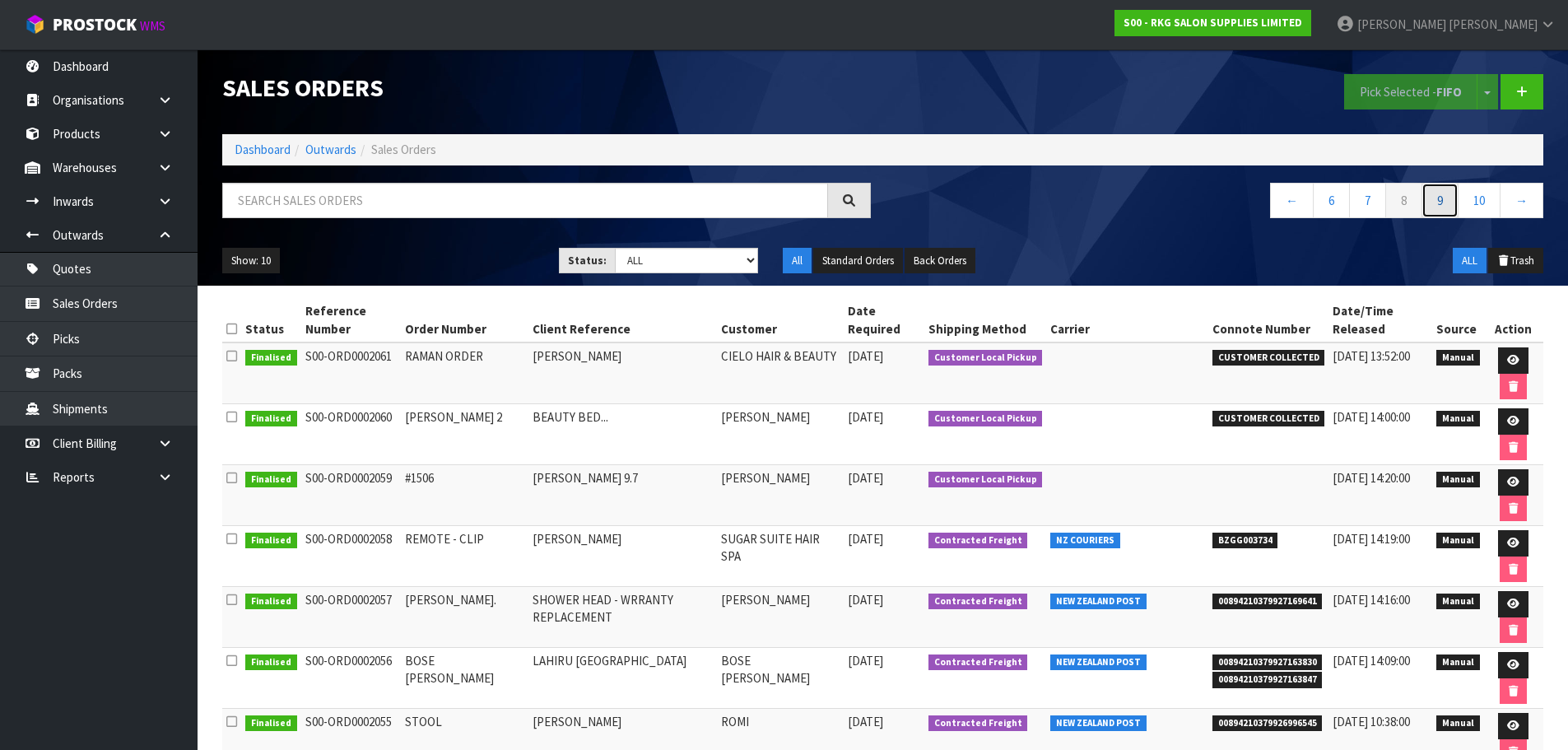
click at [1440, 207] on link "9" at bounding box center [1440, 200] width 37 height 35
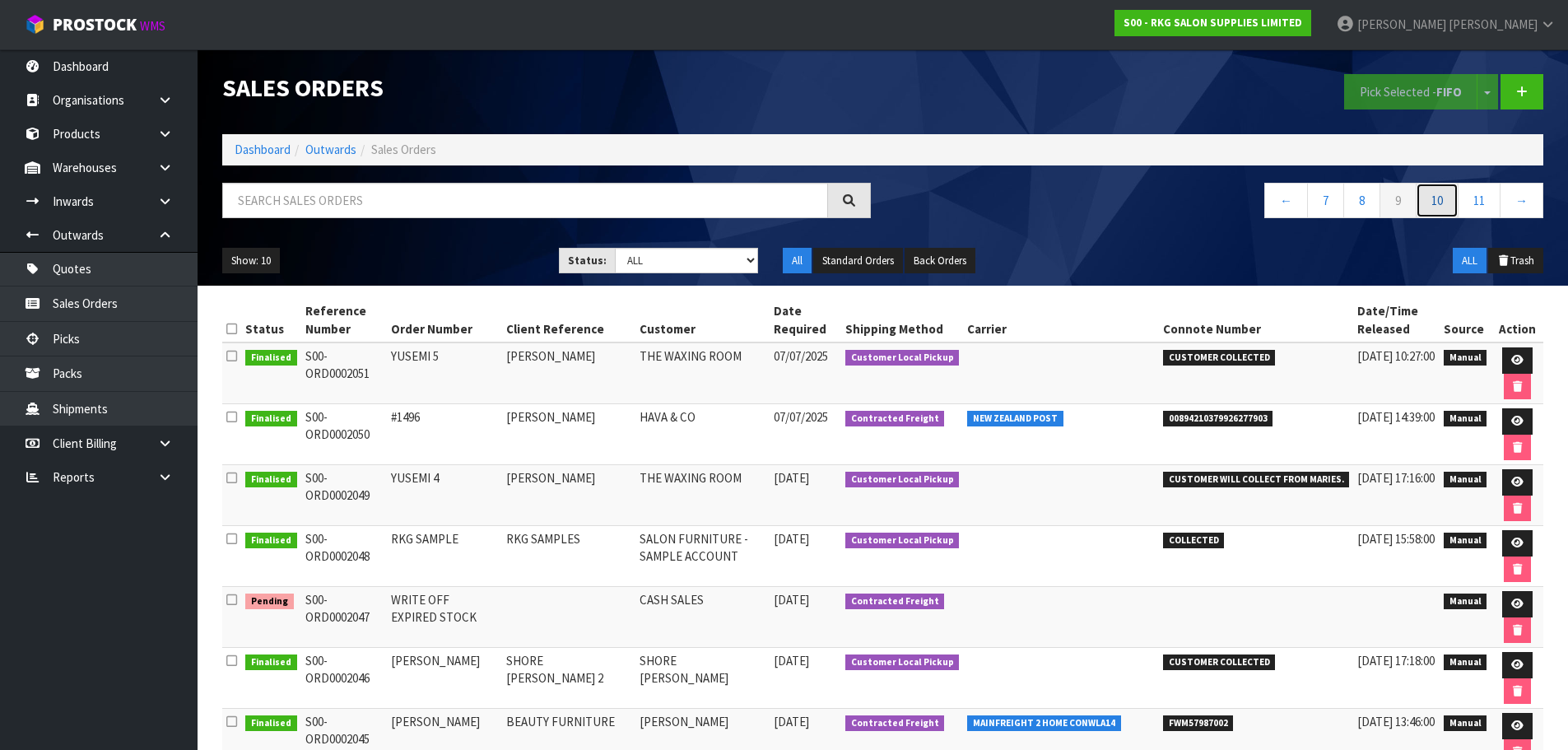
click at [1440, 204] on link "10" at bounding box center [1437, 200] width 43 height 35
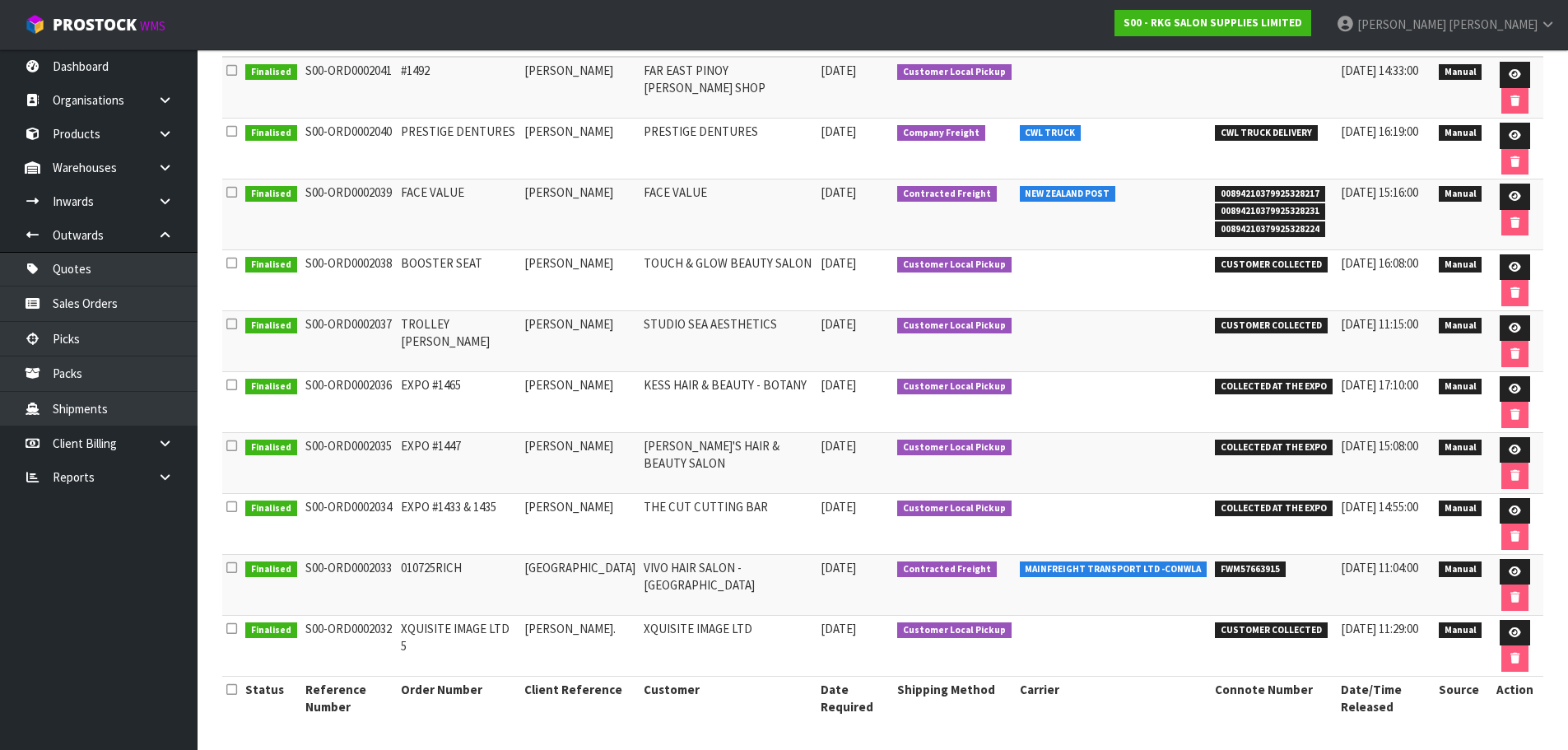
scroll to position [39, 0]
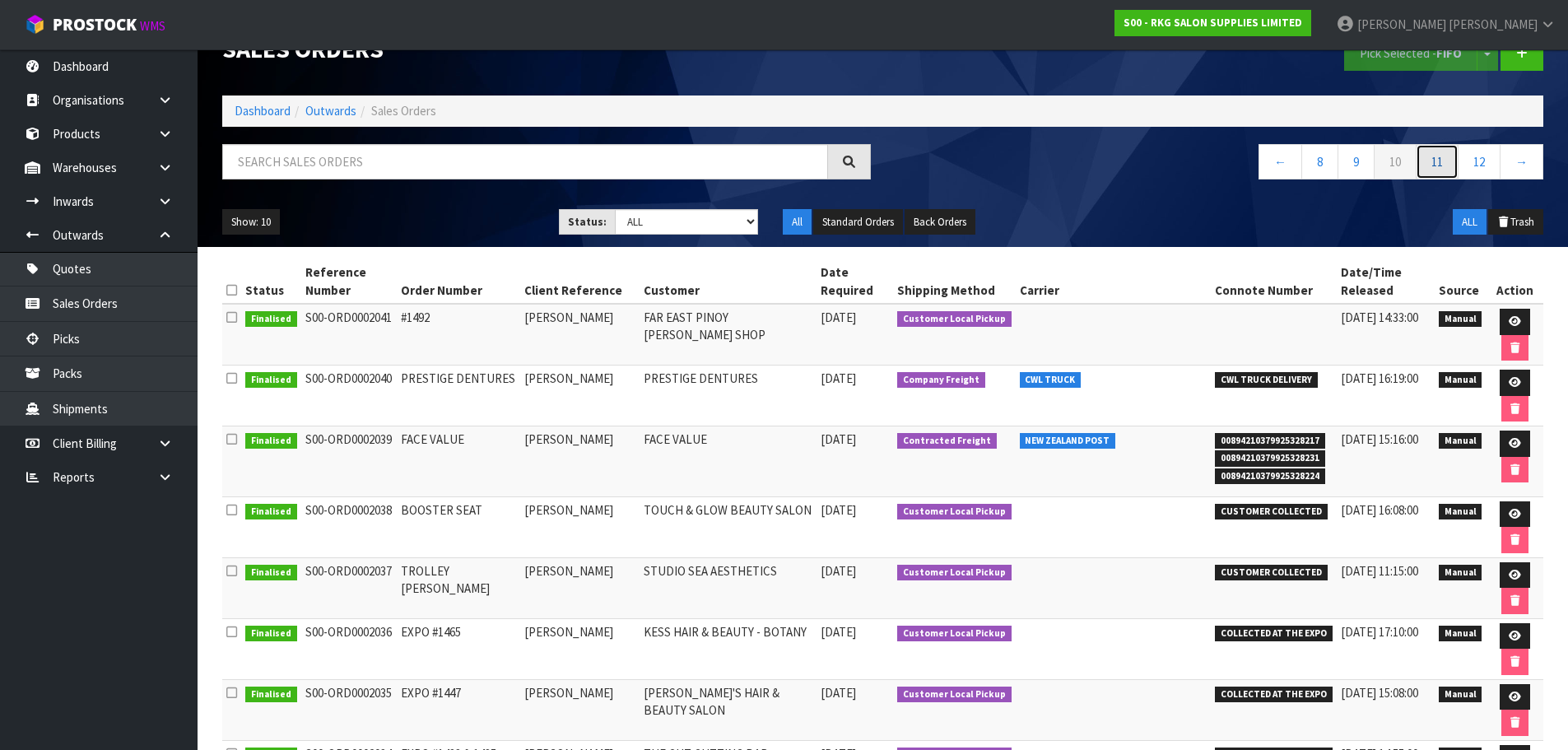
click at [1432, 158] on link "11" at bounding box center [1437, 161] width 43 height 35
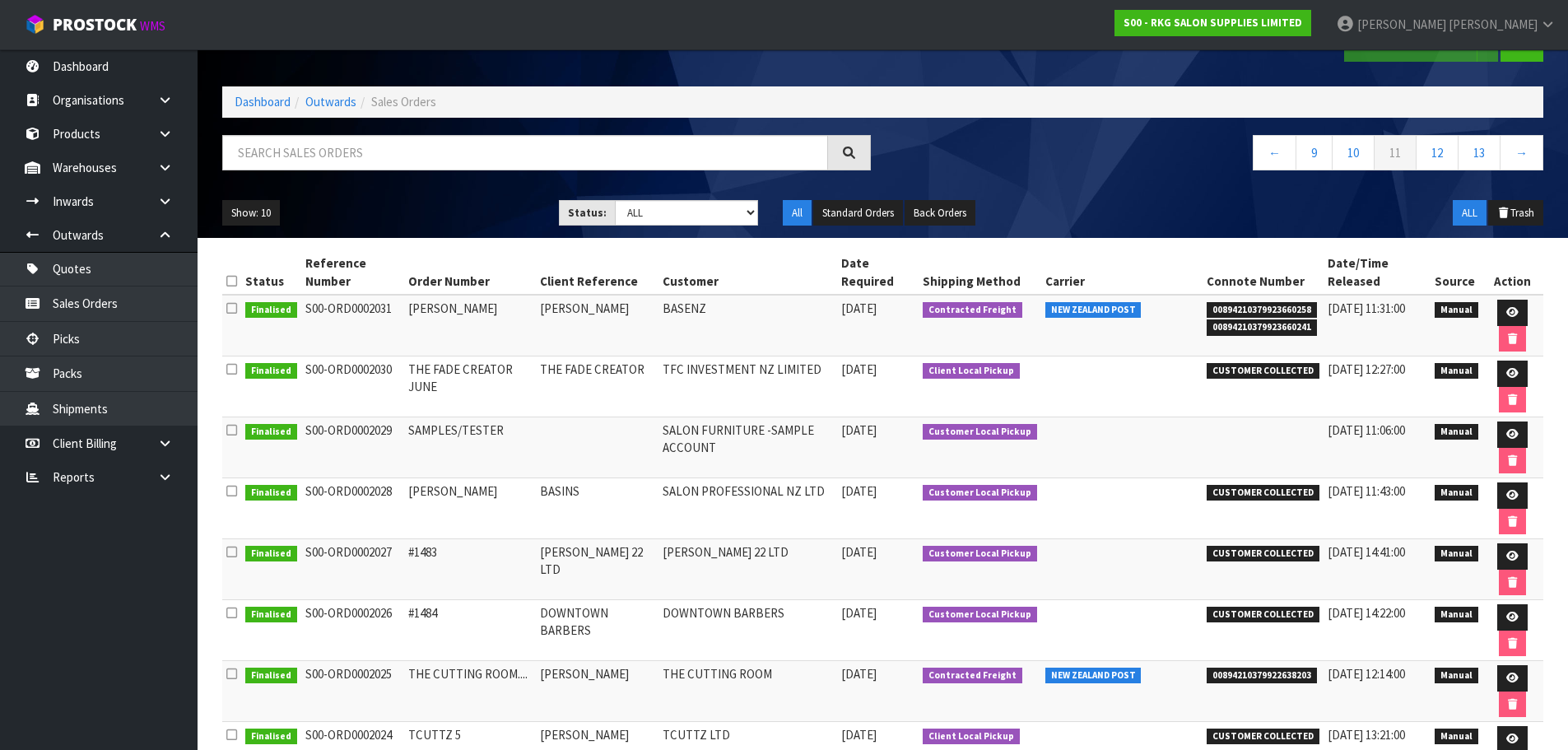
scroll to position [29, 0]
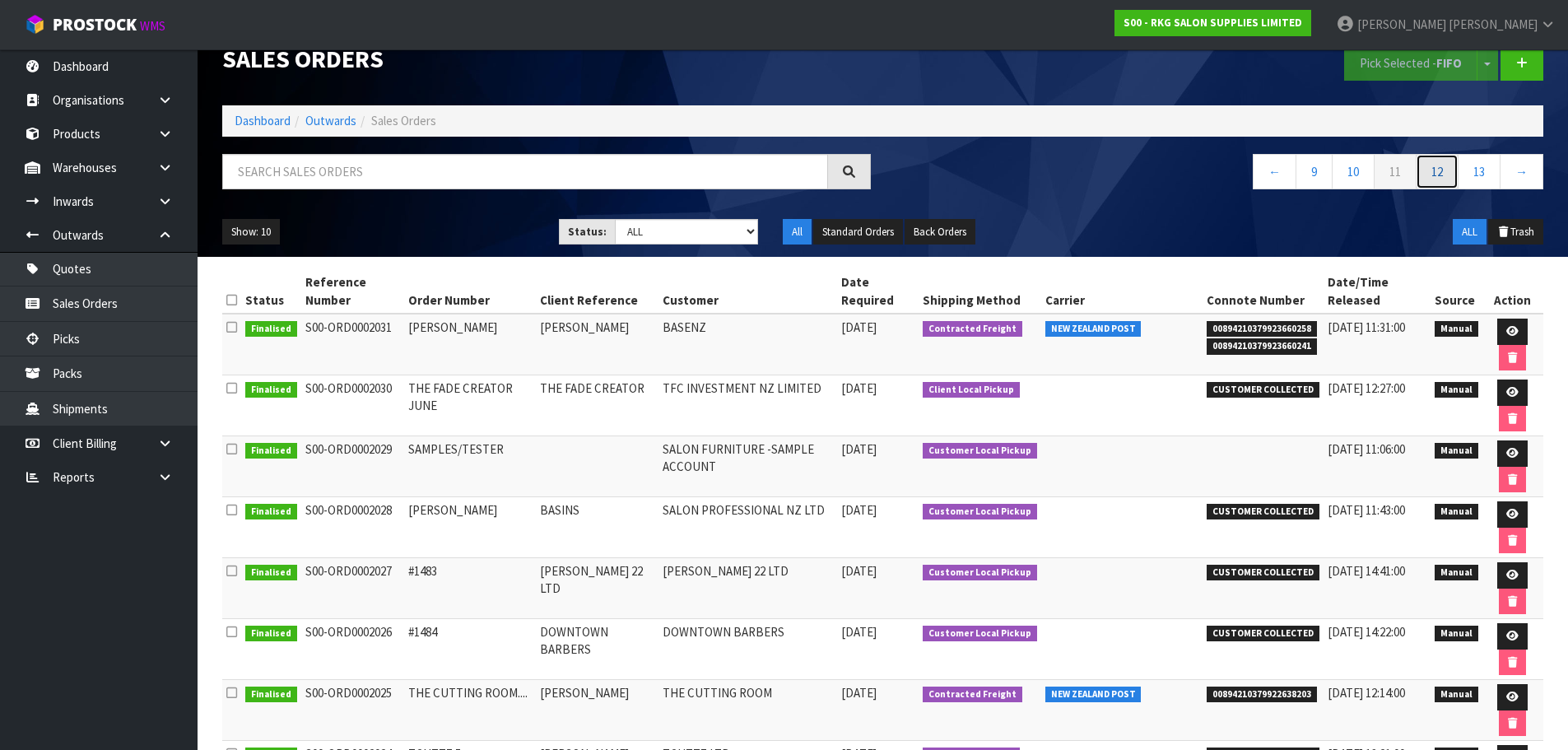
click at [1435, 163] on link "12" at bounding box center [1437, 172] width 43 height 35
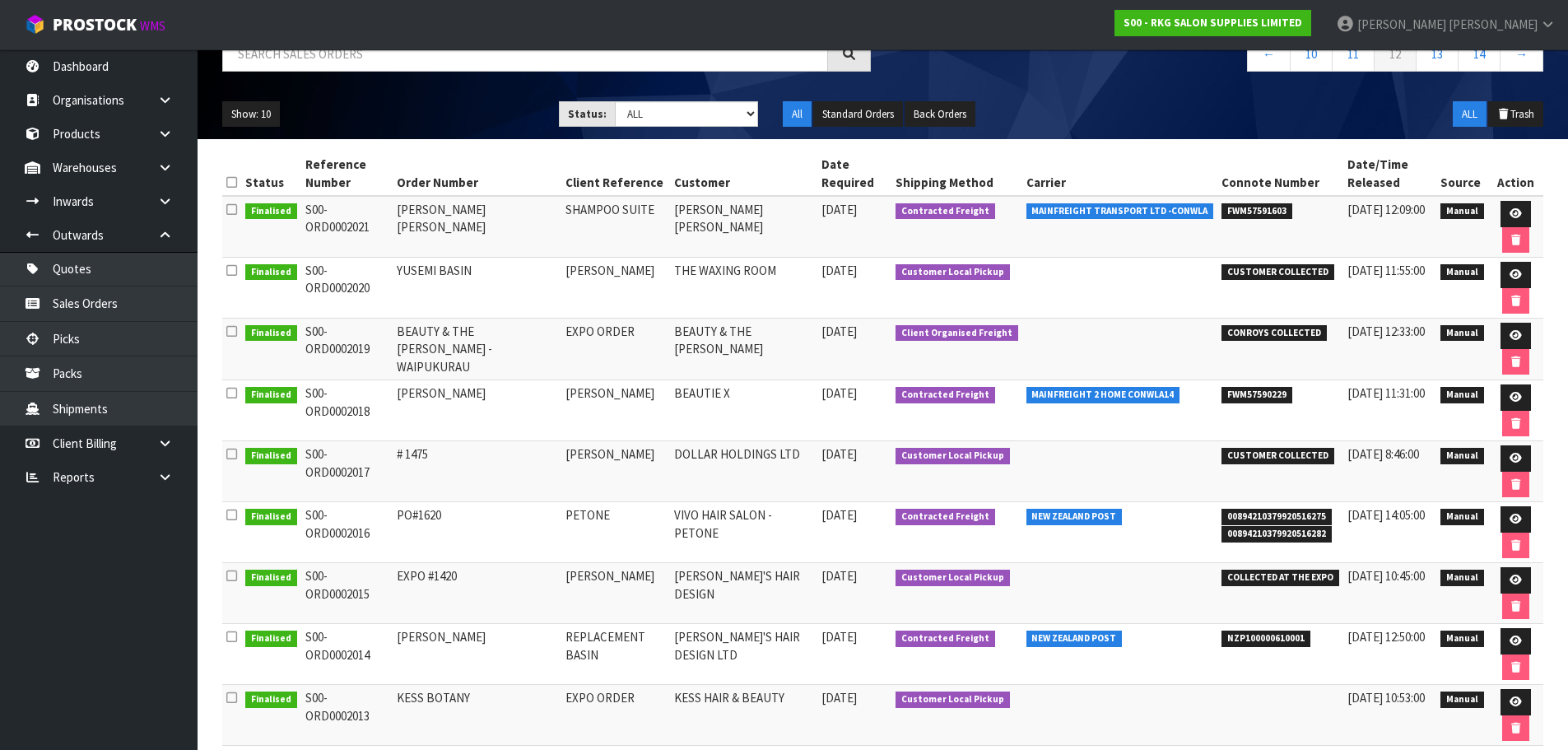
scroll to position [0, 0]
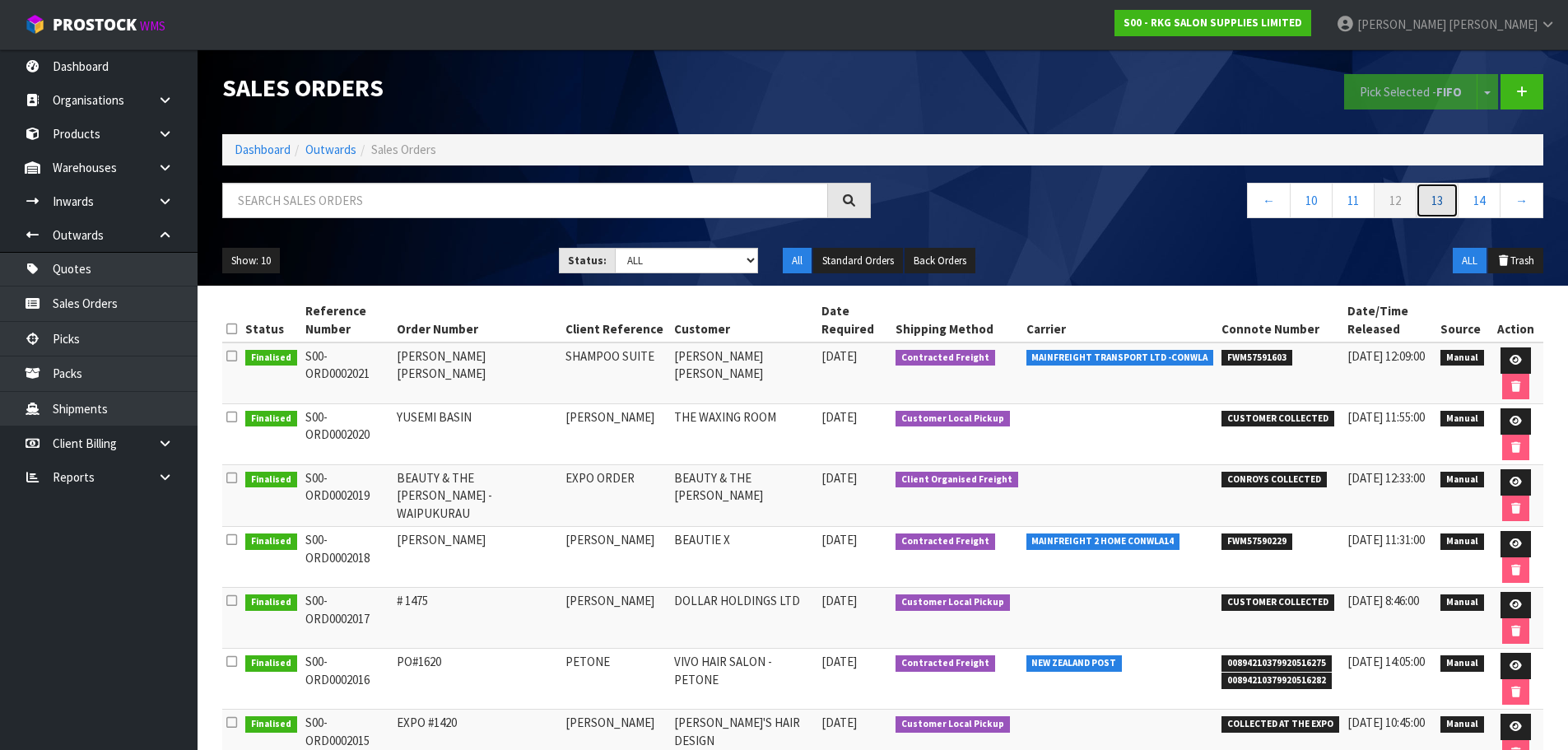
click at [1442, 205] on link "13" at bounding box center [1437, 200] width 43 height 35
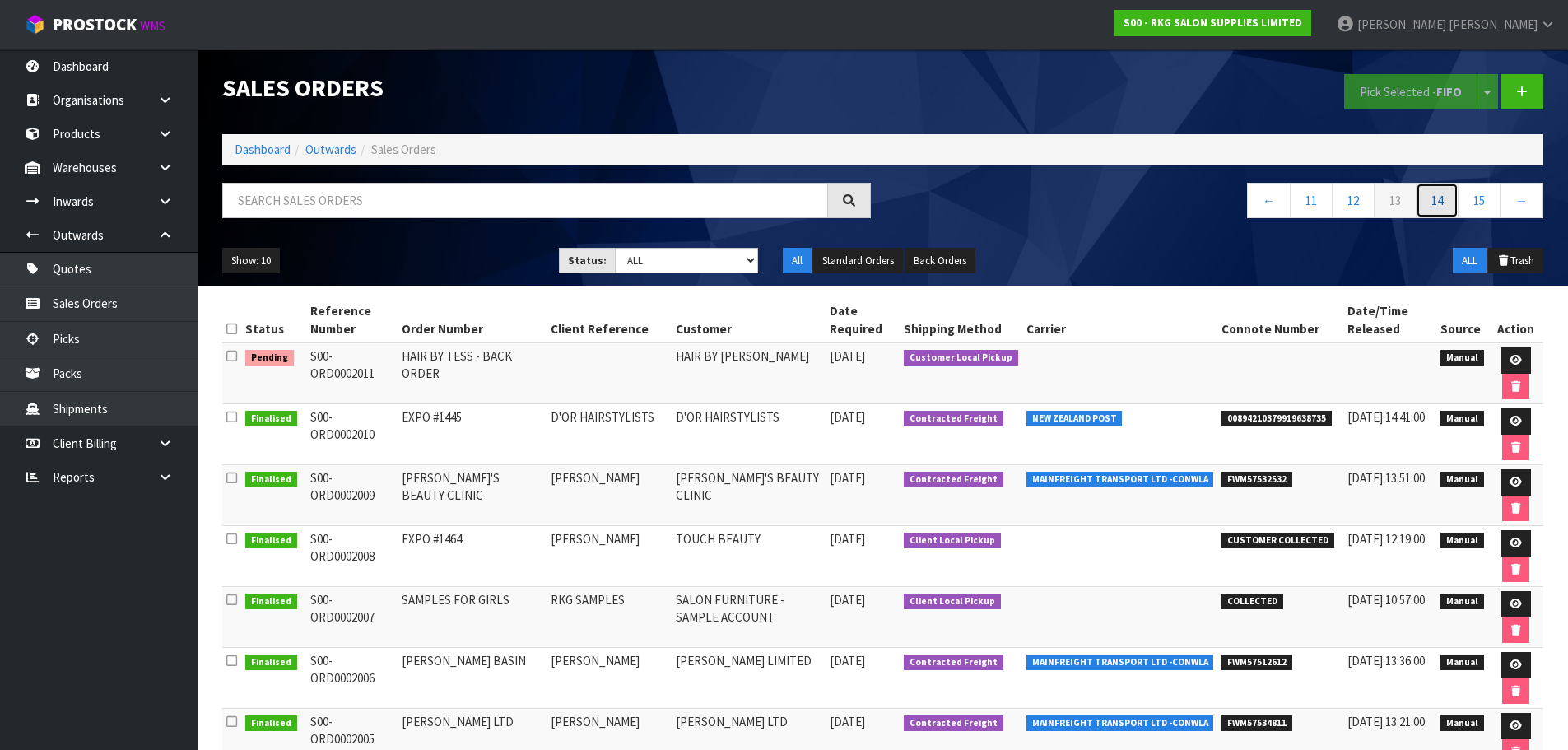
click at [1435, 204] on link "14" at bounding box center [1437, 200] width 43 height 35
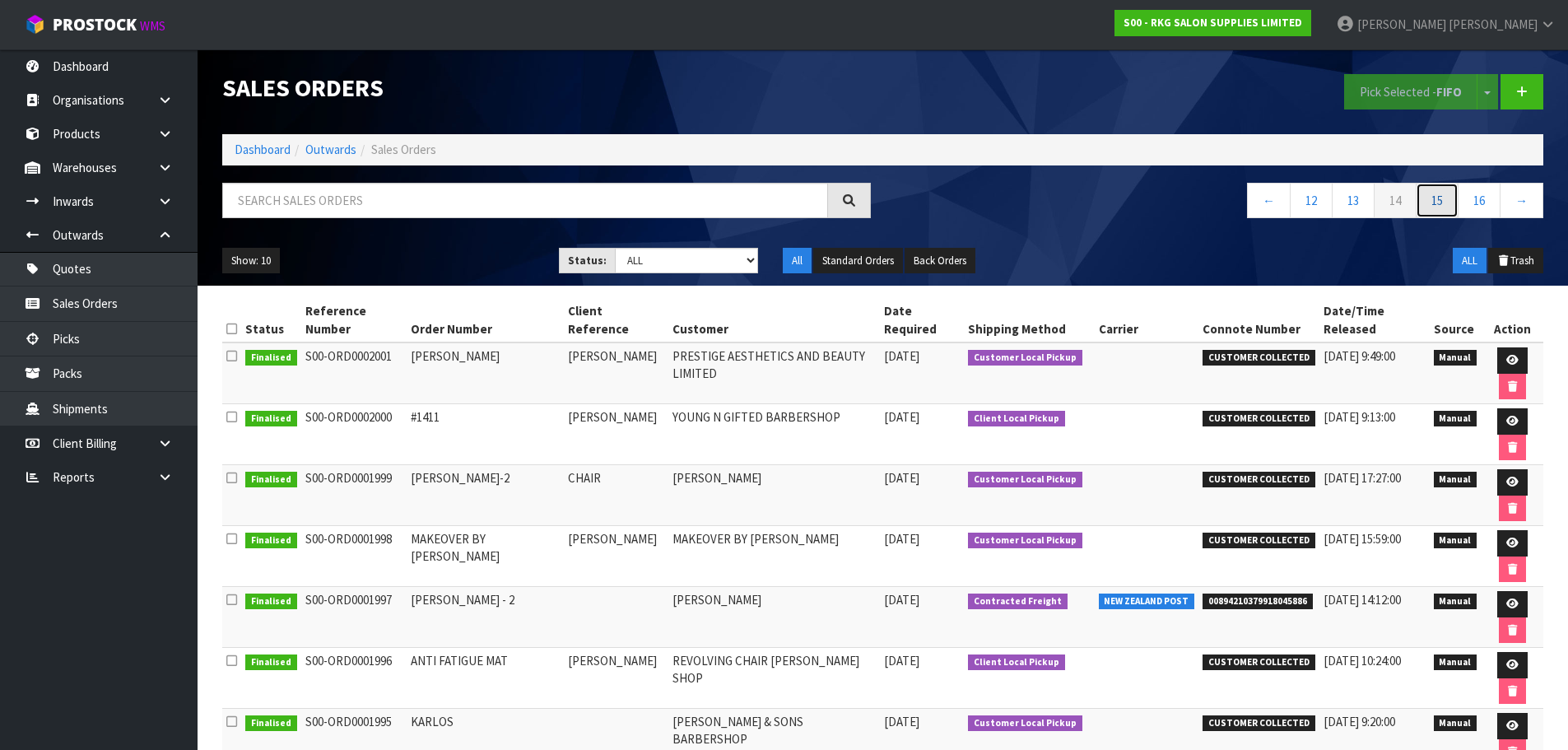
click at [1435, 204] on link "15" at bounding box center [1437, 200] width 43 height 35
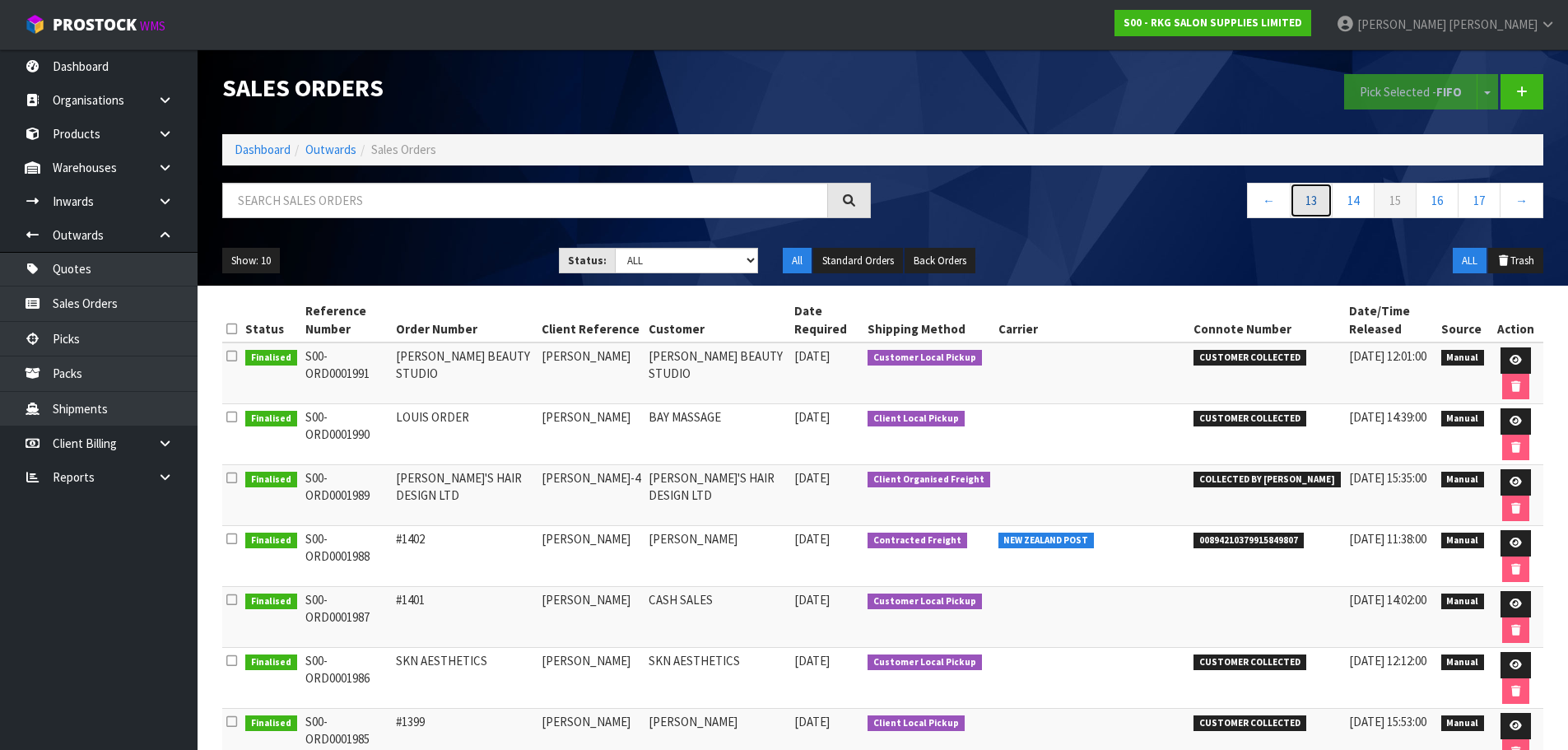
click at [1301, 201] on link "13" at bounding box center [1312, 200] width 43 height 35
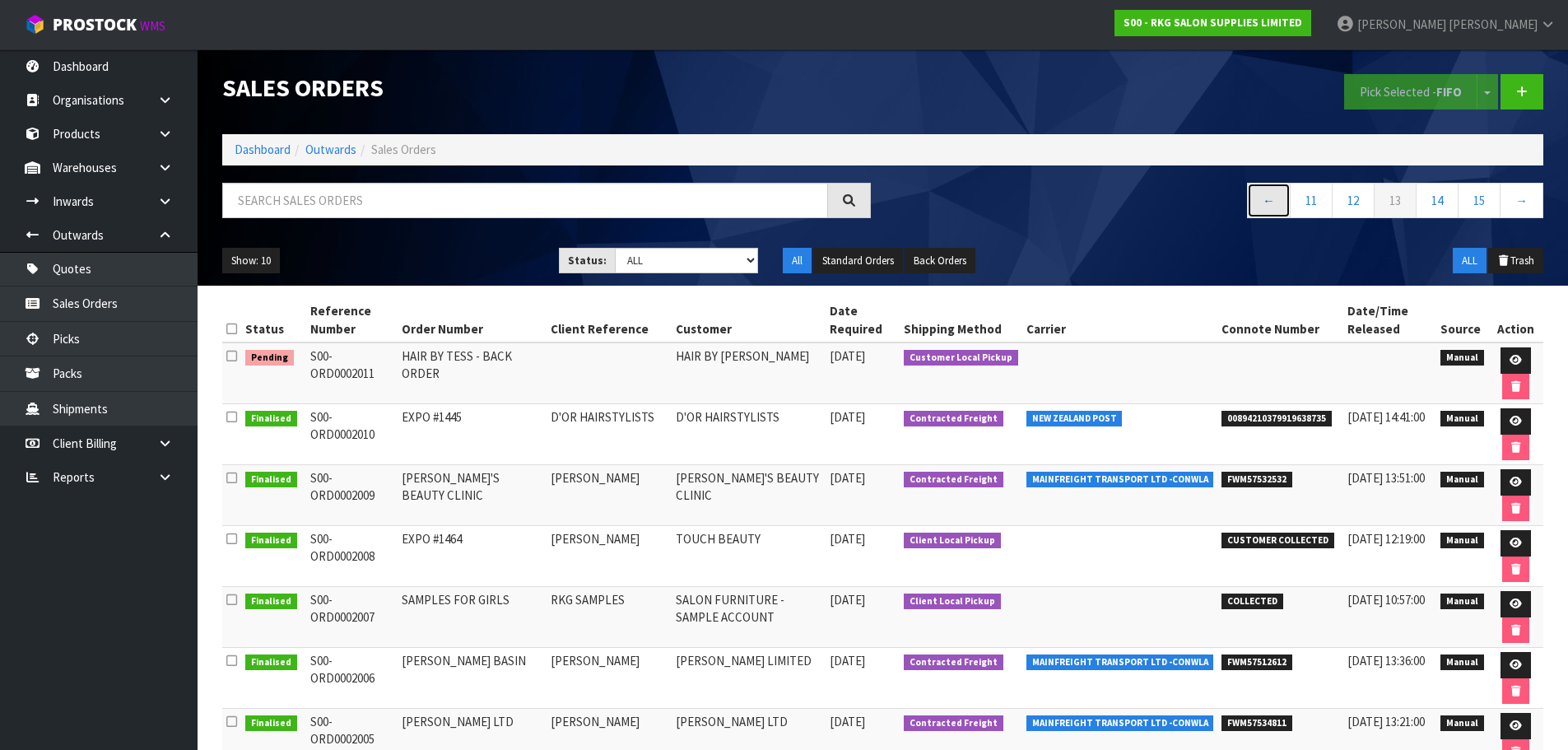
click at [1269, 200] on link "←" at bounding box center [1269, 200] width 44 height 35
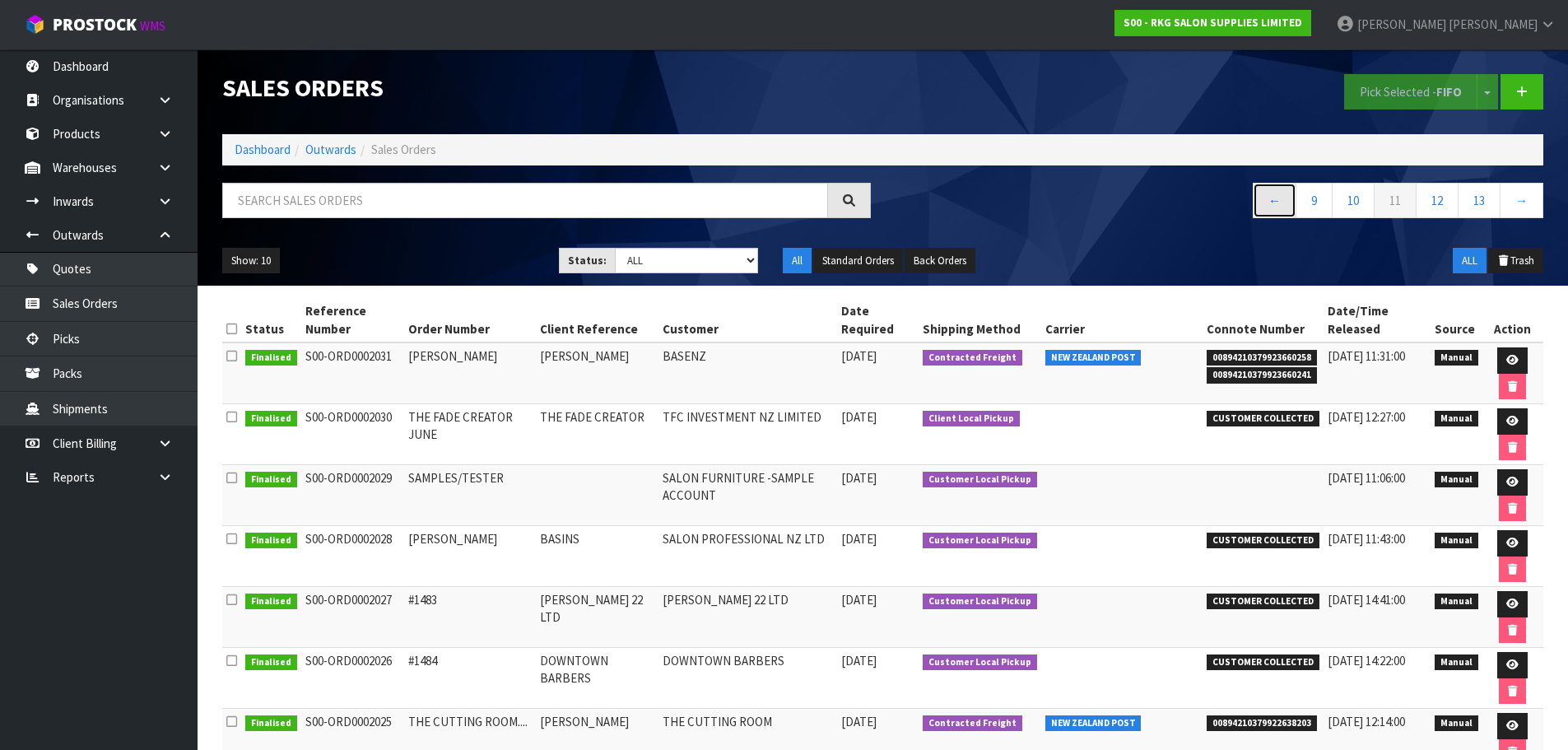
click at [1269, 200] on link "←" at bounding box center [1275, 200] width 44 height 35
click at [1269, 200] on link "←" at bounding box center [1281, 200] width 44 height 35
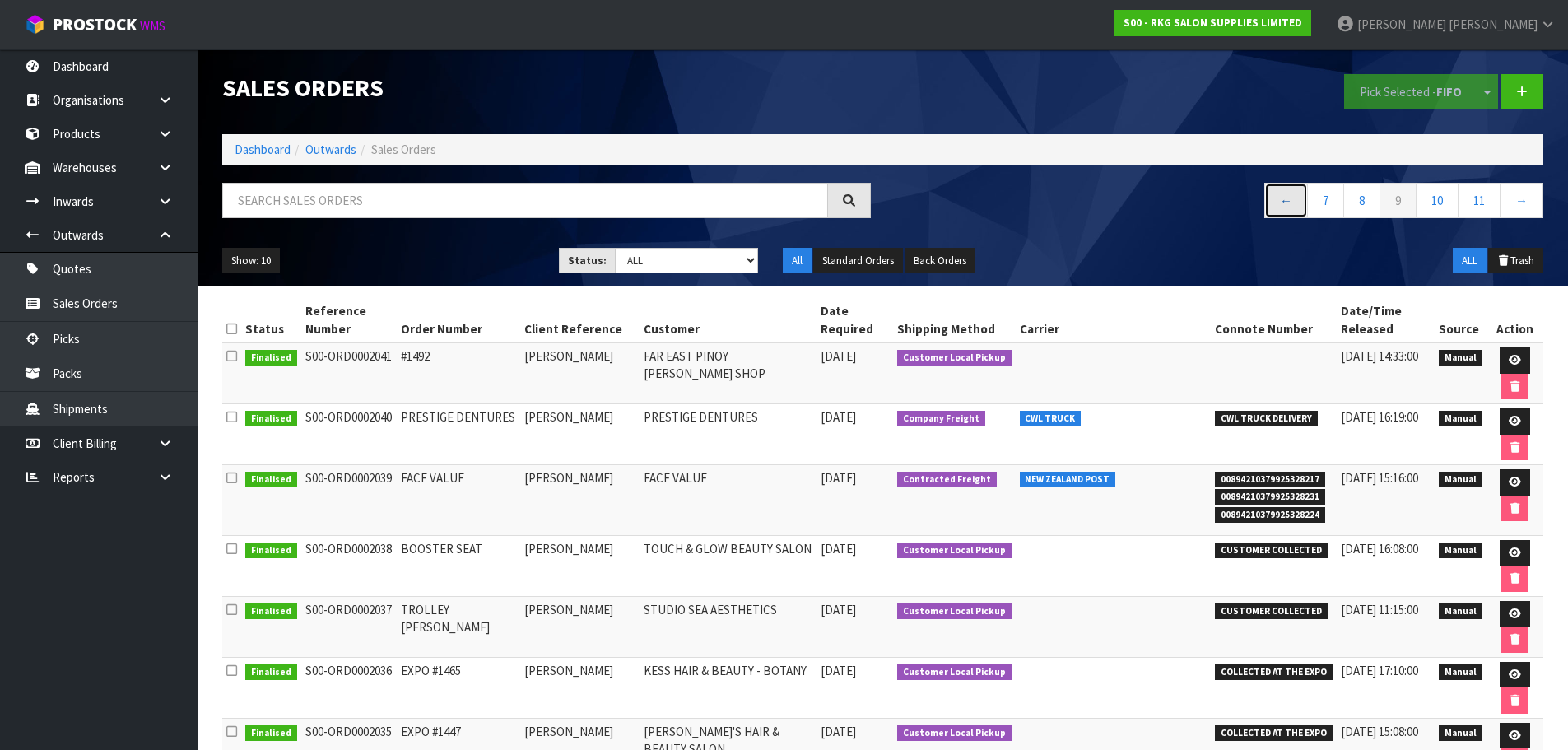
click at [1283, 205] on link "←" at bounding box center [1287, 200] width 44 height 35
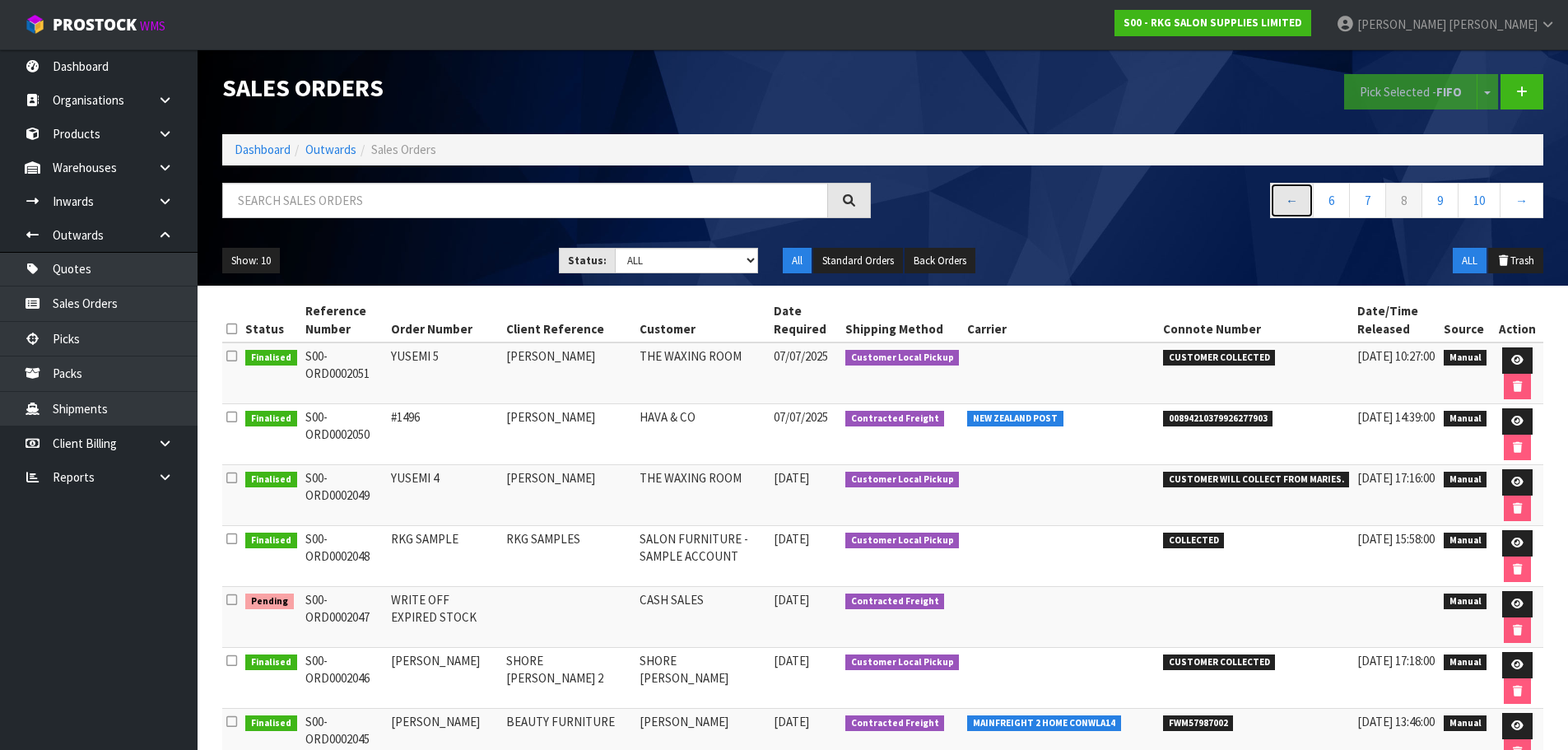
click at [1283, 205] on link "←" at bounding box center [1292, 200] width 44 height 35
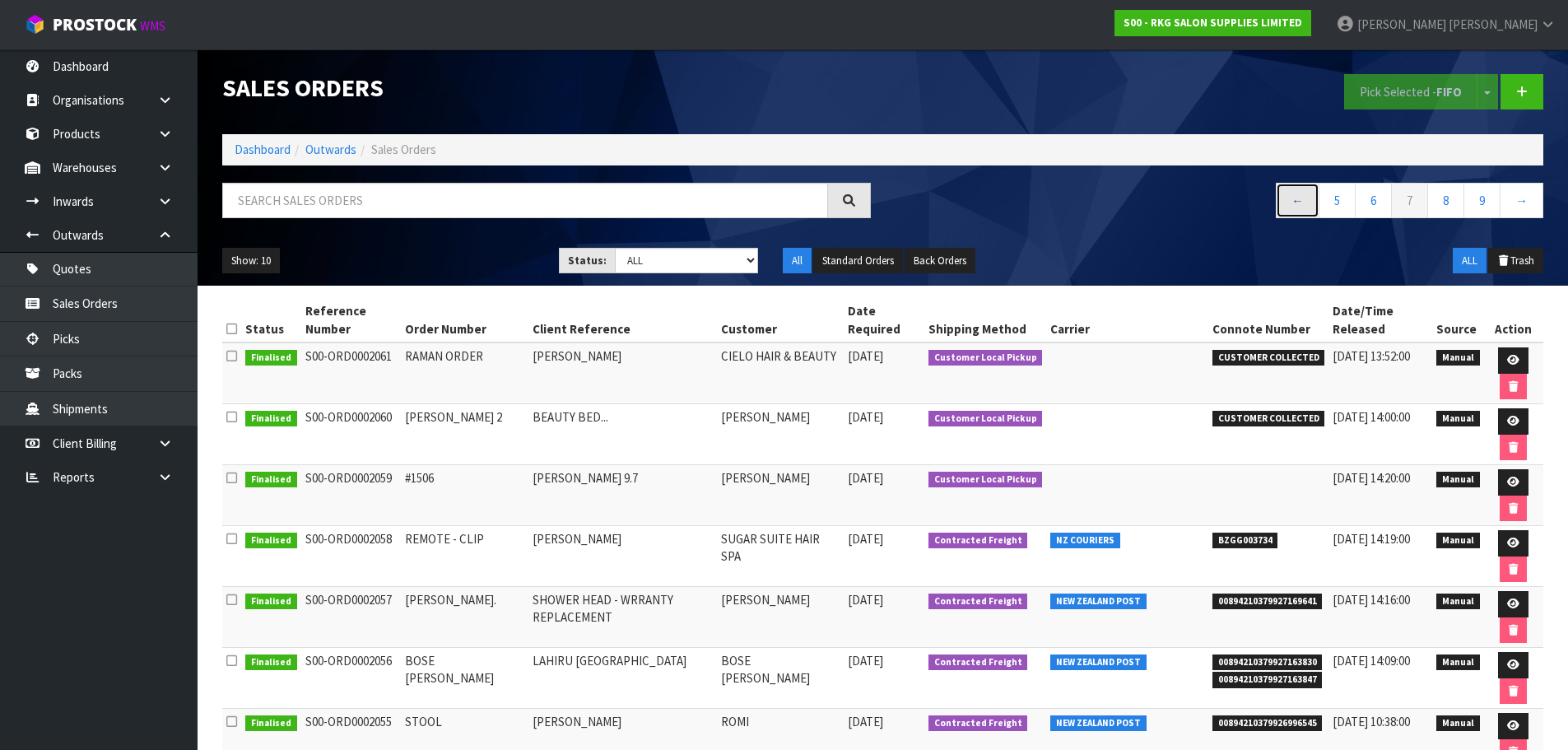
click at [1283, 205] on link "←" at bounding box center [1298, 200] width 44 height 35
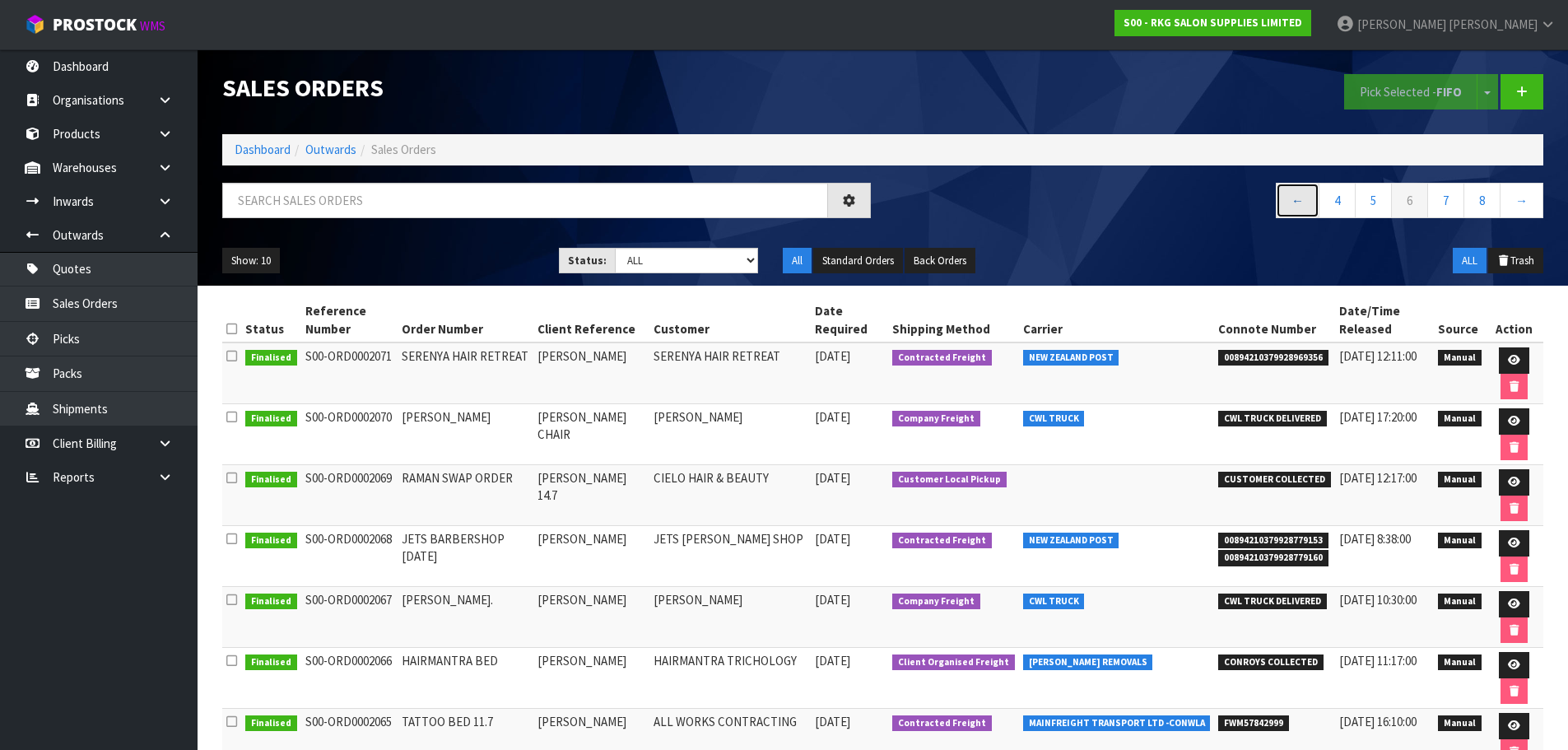
click at [1289, 206] on link "←" at bounding box center [1298, 200] width 44 height 35
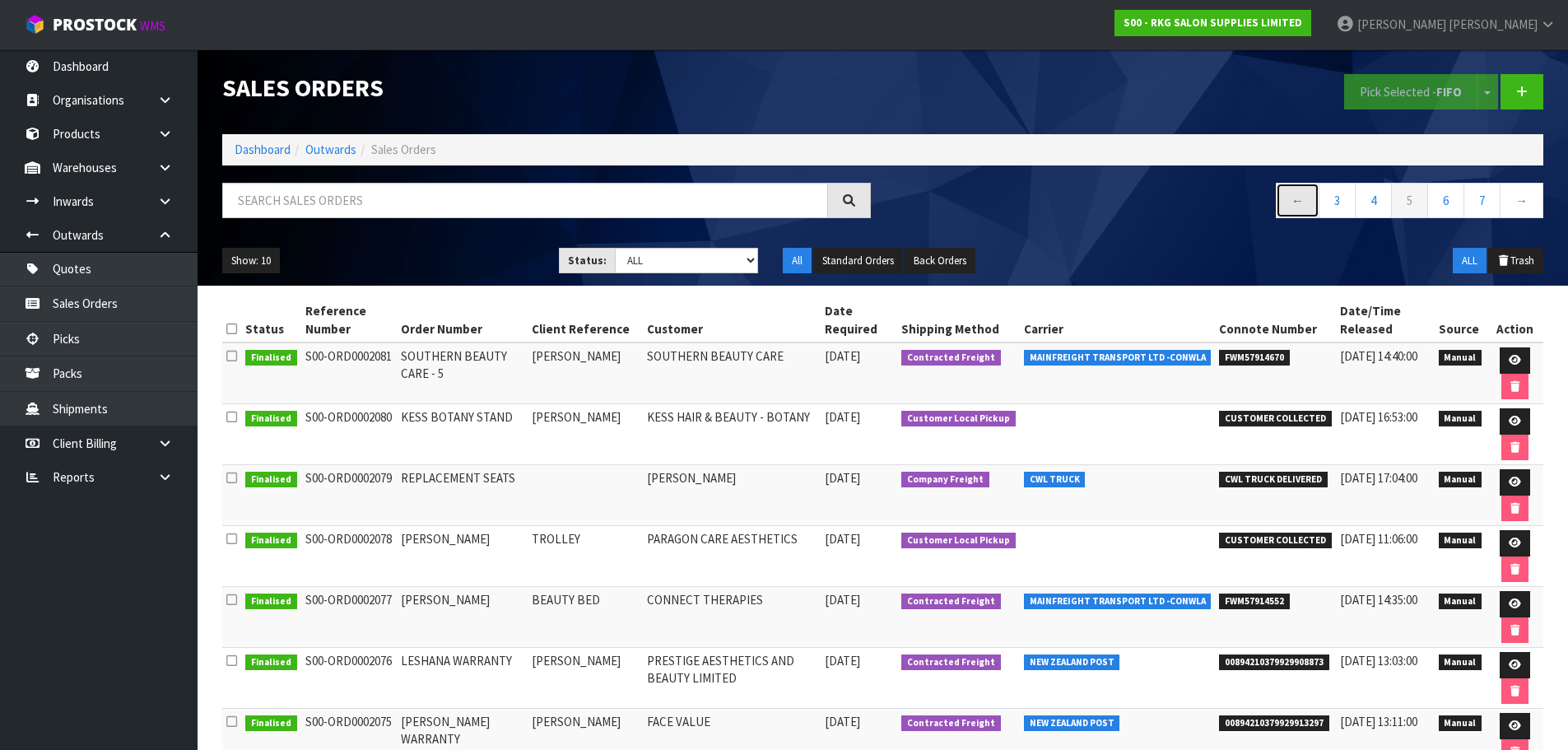
click at [1289, 206] on link "←" at bounding box center [1298, 200] width 44 height 35
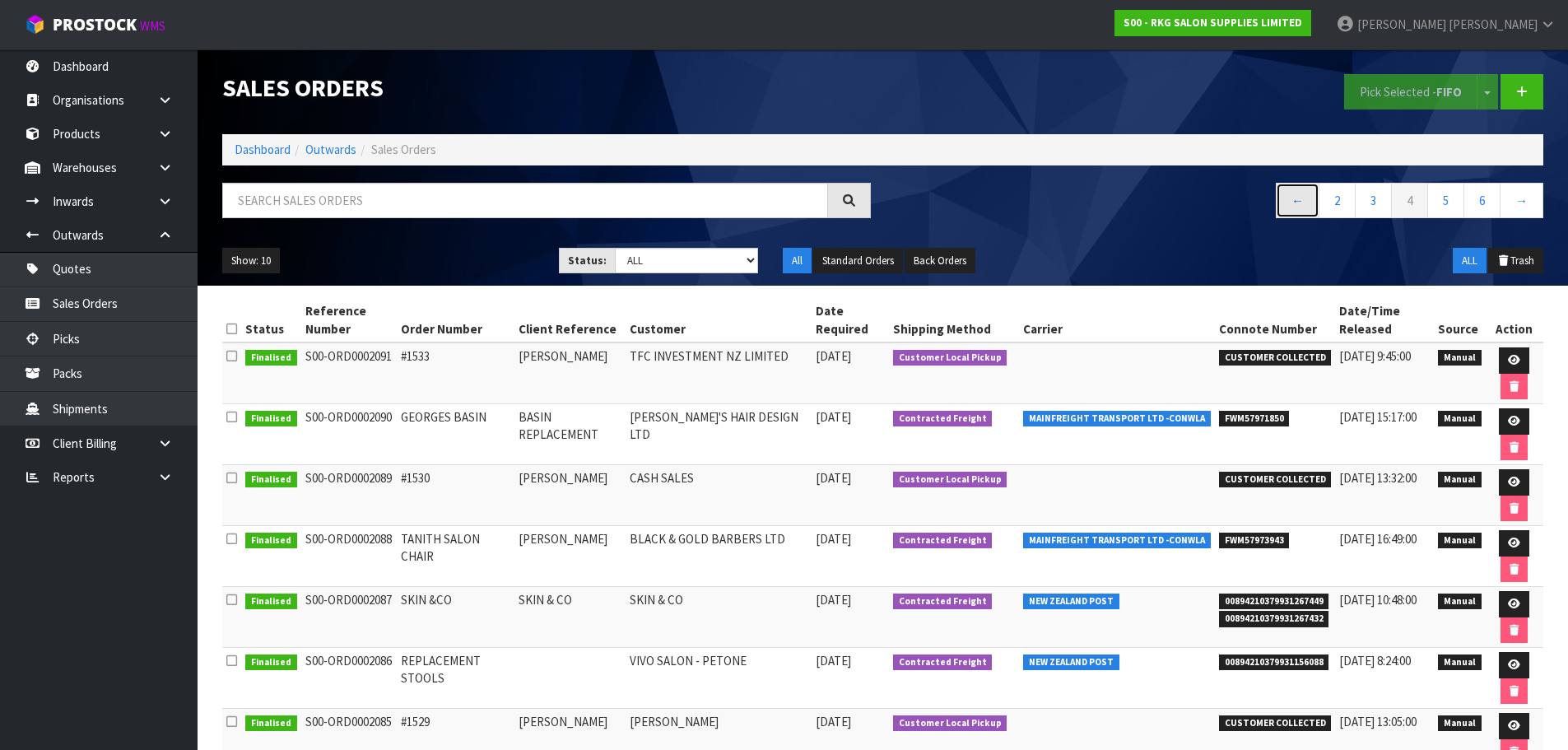
click at [1289, 206] on link "←" at bounding box center [1298, 200] width 44 height 35
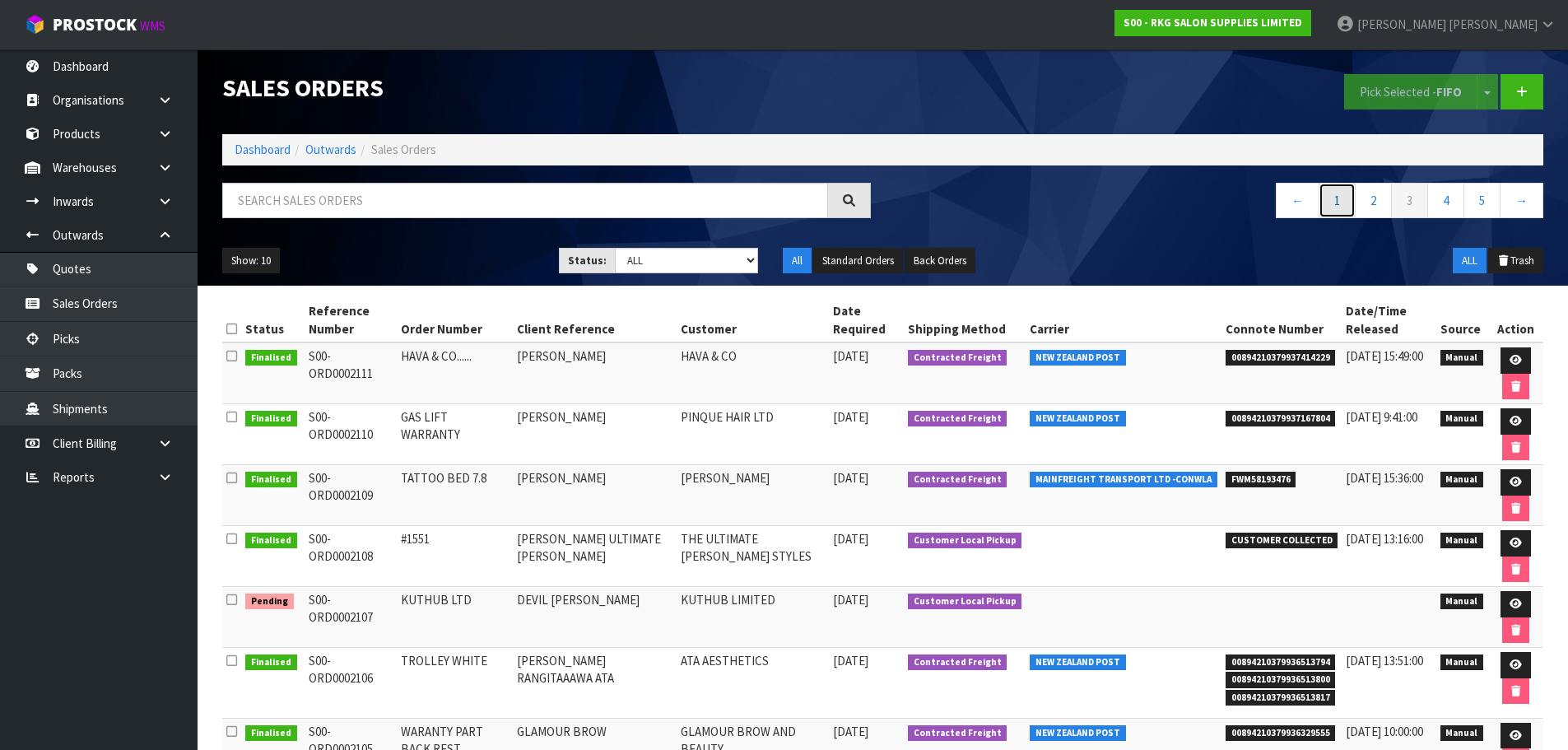
click at [1330, 204] on link "1" at bounding box center [1337, 200] width 37 height 35
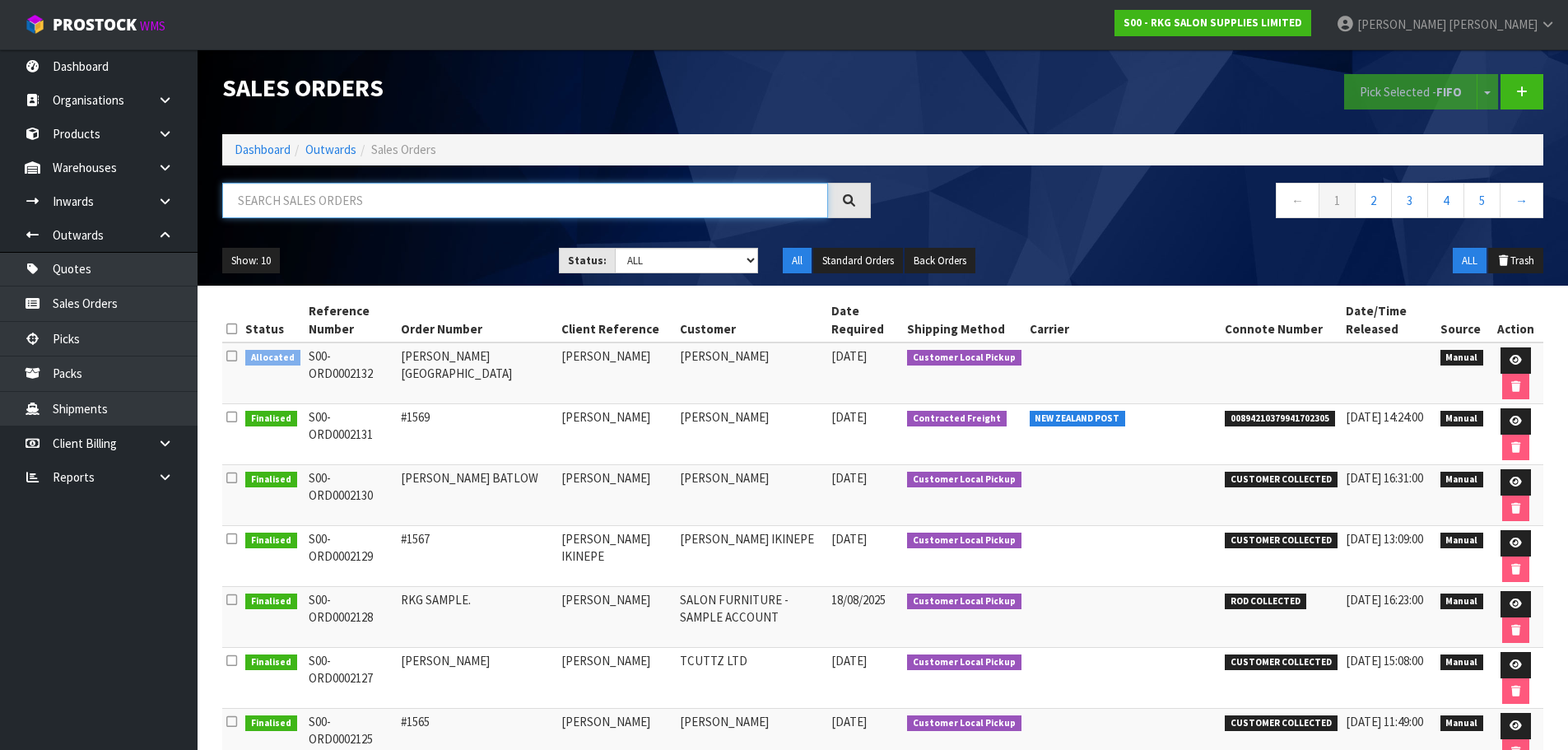
click at [476, 212] on input "text" at bounding box center [524, 200] width 606 height 35
type input "2082"
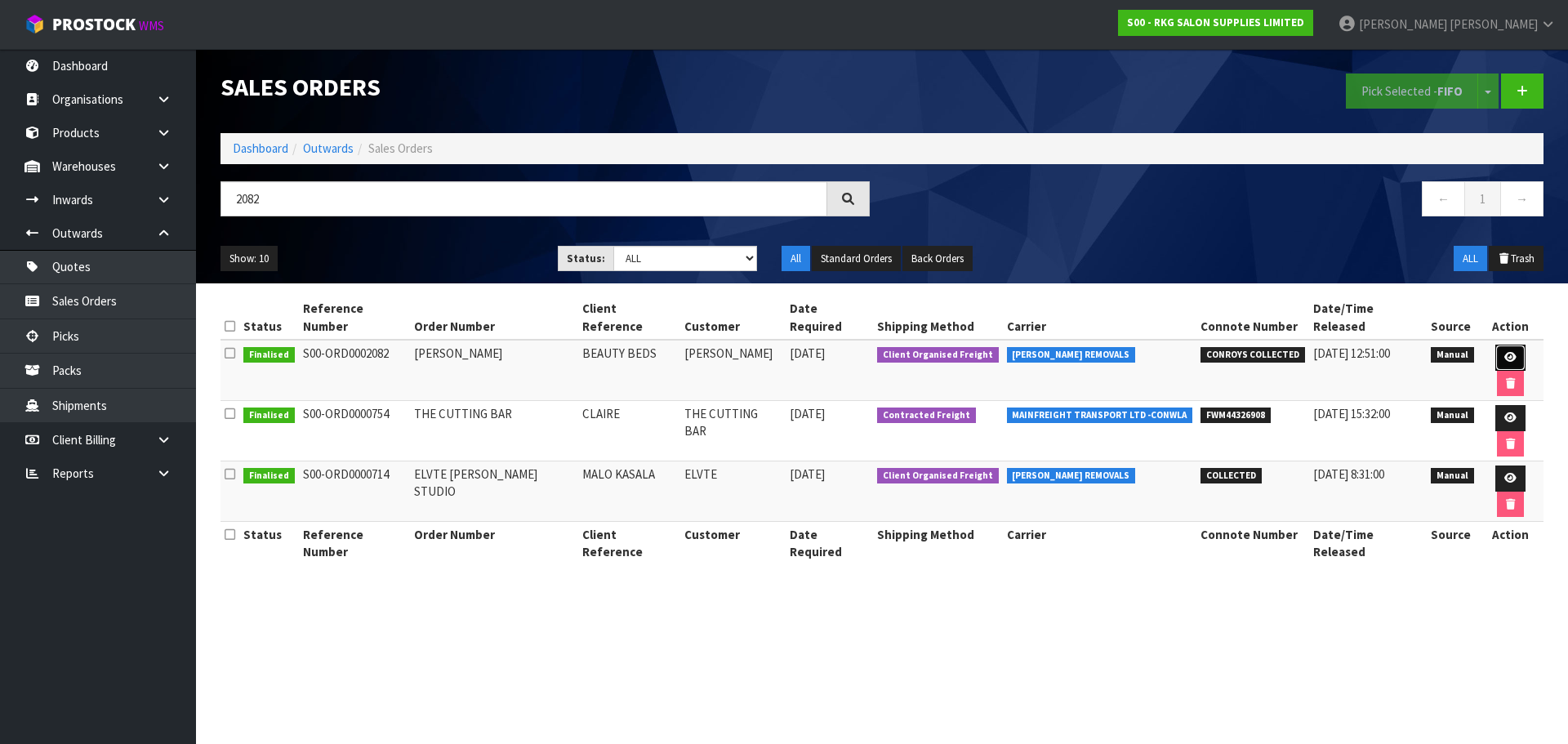
click at [1504, 352] on icon at bounding box center [1510, 358] width 12 height 10
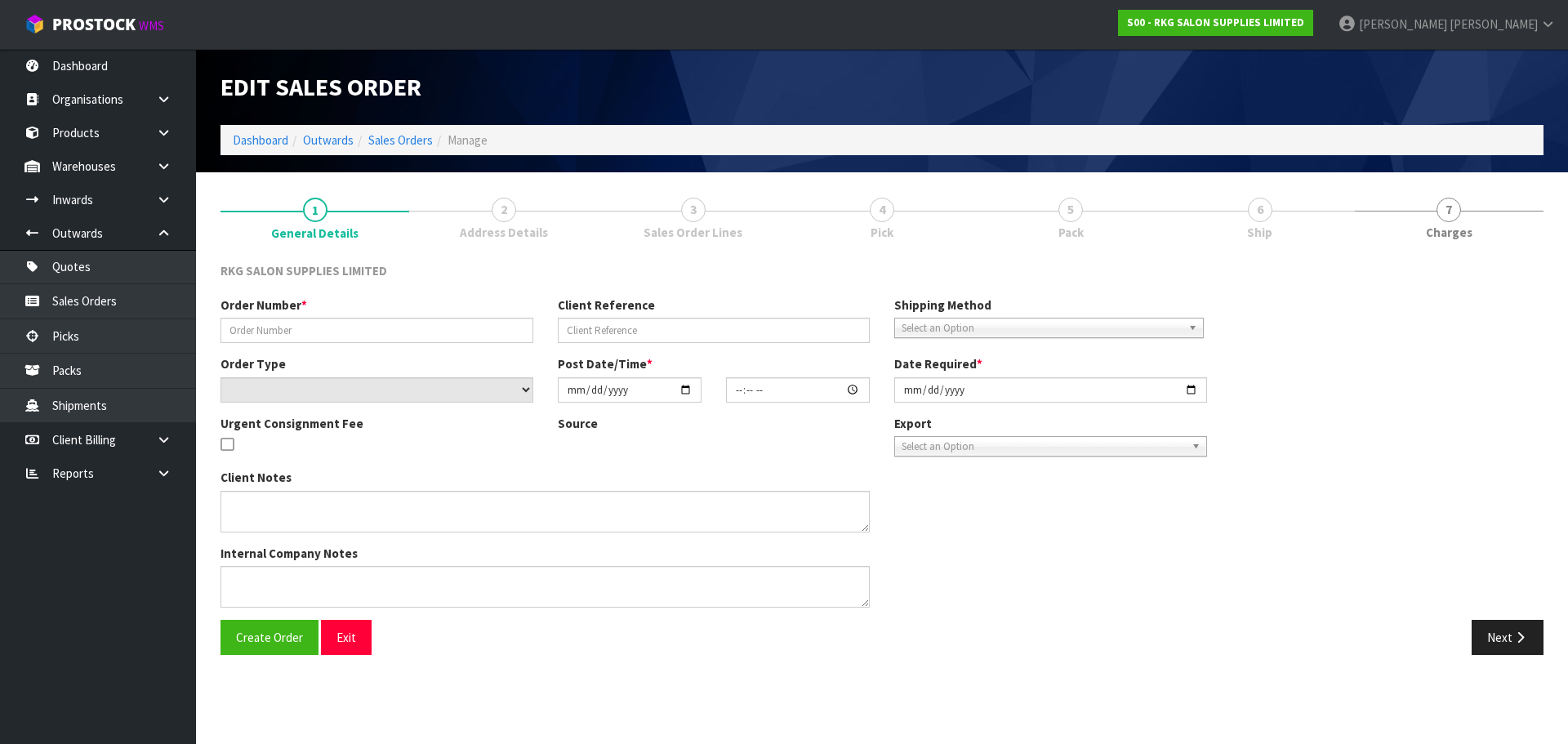
type input "[PERSON_NAME]"
type input "BEAUTY BEDS"
select select "number:0"
type input "[DATE]"
type input "00:00:00.000"
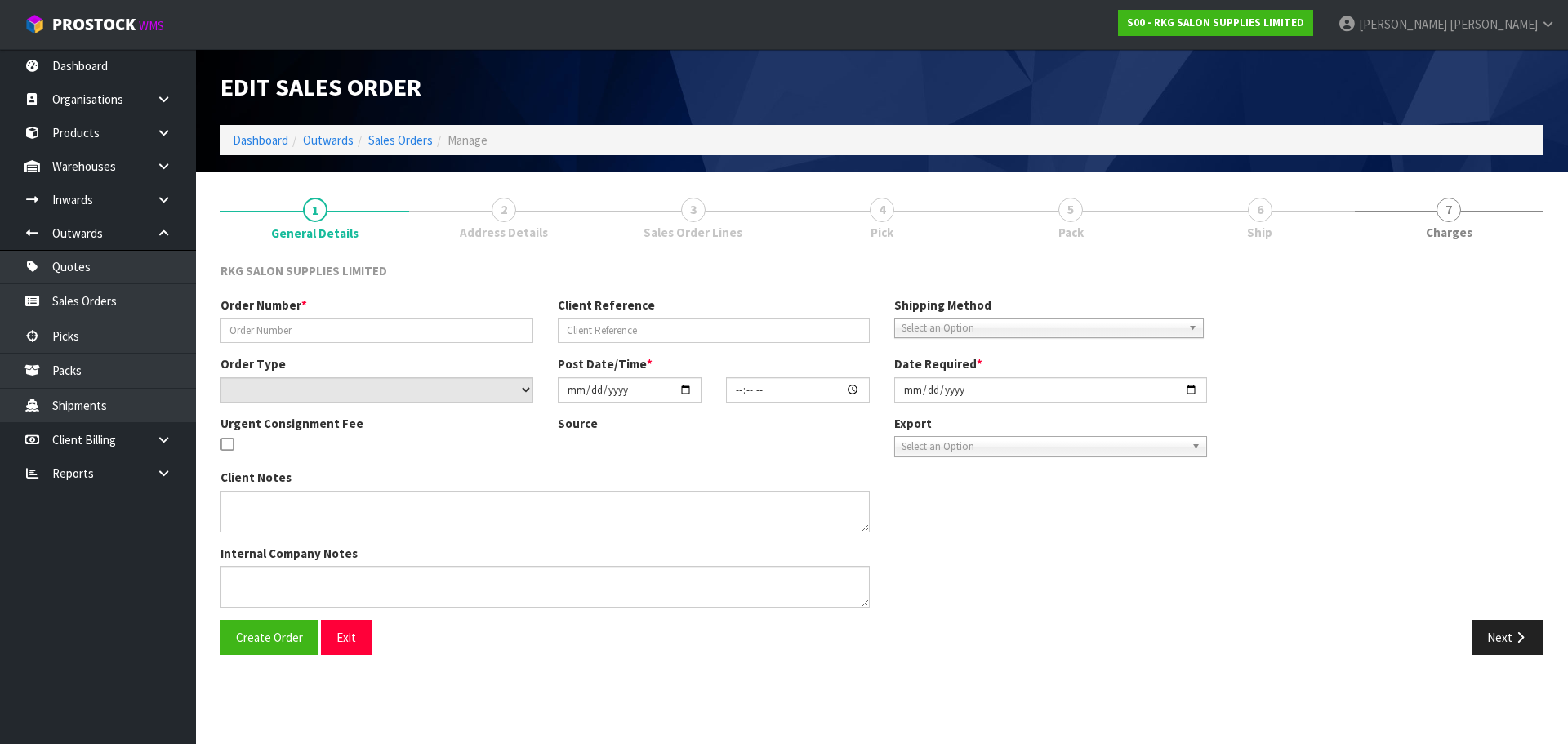
type input "[DATE]"
type textarea "FOR CONROYS TO COLLECT [DATE] 21.8 JOB#2969281"
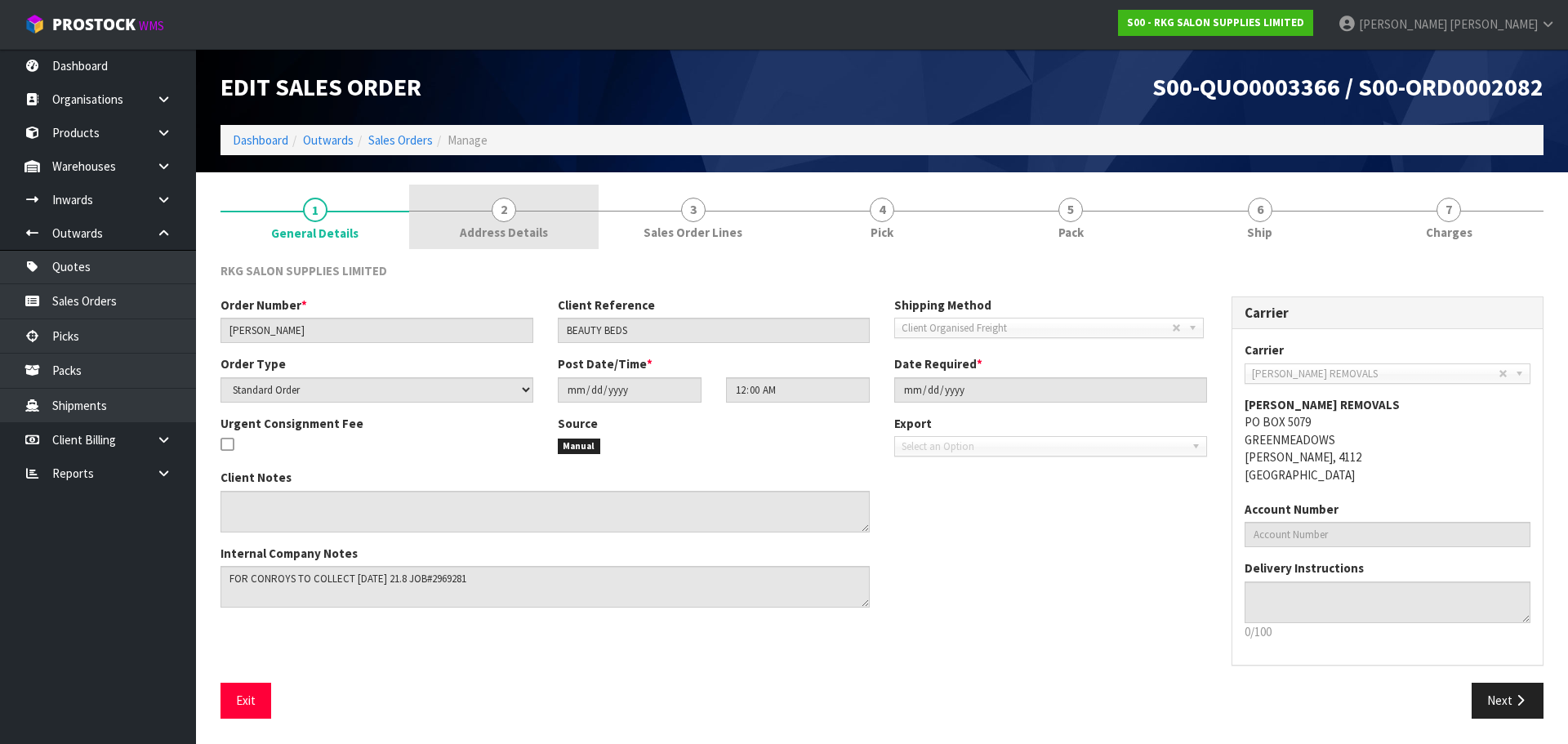
click at [508, 212] on span "2" at bounding box center [504, 210] width 24 height 24
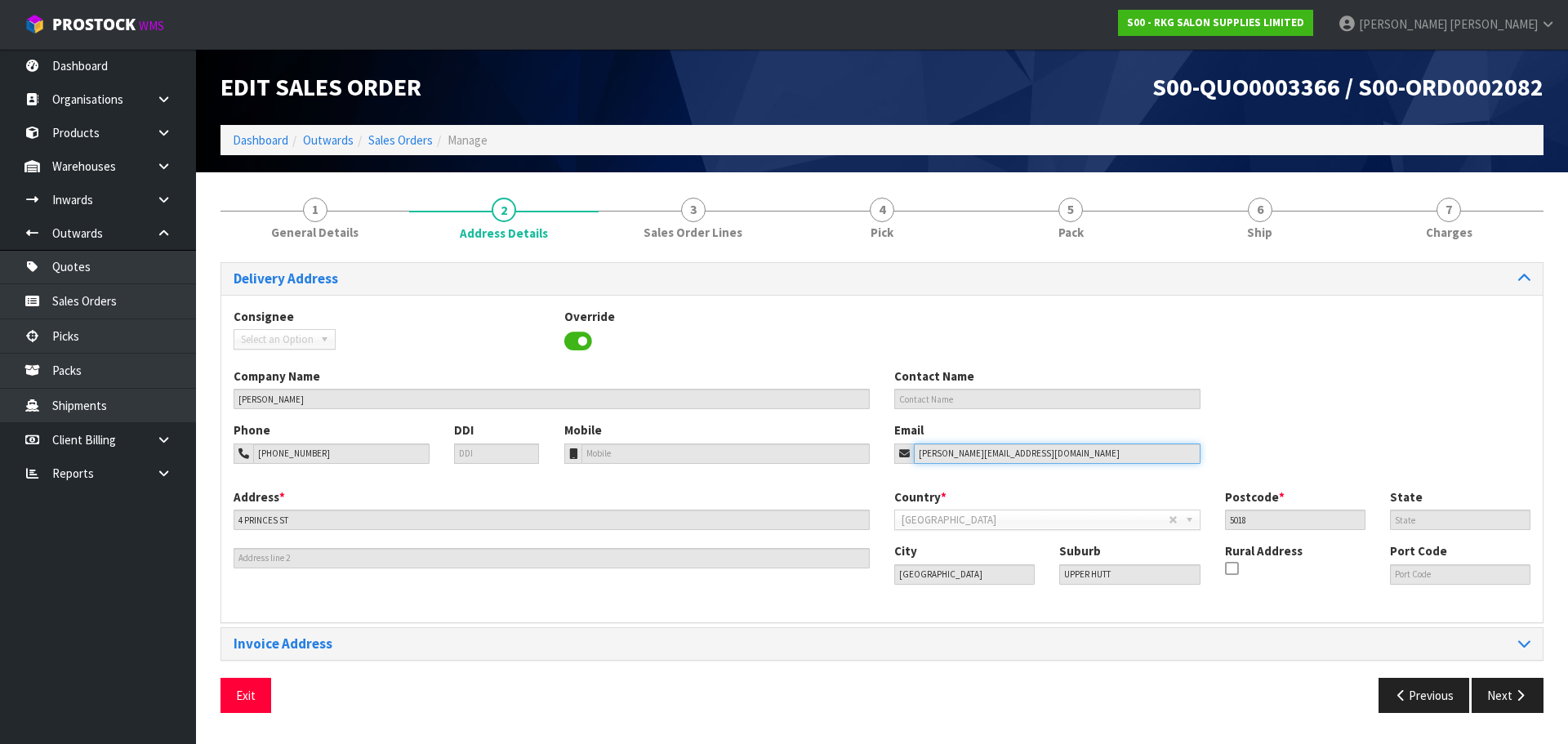
drag, startPoint x: 1035, startPoint y: 452, endPoint x: 887, endPoint y: 437, distance: 148.8
click at [887, 437] on div "Email [PERSON_NAME][EMAIL_ADDRESS][DOMAIN_NAME]" at bounding box center [1048, 442] width 331 height 42
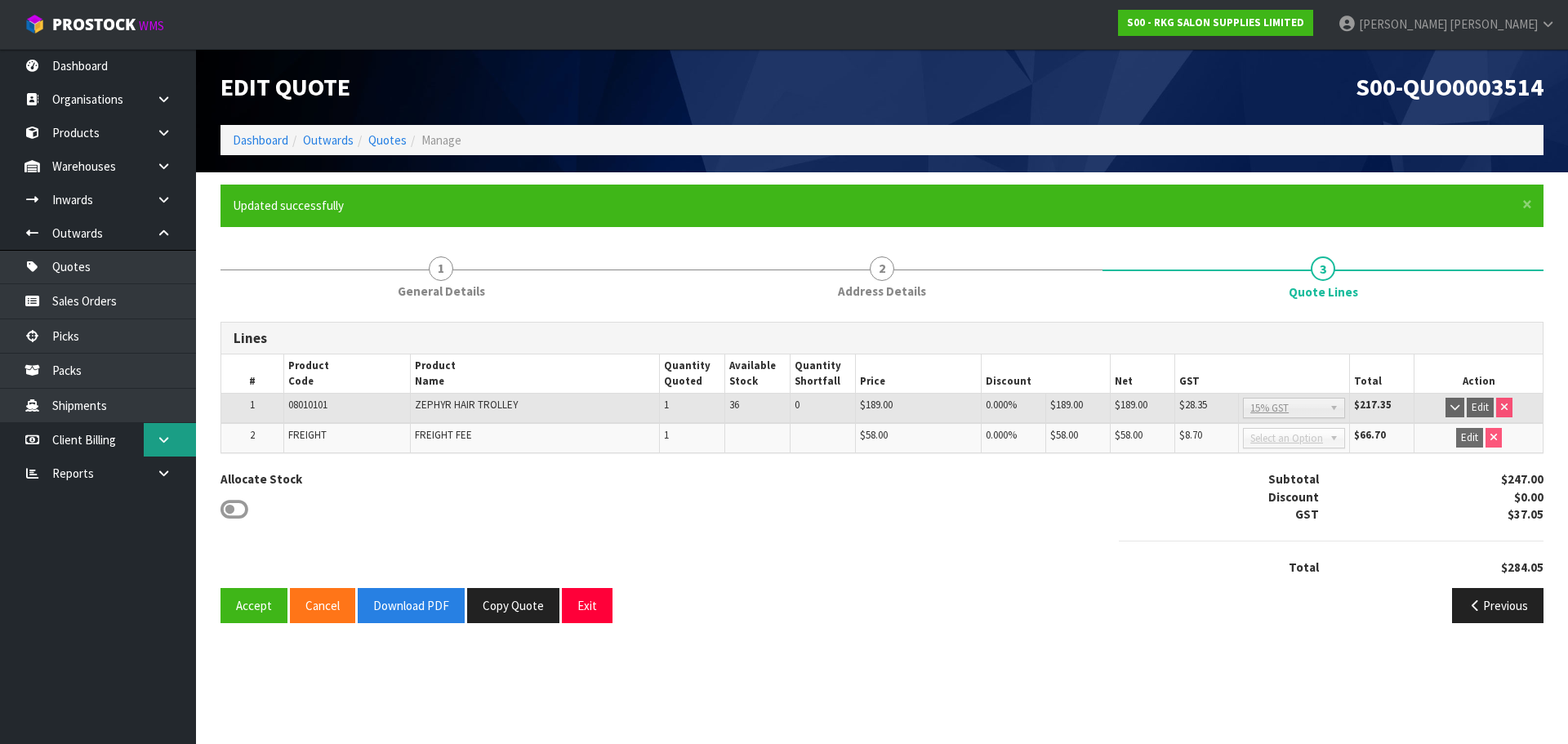
click at [158, 446] on icon at bounding box center [164, 440] width 16 height 12
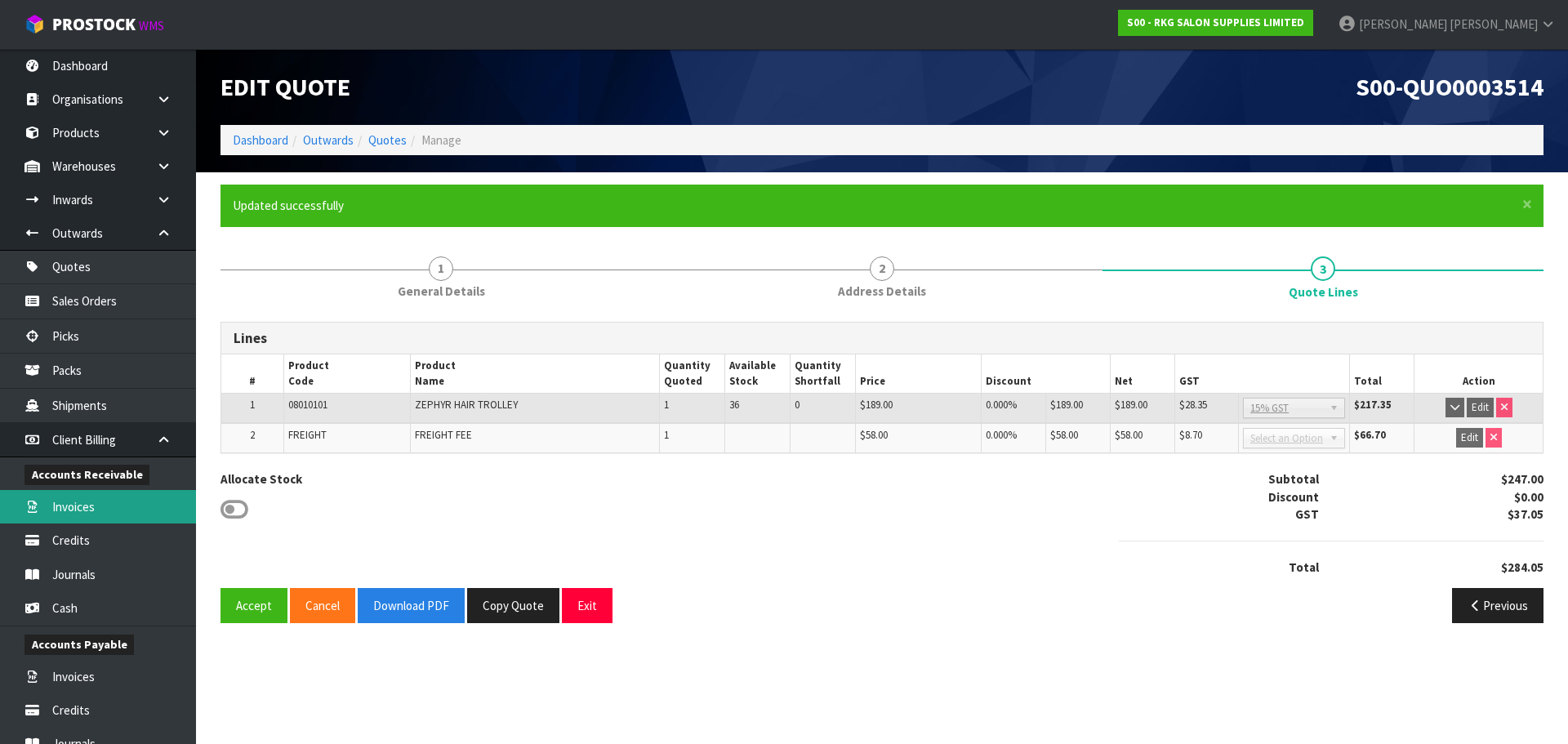
click at [80, 513] on link "Invoices" at bounding box center [98, 506] width 196 height 33
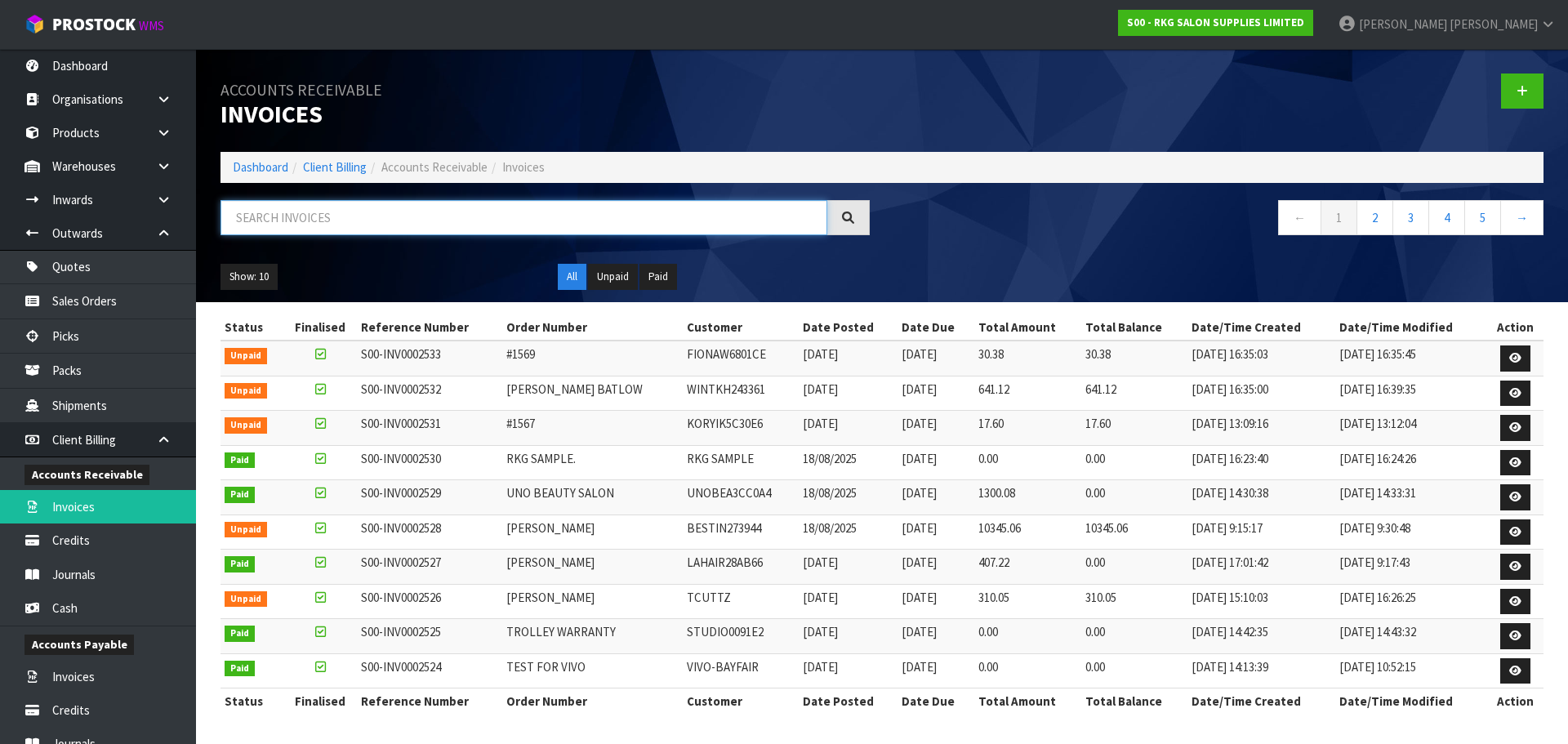
click at [415, 224] on input "text" at bounding box center [524, 218] width 607 height 35
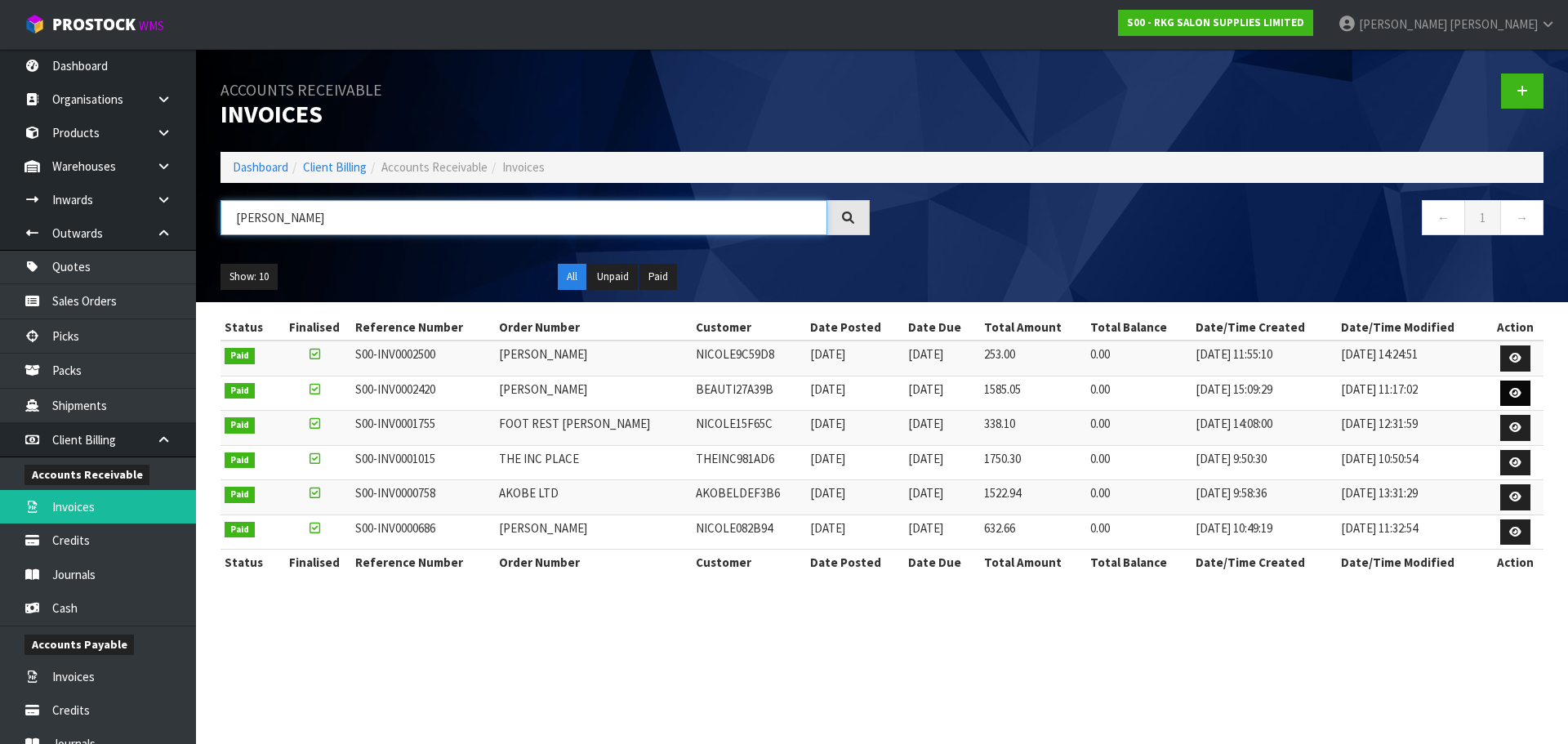
type input "[PERSON_NAME]"
click at [1517, 398] on icon at bounding box center [1516, 393] width 12 height 10
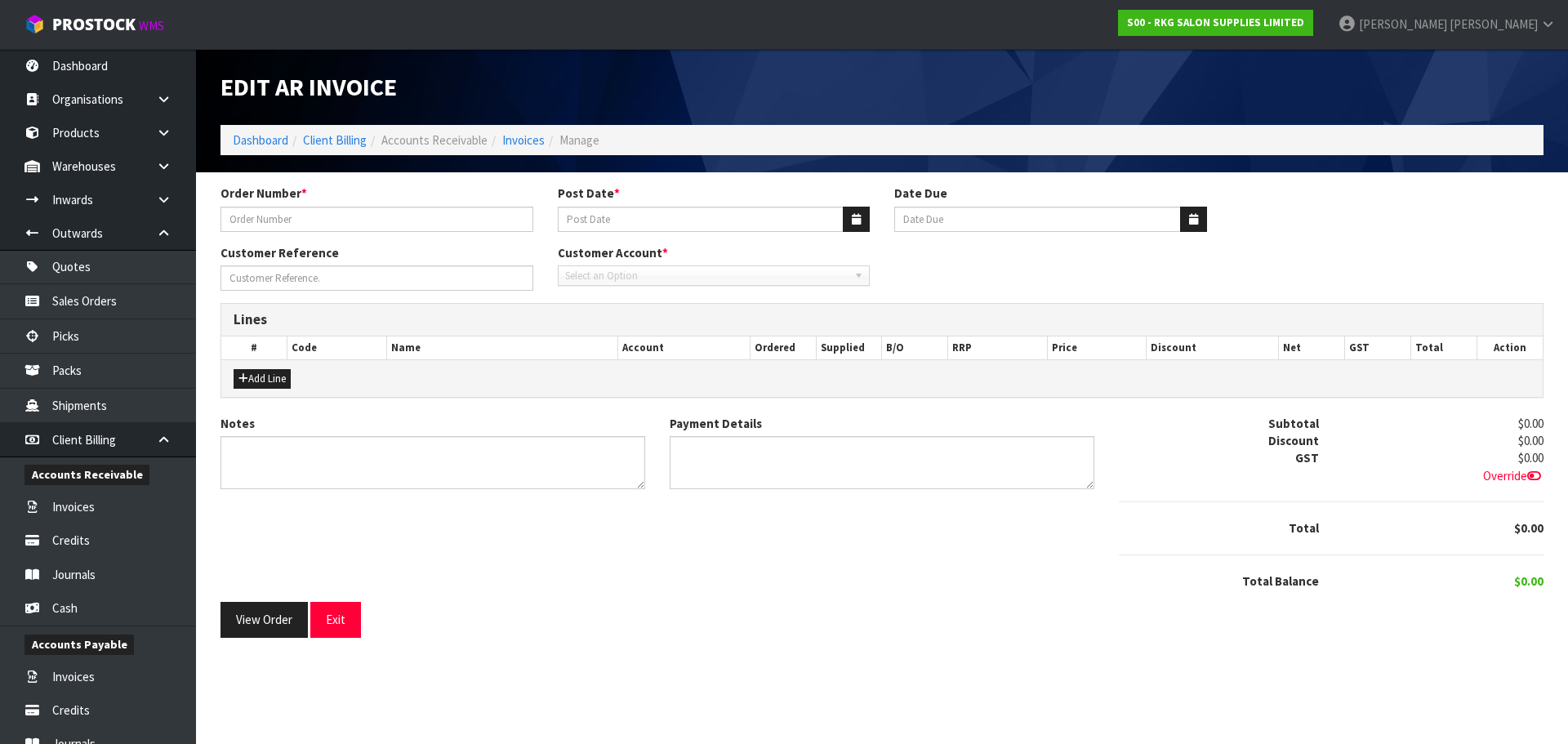
type input "[PERSON_NAME]"
type input "[DATE]"
type input "[PERSON_NAME]"
type textarea "THANK YOU FOR YOUR ORDER"
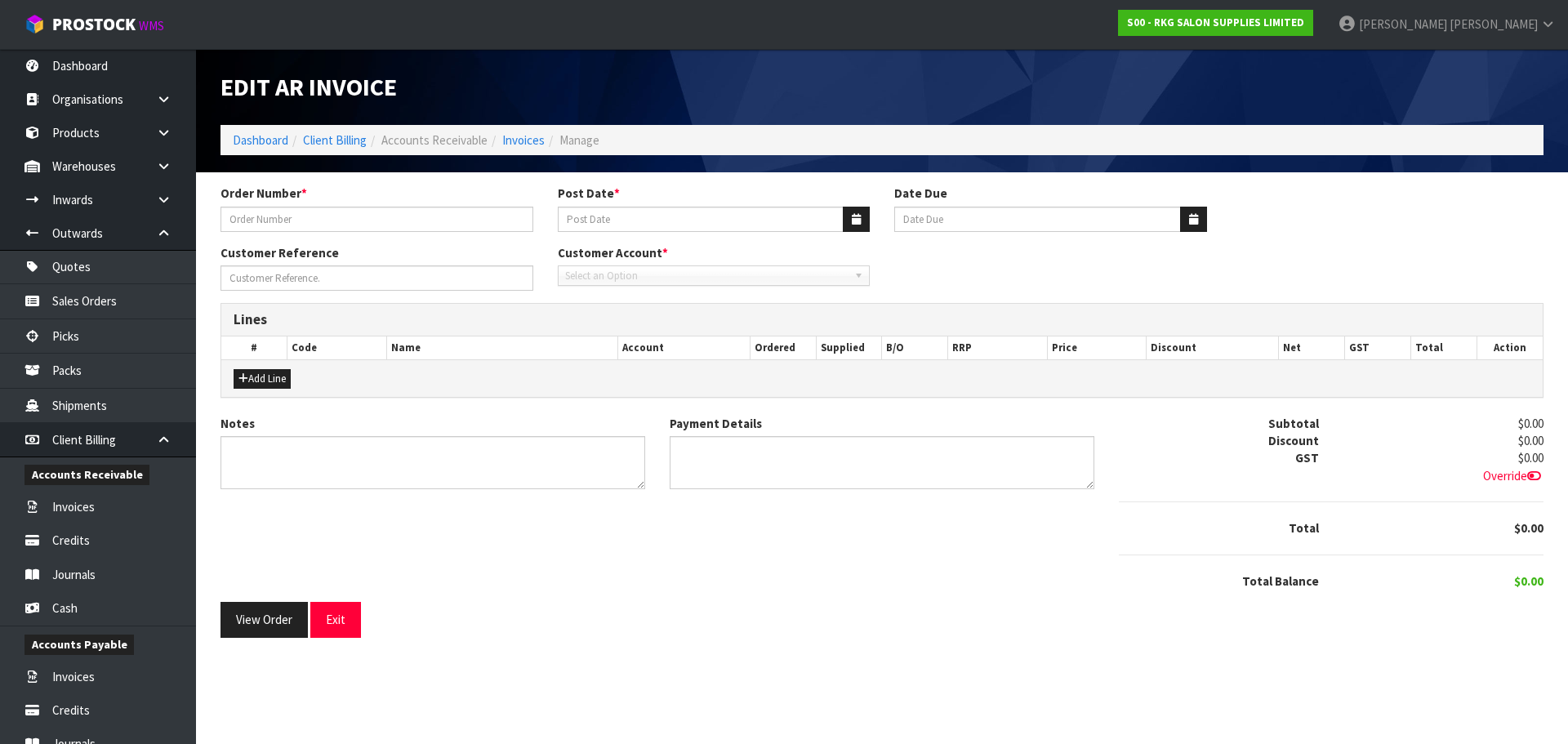
type textarea "DIRECT CREDIT [DATE]"
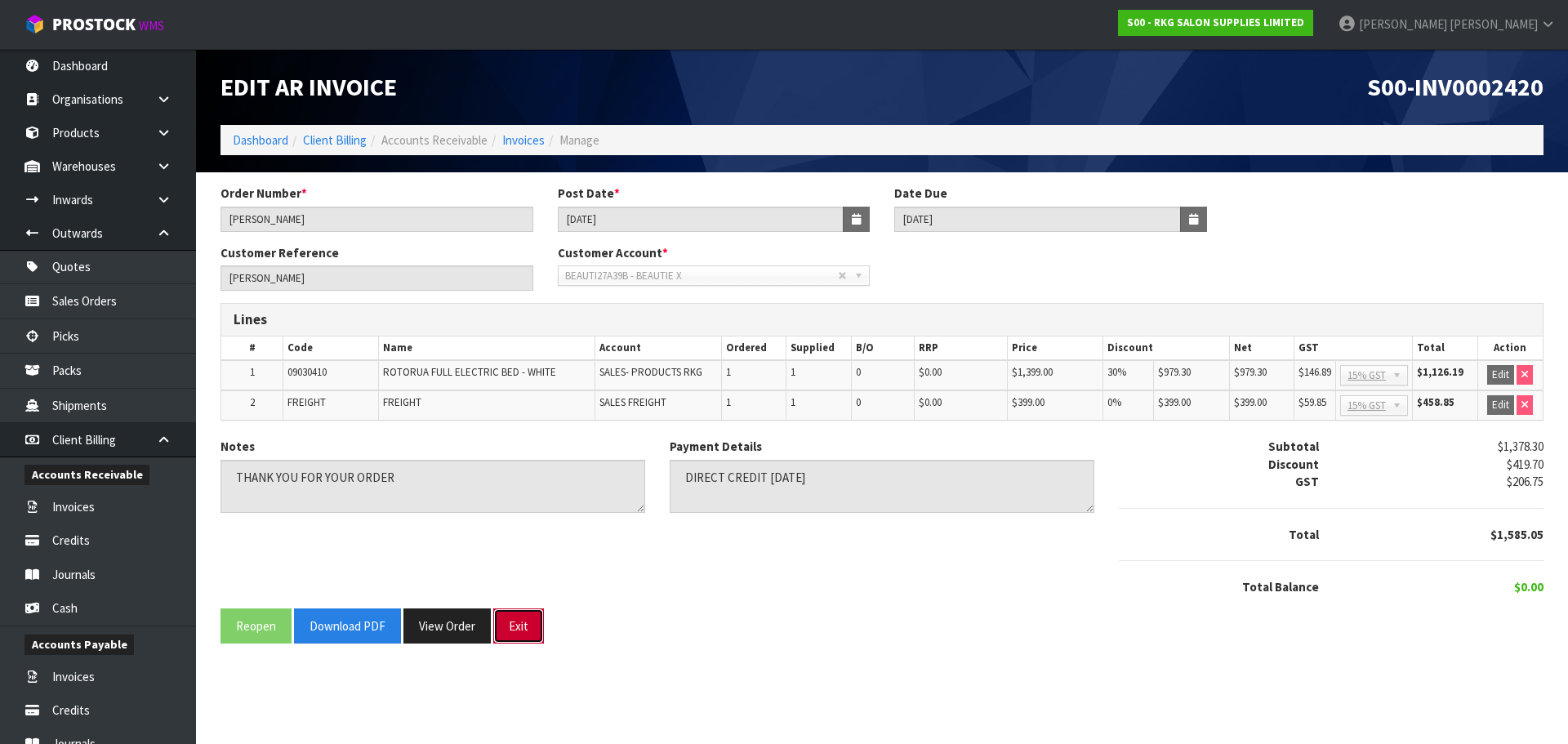
click at [519, 634] on button "Exit" at bounding box center [519, 626] width 51 height 35
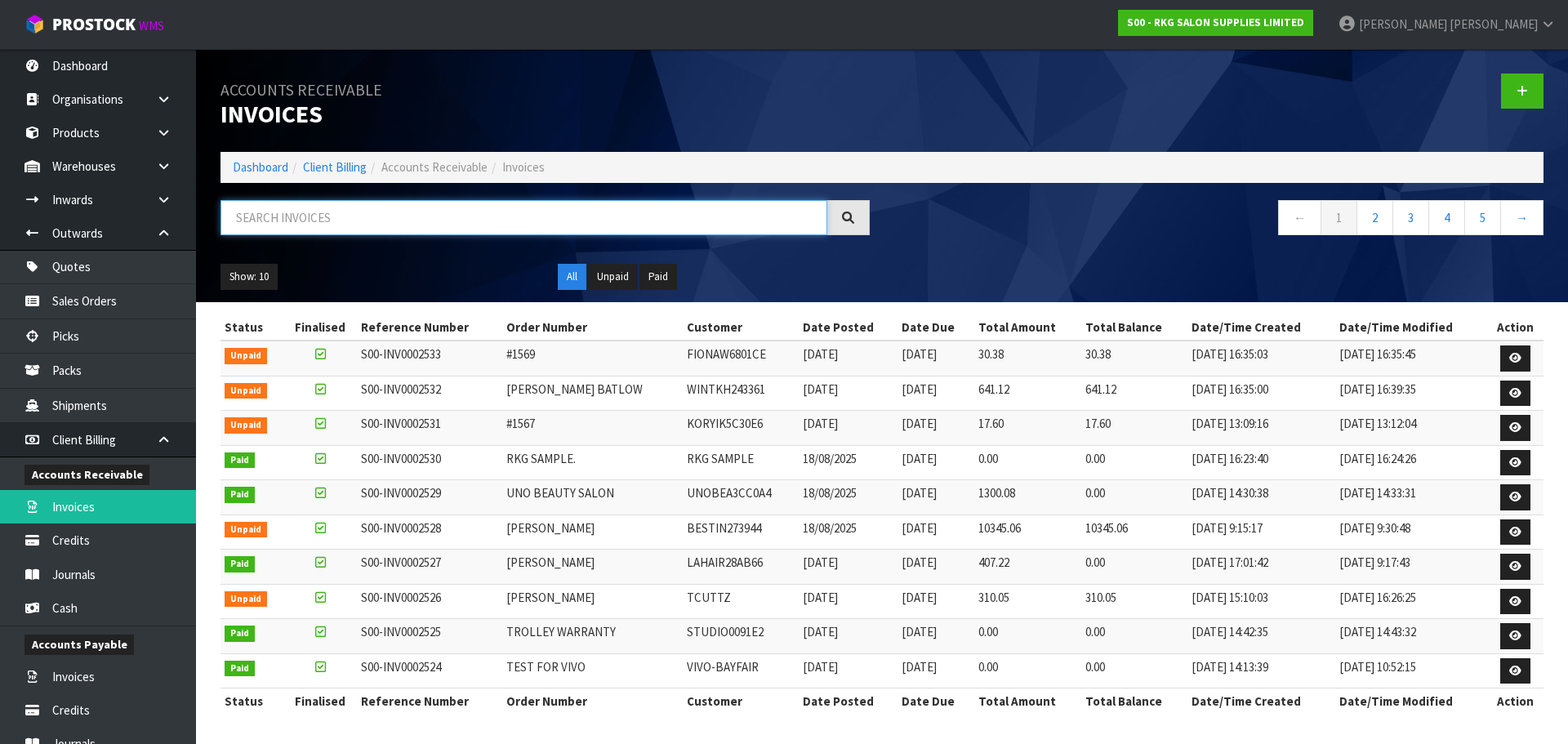
click at [246, 222] on input "text" at bounding box center [524, 218] width 607 height 35
click at [303, 213] on input "text" at bounding box center [524, 218] width 607 height 35
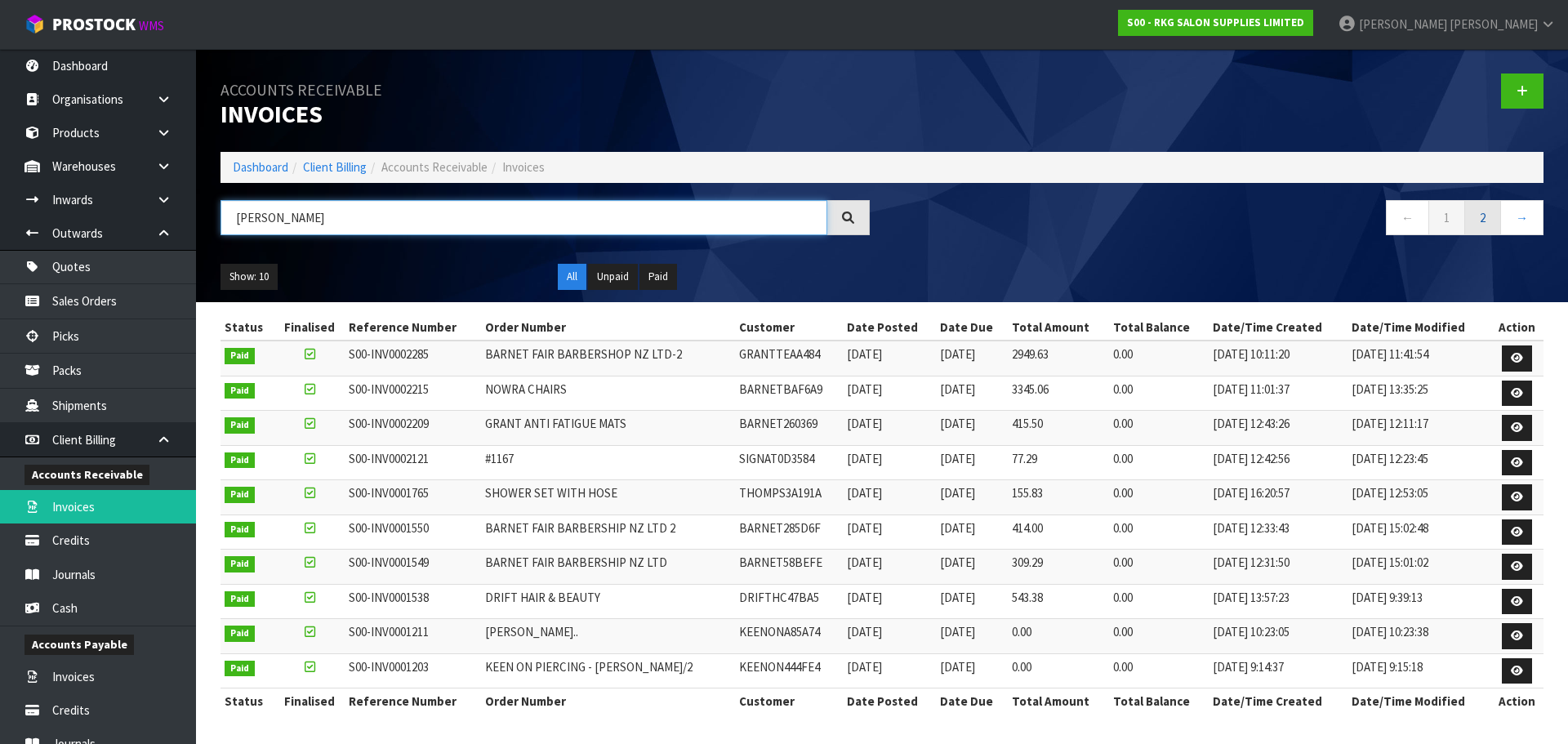
type input "THOMPSON"
click at [1479, 216] on link "2" at bounding box center [1483, 218] width 37 height 35
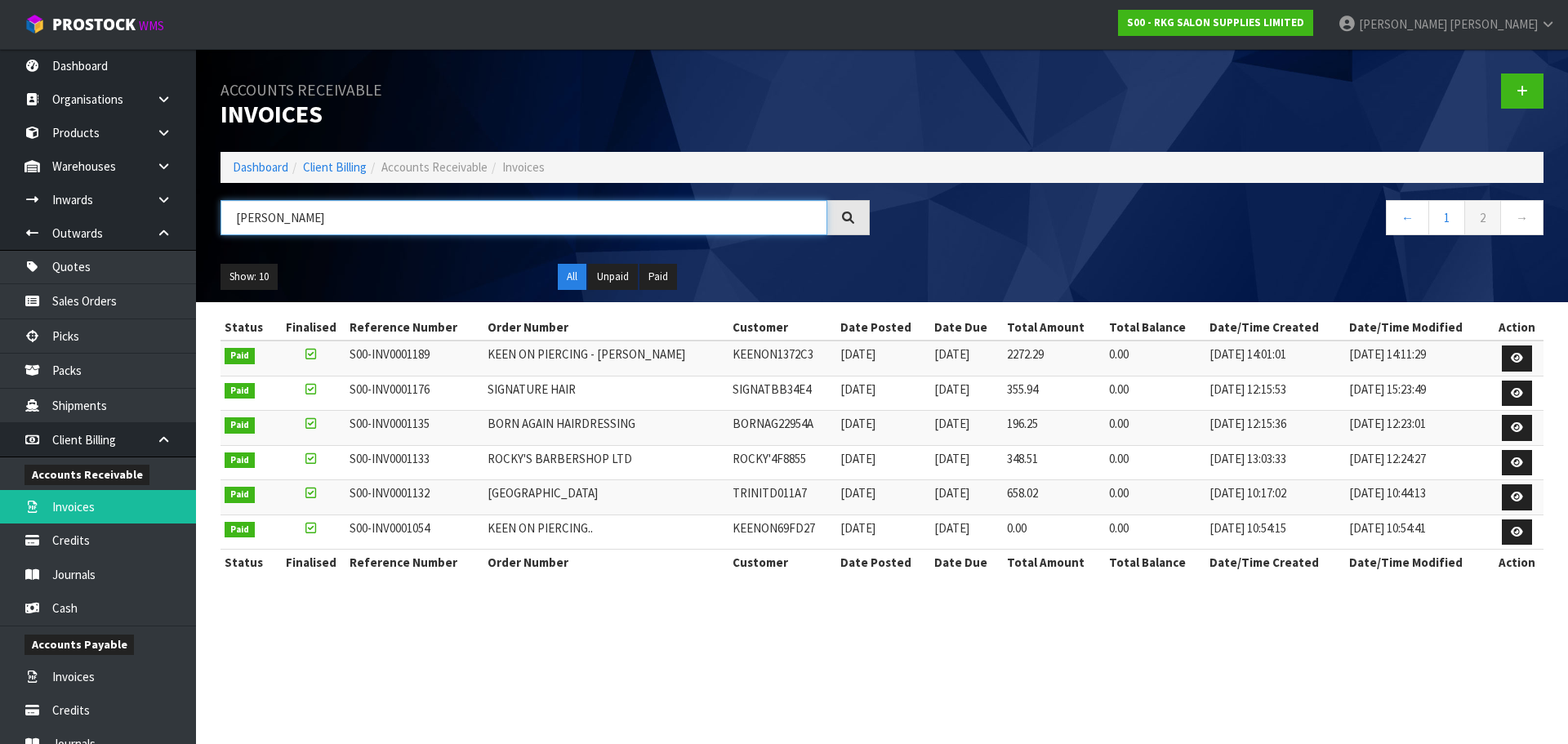
drag, startPoint x: 305, startPoint y: 217, endPoint x: 226, endPoint y: 222, distance: 79.2
click at [226, 222] on input "THOMPSON" at bounding box center [524, 218] width 607 height 35
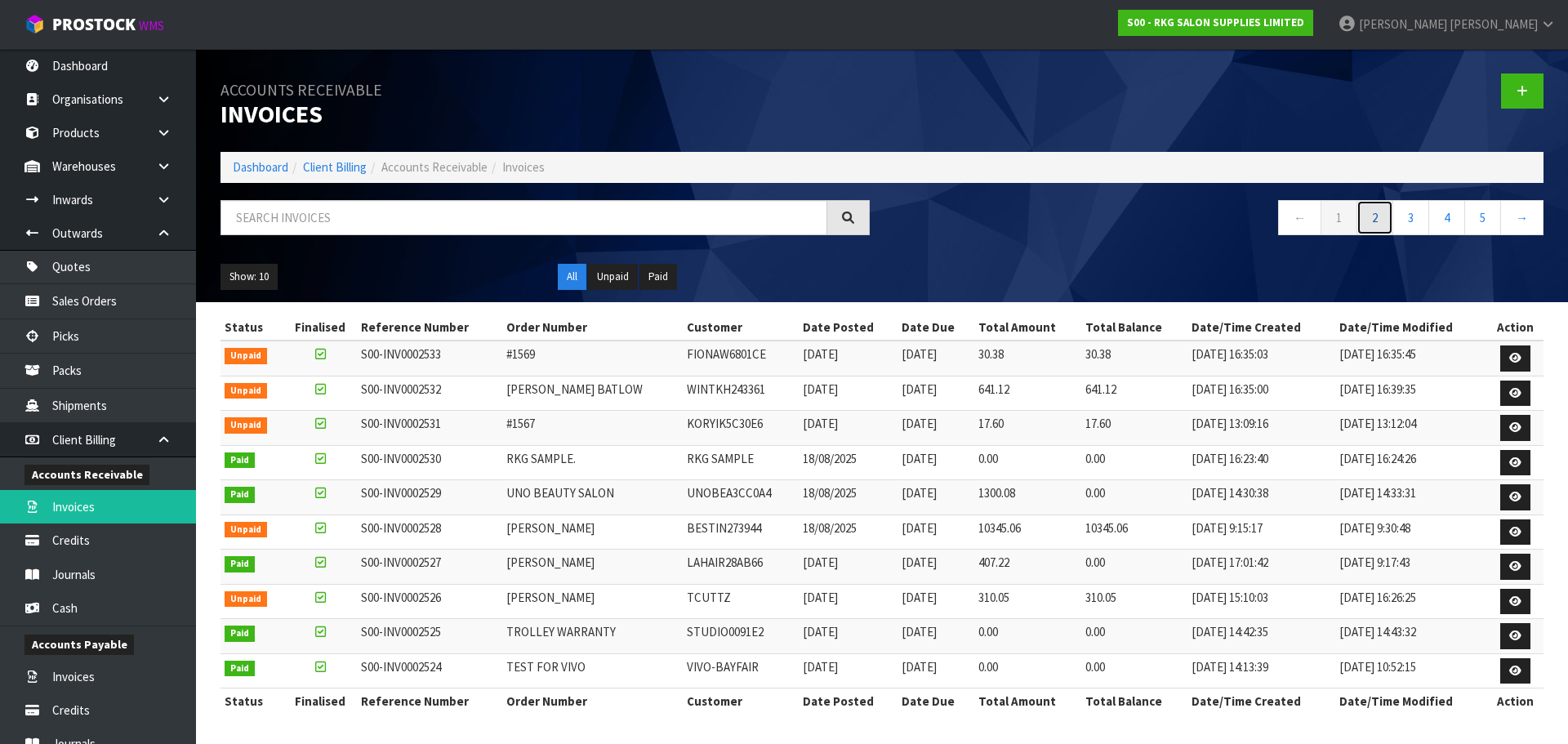
click at [1377, 219] on link "2" at bounding box center [1375, 218] width 37 height 35
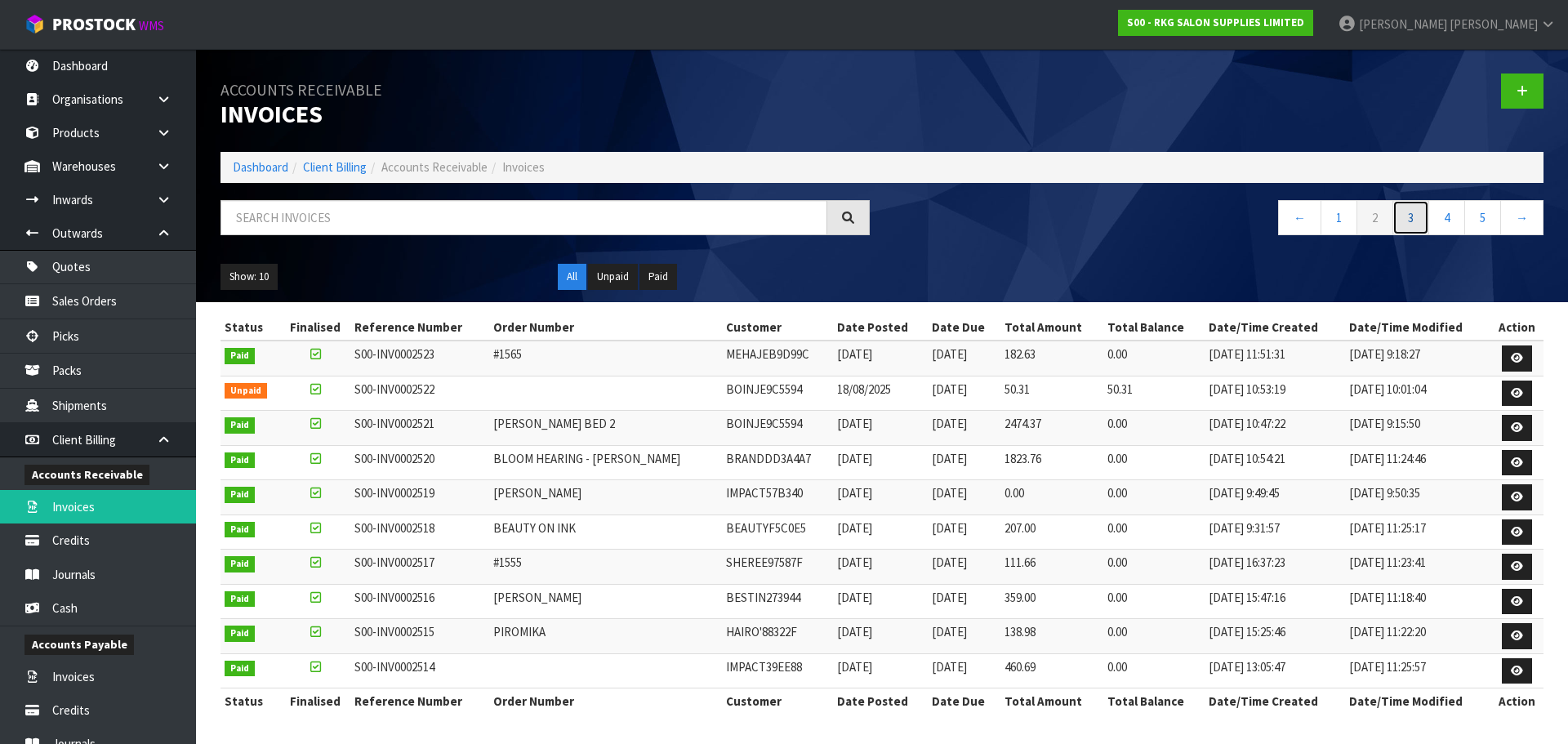
click at [1411, 225] on link "3" at bounding box center [1411, 218] width 37 height 35
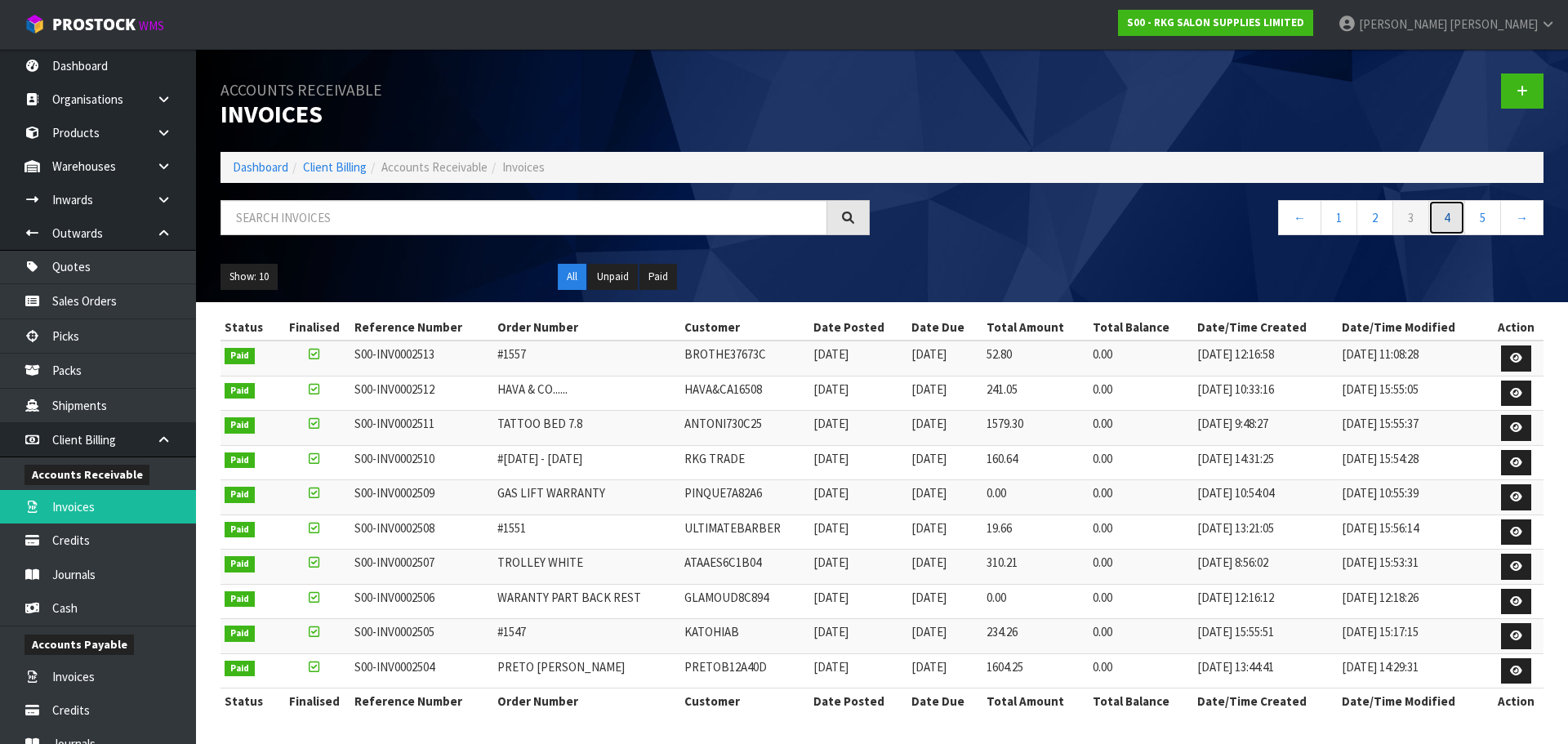
click at [1450, 222] on link "4" at bounding box center [1447, 218] width 37 height 35
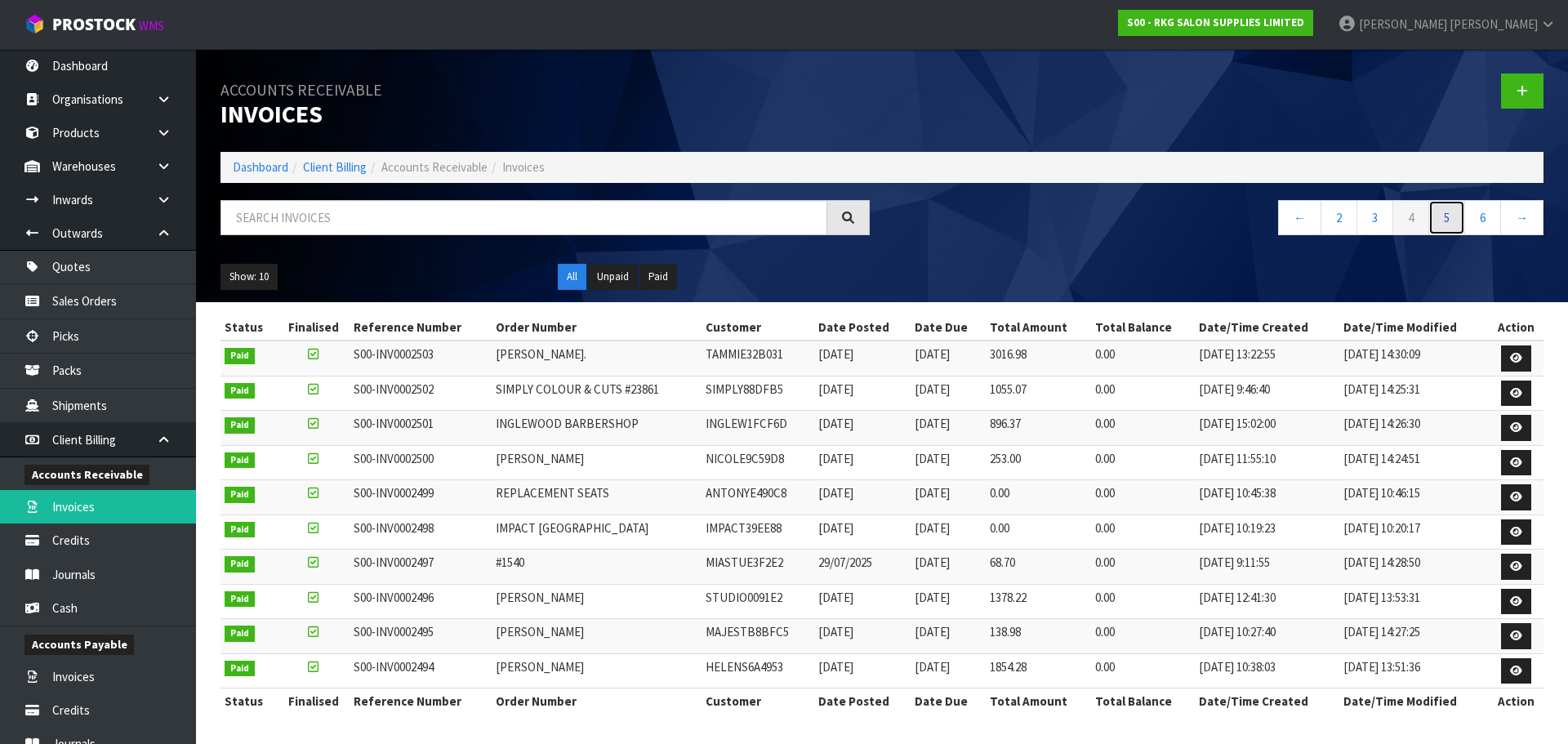
click at [1452, 210] on link "5" at bounding box center [1447, 218] width 37 height 35
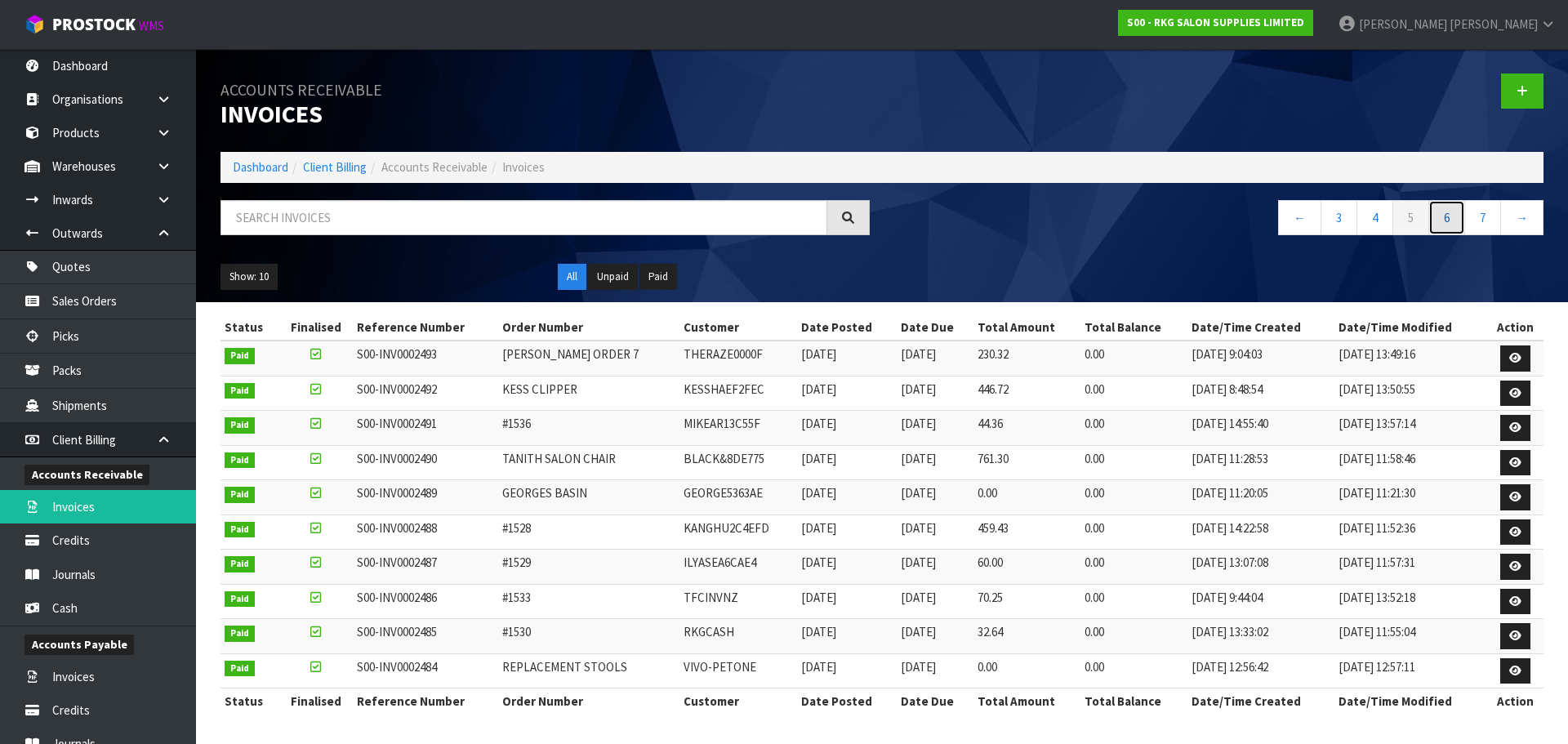
click at [1452, 228] on link "6" at bounding box center [1447, 218] width 37 height 35
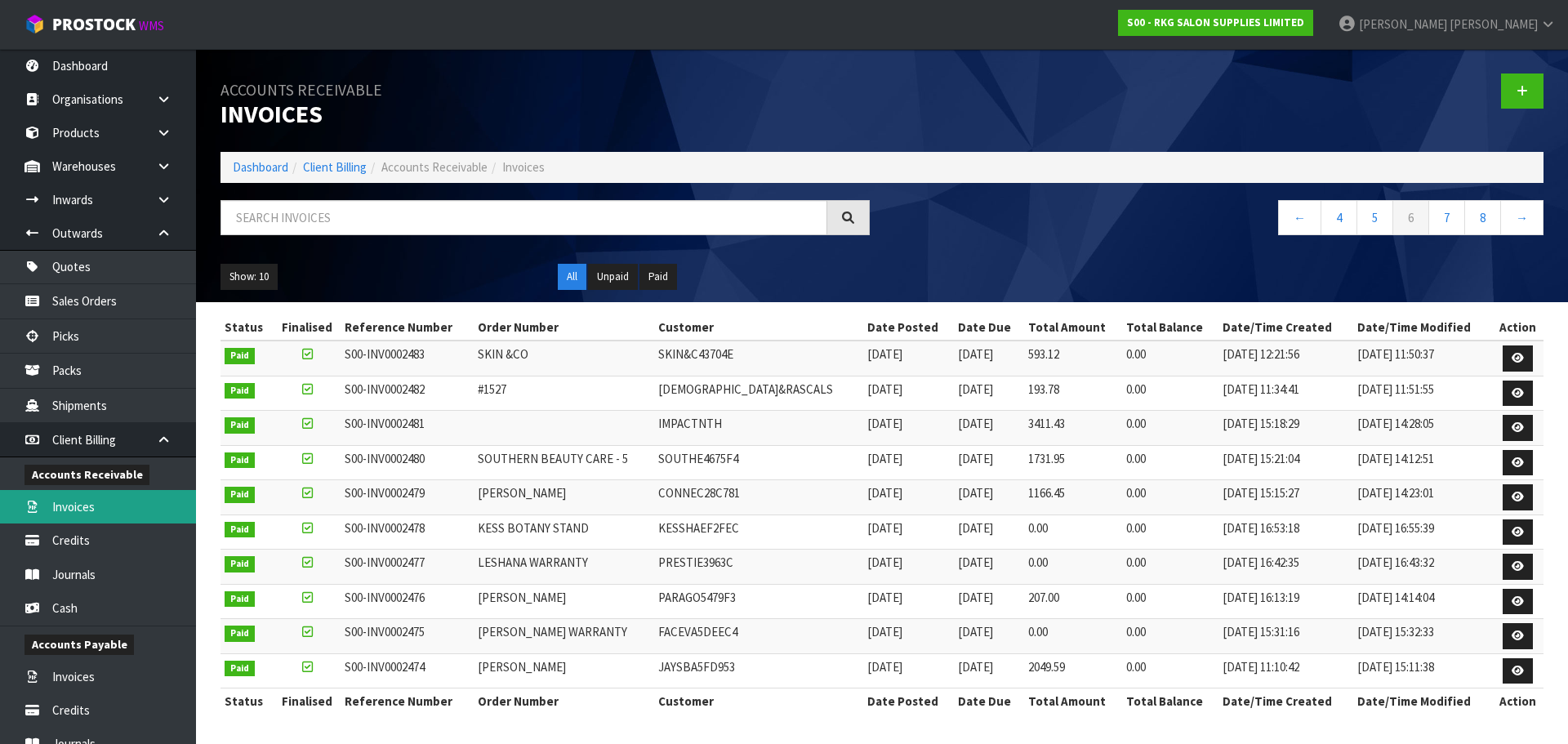
drag, startPoint x: 89, startPoint y: 502, endPoint x: 117, endPoint y: 495, distance: 28.9
click at [89, 502] on link "Invoices" at bounding box center [98, 506] width 196 height 33
click at [1294, 215] on link "←" at bounding box center [1300, 218] width 44 height 35
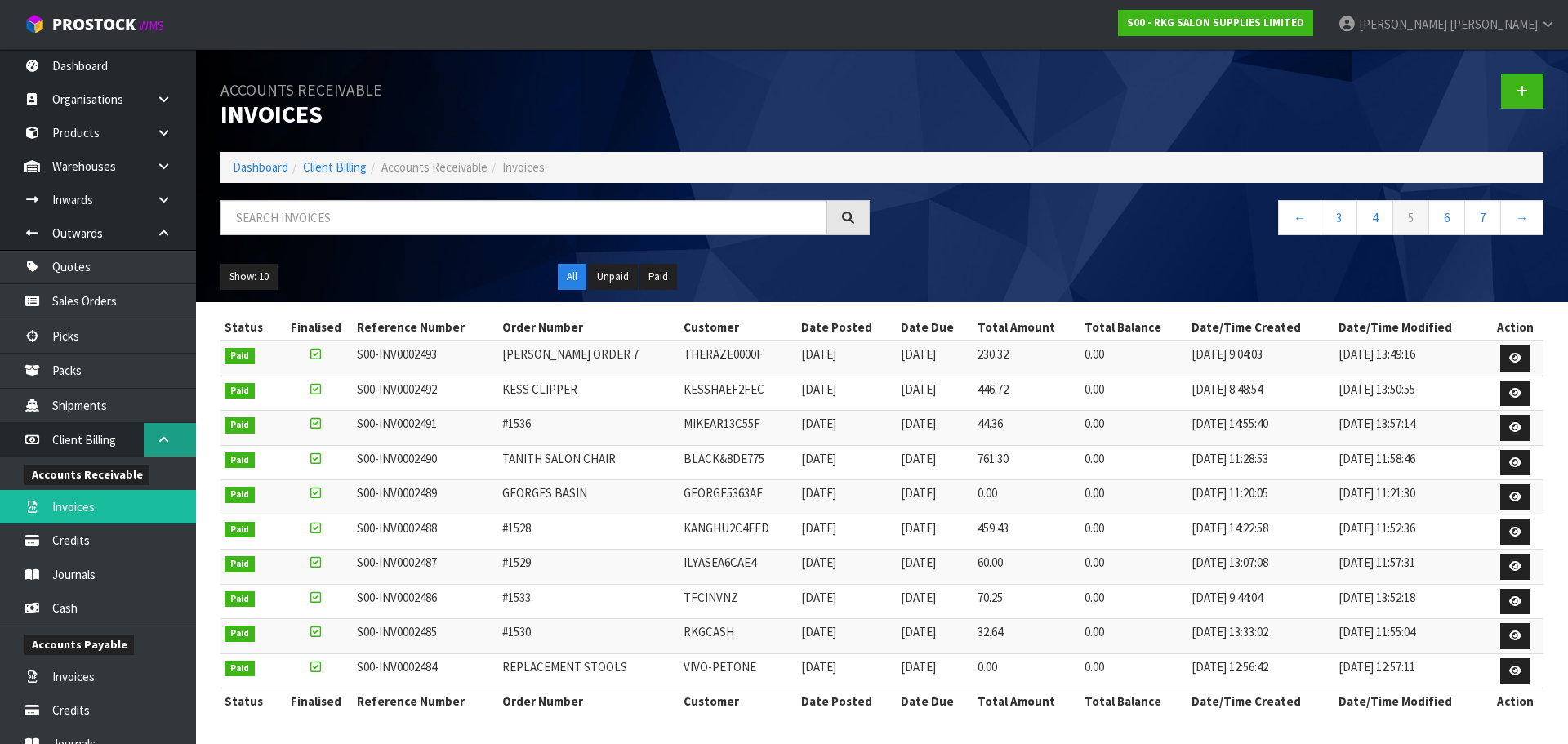
click at [172, 439] on link at bounding box center [170, 440] width 52 height 33
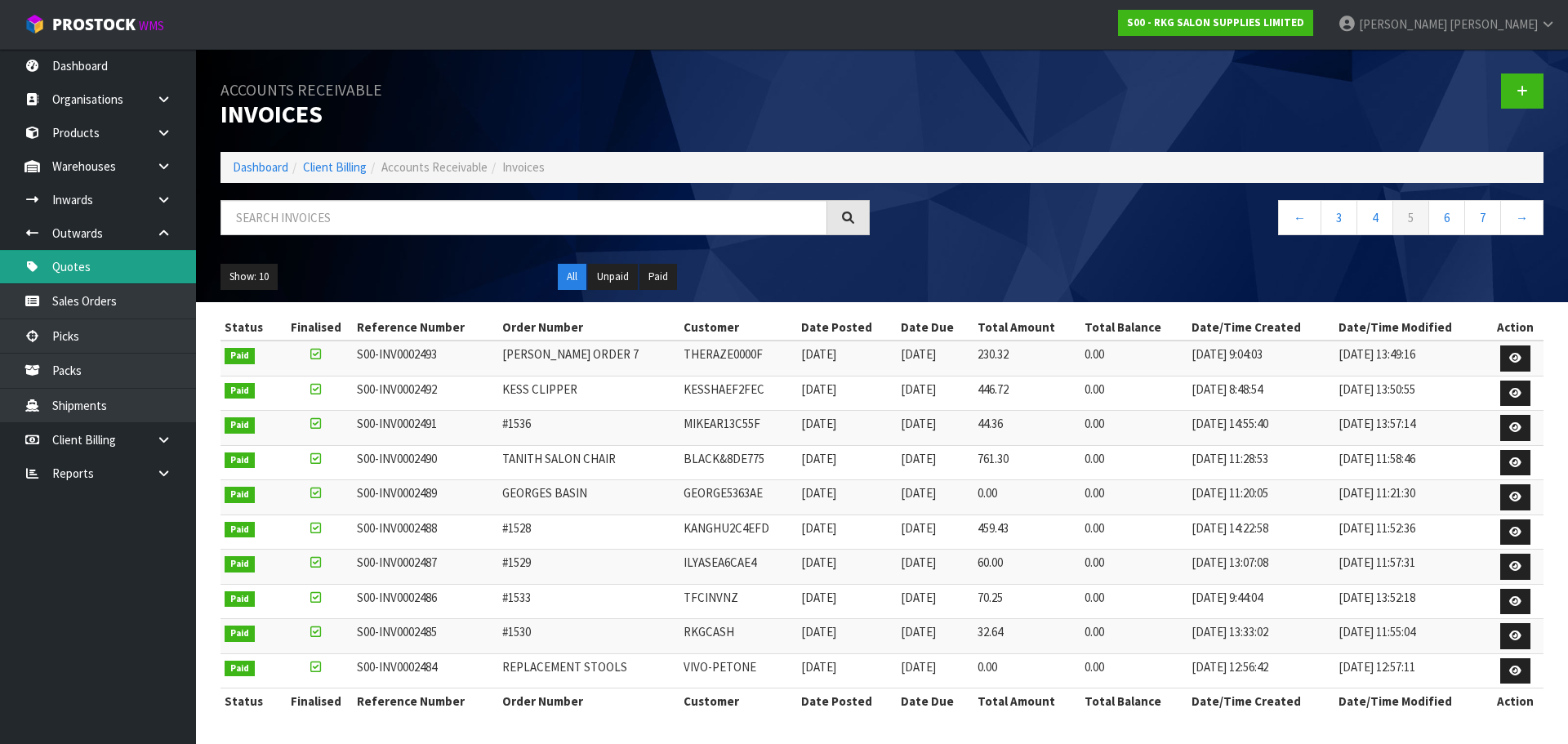
click at [94, 269] on link "Quotes" at bounding box center [98, 267] width 196 height 33
